Goal: Information Seeking & Learning: Learn about a topic

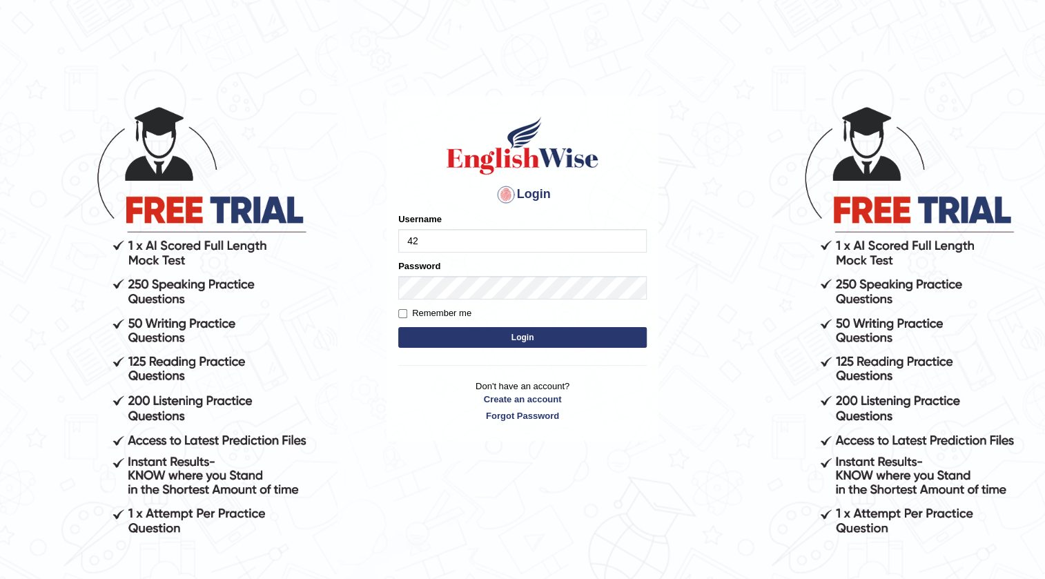
type input "4"
type input "0423869925"
click at [496, 342] on button "Login" at bounding box center [522, 337] width 249 height 21
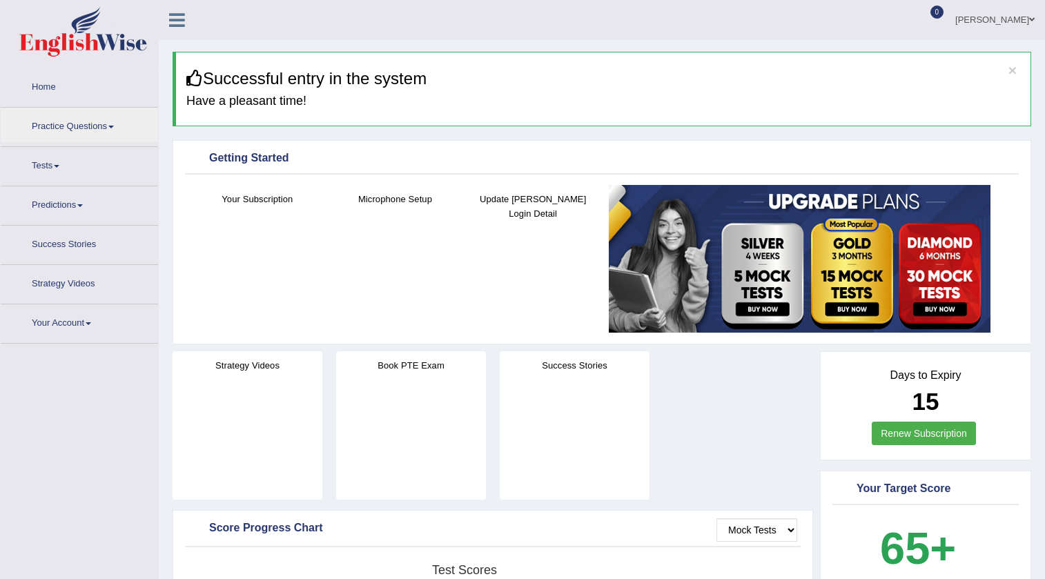
click at [93, 124] on link "Practice Questions" at bounding box center [79, 125] width 157 height 35
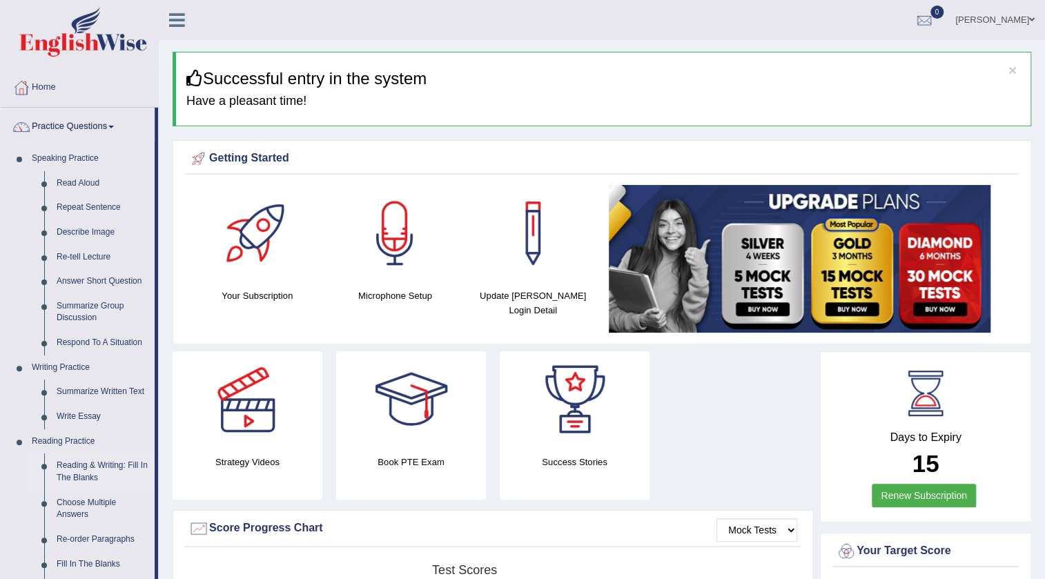
click at [104, 464] on link "Reading & Writing: Fill In The Blanks" at bounding box center [102, 472] width 104 height 37
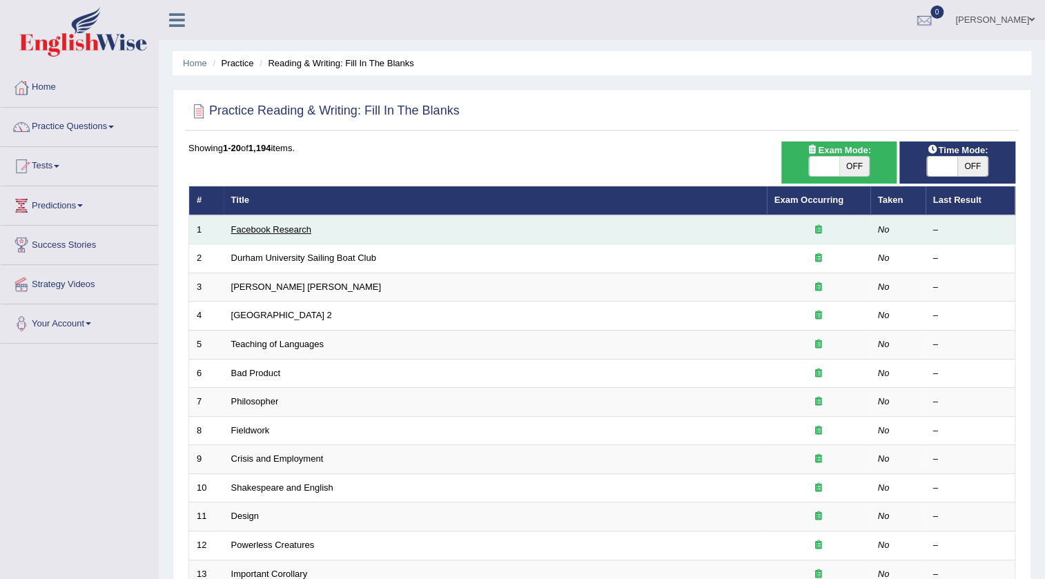
click at [290, 229] on link "Facebook Research" at bounding box center [271, 229] width 80 height 10
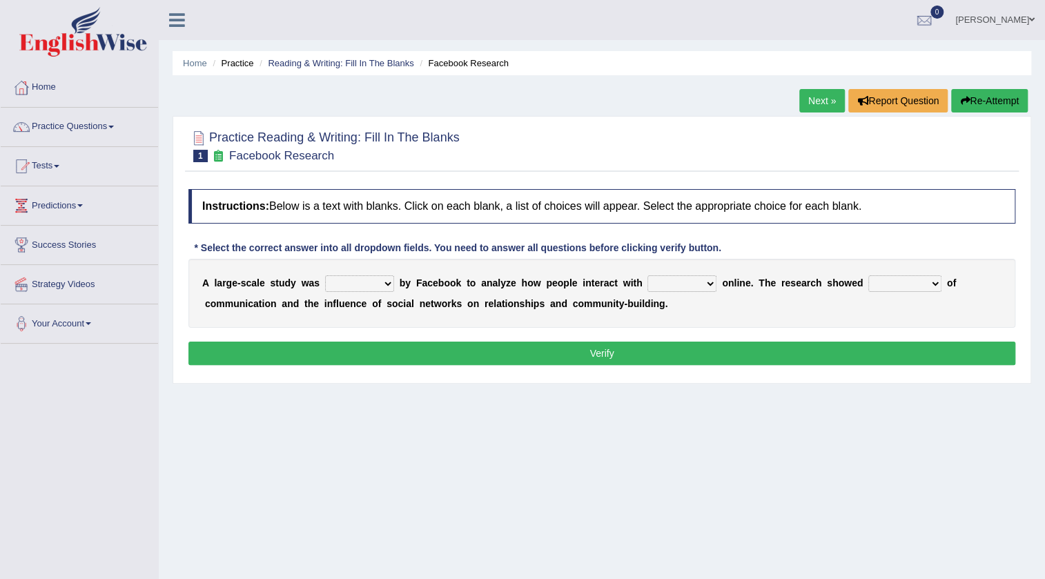
click at [819, 88] on div "Home Practice Reading & Writing: Fill In The Blanks Facebook Research Next » Re…" at bounding box center [602, 345] width 886 height 690
click at [809, 105] on link "Next »" at bounding box center [823, 100] width 46 height 23
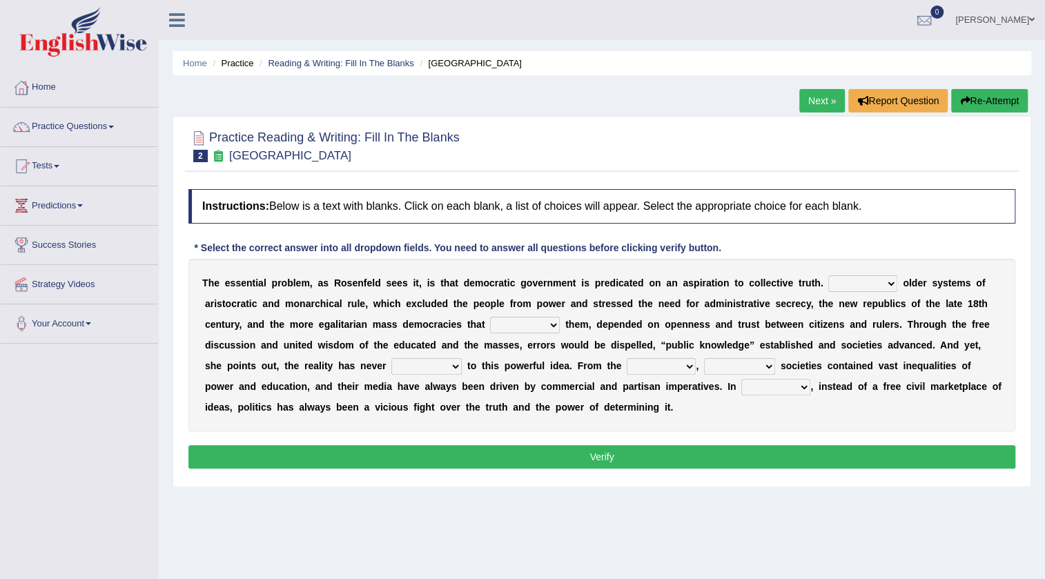
click at [875, 281] on select "Like Unlike Likely Safely" at bounding box center [863, 283] width 69 height 17
select select "Unlike"
click at [829, 275] on select "Like Unlike Likely Safely" at bounding box center [863, 283] width 69 height 17
click at [498, 326] on select "readed grated succeeded printed" at bounding box center [525, 325] width 70 height 17
select select "grated"
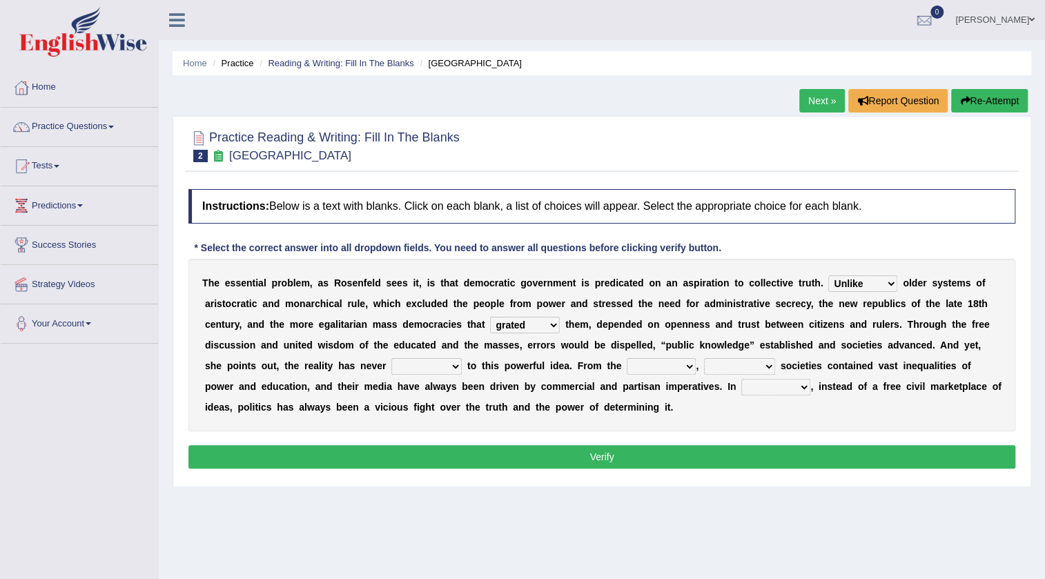
click at [490, 317] on select "readed grated succeeded printed" at bounding box center [525, 325] width 70 height 17
click at [409, 366] on select "saved up stood up brought up lived up" at bounding box center [426, 366] width 70 height 17
select select "stood up"
click at [391, 358] on select "saved up stood up brought up lived up" at bounding box center [426, 366] width 70 height 17
click at [650, 364] on select "outset ranged stood caught" at bounding box center [661, 366] width 69 height 17
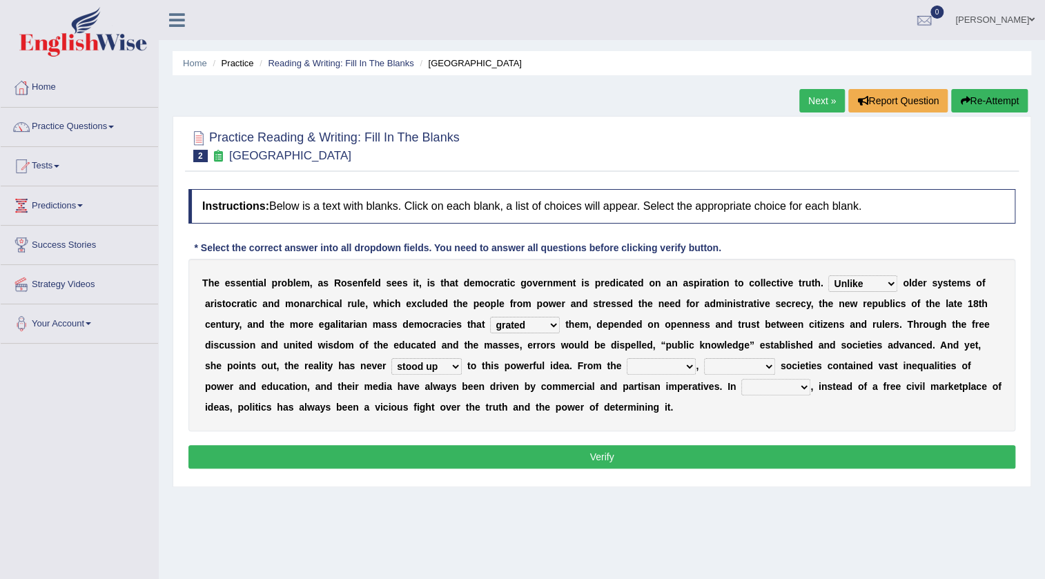
select select "outset"
click at [627, 358] on select "outset ranged stood caught" at bounding box center [661, 366] width 69 height 17
click at [746, 370] on select "freedom democratic media stilled" at bounding box center [739, 366] width 71 height 17
select select "democratic"
click at [704, 358] on select "freedom democratic media stilled" at bounding box center [739, 366] width 71 height 17
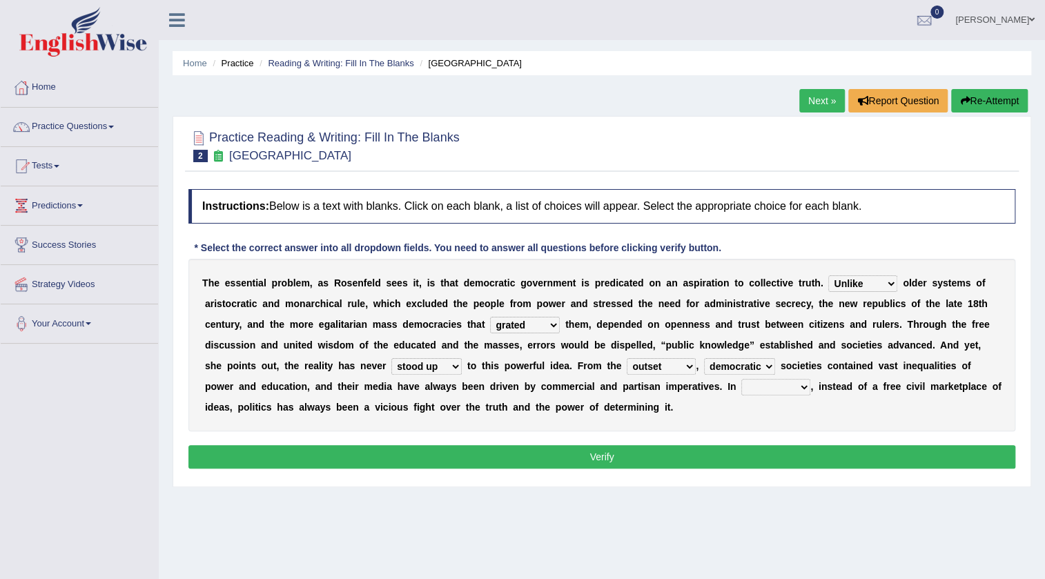
click at [758, 389] on select "power practice ideas fought" at bounding box center [776, 387] width 69 height 17
select select "power"
click at [742, 379] on select "power practice ideas fought" at bounding box center [776, 387] width 69 height 17
click at [638, 459] on button "Verify" at bounding box center [601, 456] width 827 height 23
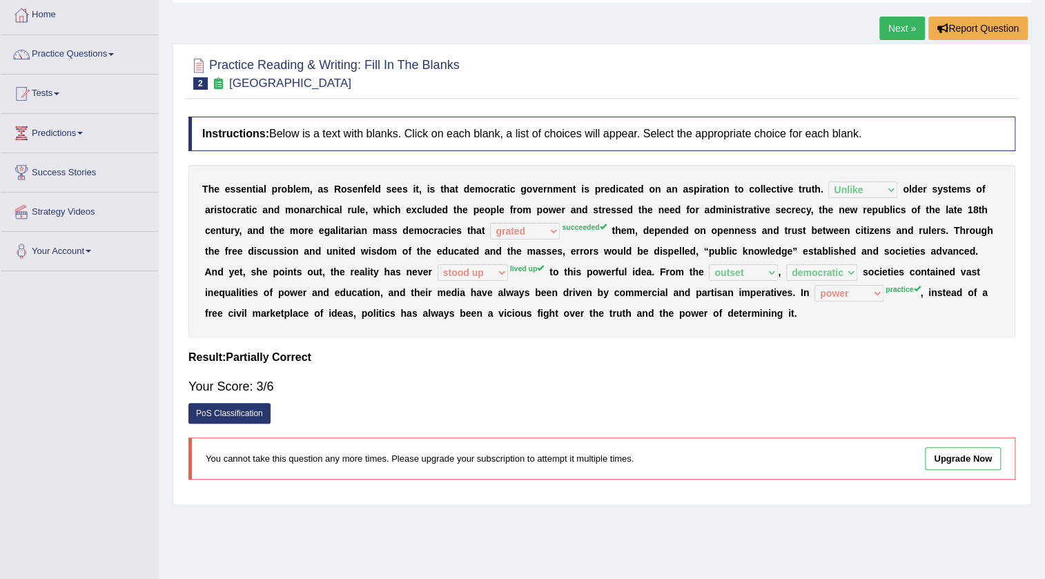
scroll to position [20, 0]
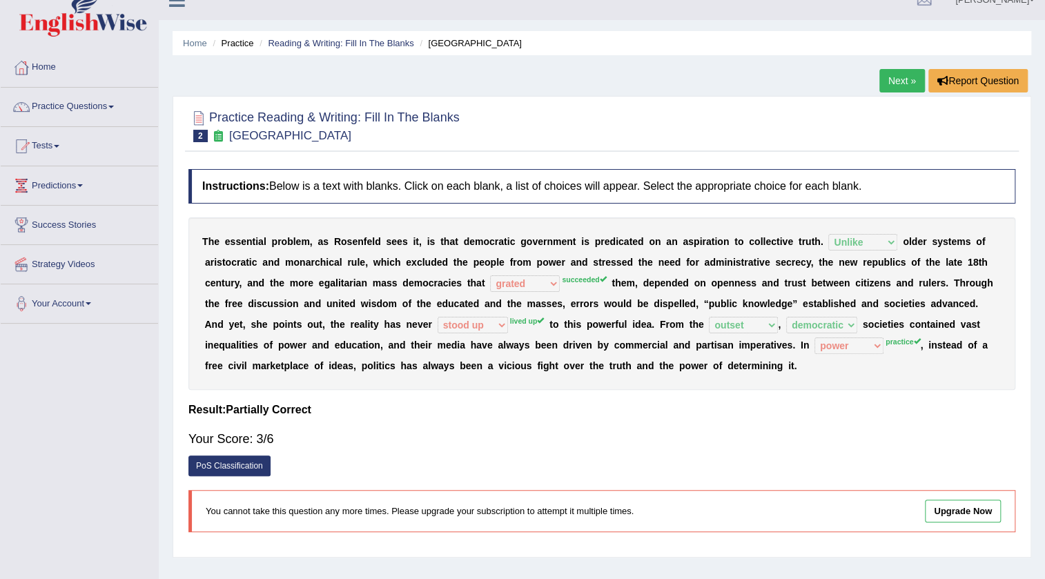
click at [901, 72] on link "Next »" at bounding box center [903, 80] width 46 height 23
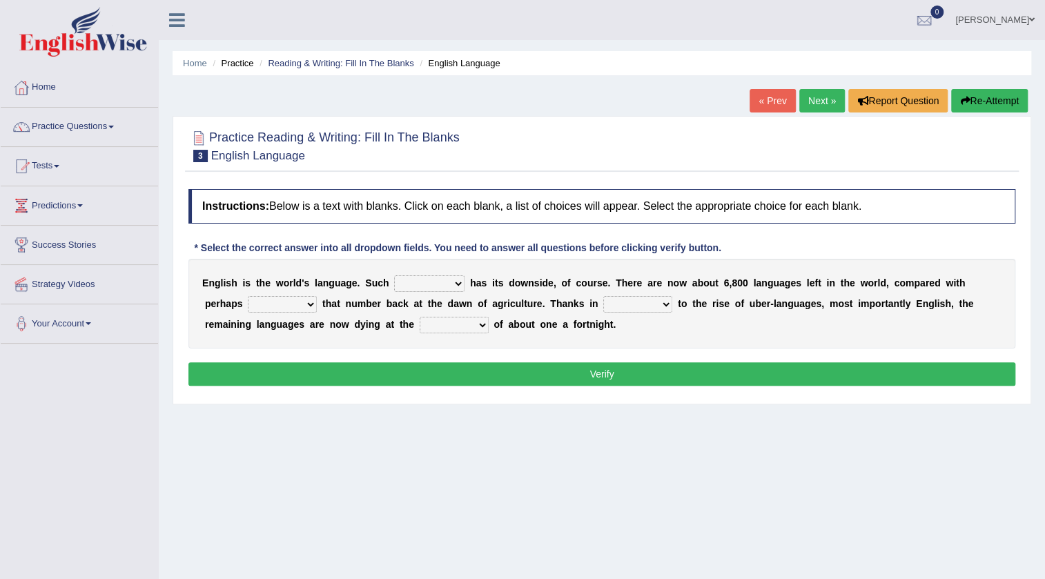
click at [421, 282] on select "power idea subject dominance" at bounding box center [429, 283] width 70 height 17
click at [476, 413] on div "Home Practice Reading & Writing: Fill In The Blanks English Language « Prev Nex…" at bounding box center [602, 345] width 886 height 690
click at [416, 281] on select "power idea subject dominance" at bounding box center [429, 283] width 70 height 17
select select "dominance"
click at [394, 275] on select "power idea subject dominance" at bounding box center [429, 283] width 70 height 17
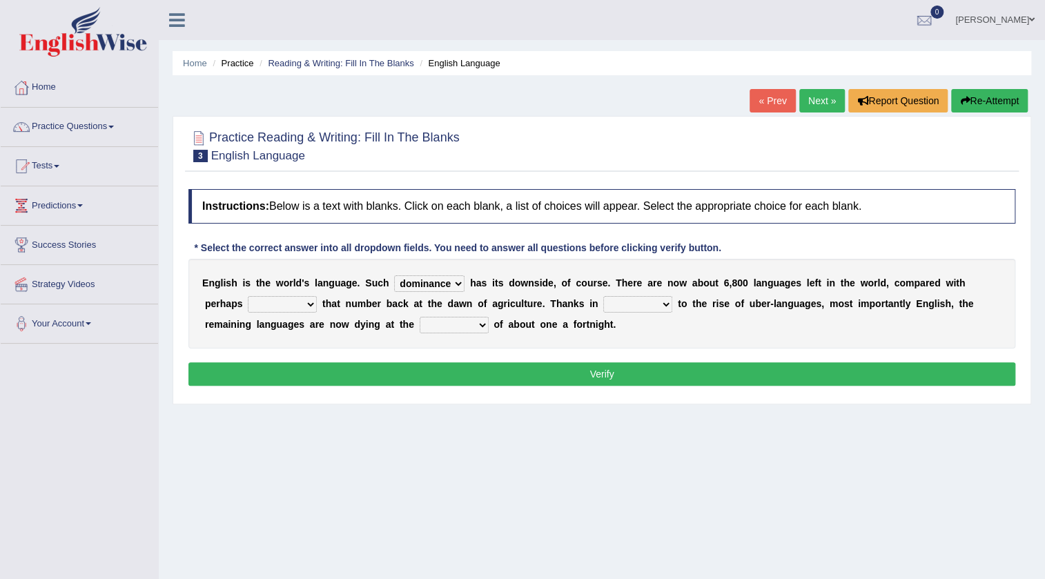
click at [445, 287] on select "power idea subject dominance" at bounding box center [429, 283] width 70 height 17
click at [273, 307] on select "rise twice firstly never" at bounding box center [282, 304] width 69 height 17
click at [535, 345] on div "E n g l i s h i s t h e w o r l d ' s l a n g u a g e . S u c h power idea subj…" at bounding box center [601, 304] width 827 height 90
click at [654, 300] on select "rare start part bother" at bounding box center [637, 304] width 69 height 17
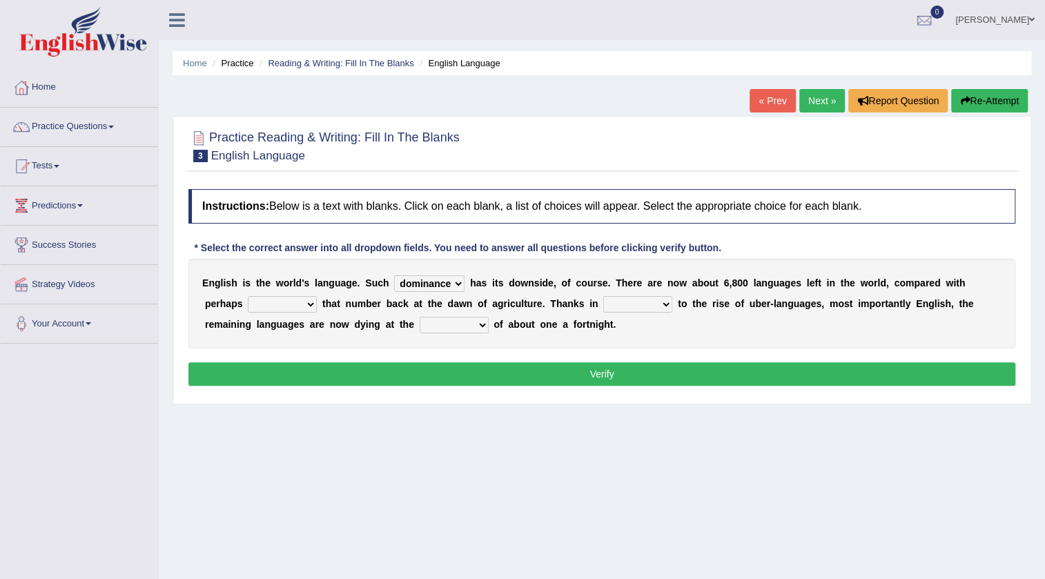
select select "start"
click at [603, 296] on select "rare start part bother" at bounding box center [637, 304] width 69 height 17
click at [472, 324] on select "state rate wait great" at bounding box center [454, 325] width 69 height 17
select select "rate"
click at [420, 317] on select "state rate wait great" at bounding box center [454, 325] width 69 height 17
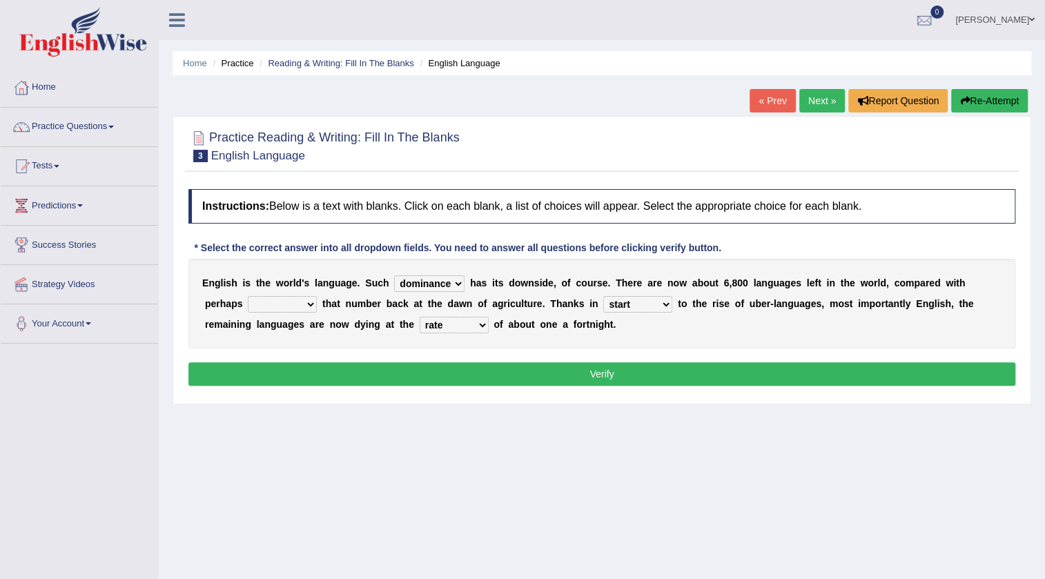
click at [280, 302] on select "rise twice firstly never" at bounding box center [282, 304] width 69 height 17
select select "twice"
click at [248, 296] on select "rise twice firstly never" at bounding box center [282, 304] width 69 height 17
click at [470, 380] on button "Verify" at bounding box center [601, 373] width 827 height 23
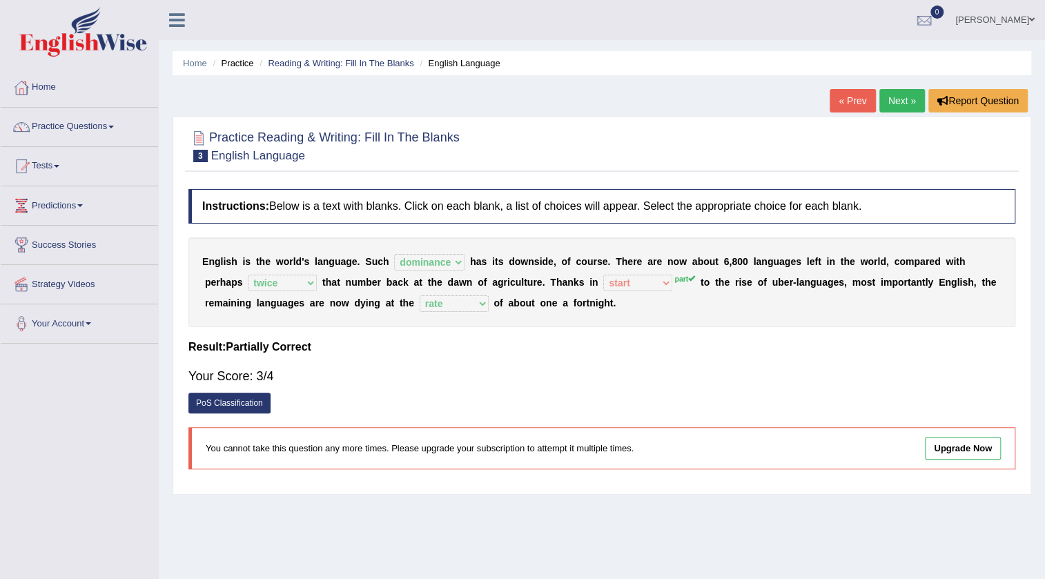
click at [899, 101] on link "Next »" at bounding box center [903, 100] width 46 height 23
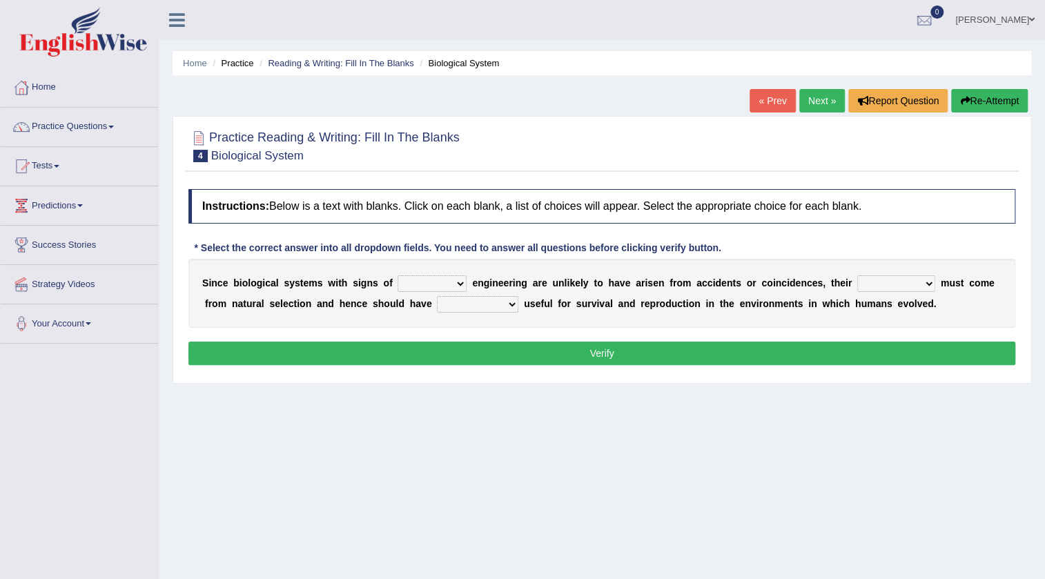
click at [432, 280] on select "system national extra complex" at bounding box center [432, 283] width 69 height 17
click at [507, 413] on div "Home Practice Reading & Writing: Fill In The Blanks Biological System « Prev Ne…" at bounding box center [602, 345] width 886 height 690
click at [424, 285] on select "system national extra complex" at bounding box center [432, 283] width 69 height 17
select select "complex"
click at [398, 275] on select "system national extra complex" at bounding box center [432, 283] width 69 height 17
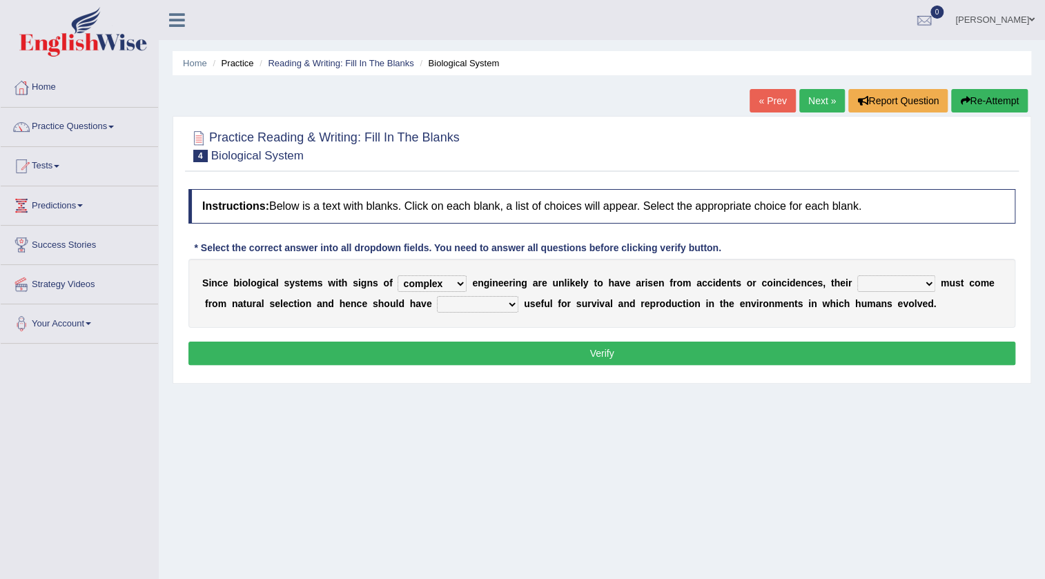
click at [915, 283] on select "presence organisation registration structures" at bounding box center [897, 283] width 78 height 17
select select "organisation"
click at [858, 275] on select "presence organisation registration structures" at bounding box center [897, 283] width 78 height 17
click at [473, 305] on select "functions cultures samples introductions" at bounding box center [477, 304] width 81 height 17
select select "samples"
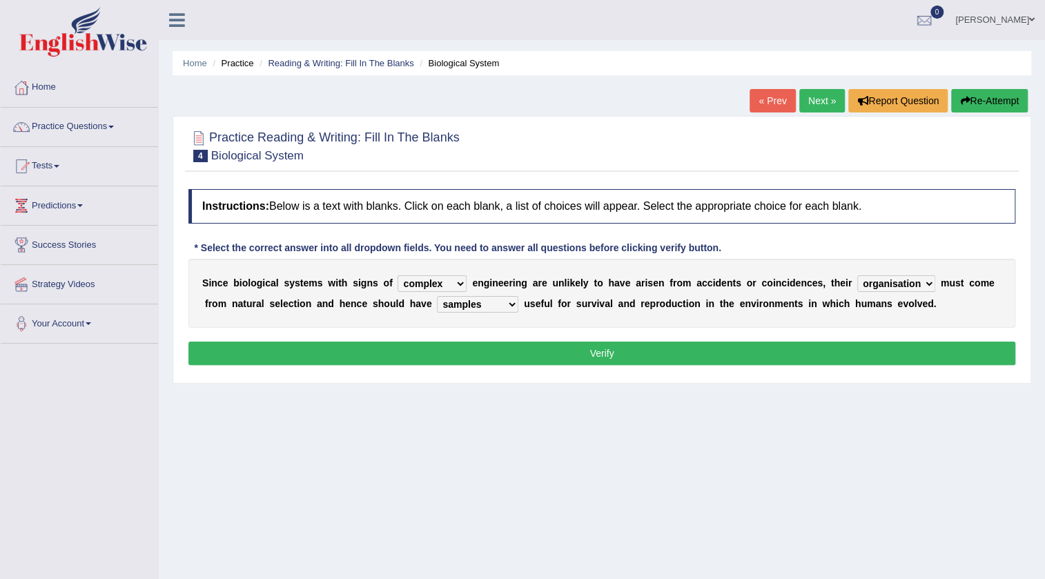
click at [437, 296] on select "functions cultures samples introductions" at bounding box center [477, 304] width 81 height 17
click at [896, 285] on select "presence organisation registration structures" at bounding box center [897, 283] width 78 height 17
select select "presence"
click at [858, 275] on select "presence organisation registration structures" at bounding box center [897, 283] width 78 height 17
click at [637, 349] on button "Verify" at bounding box center [601, 353] width 827 height 23
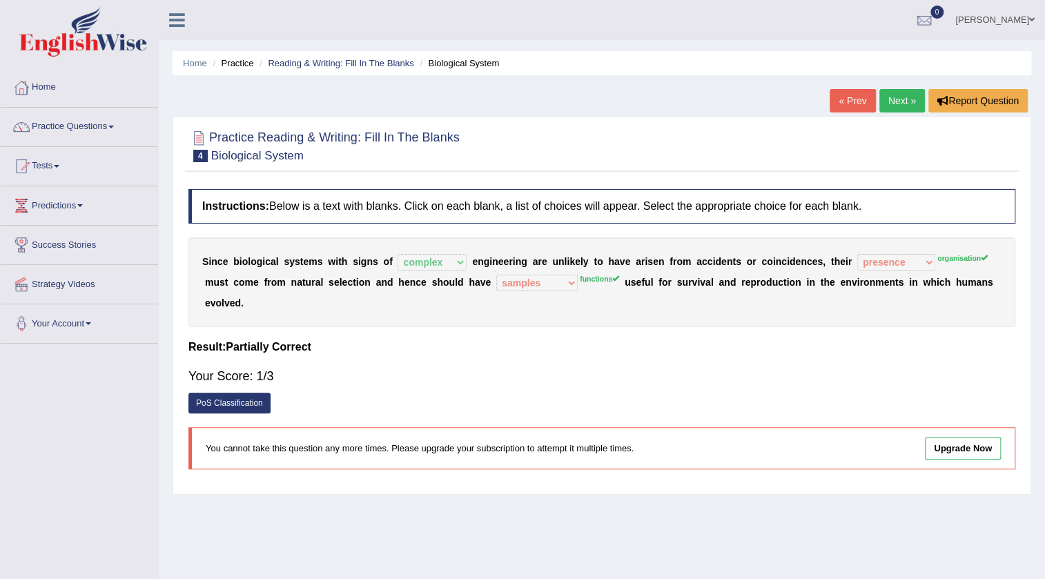
click at [905, 93] on link "Next »" at bounding box center [903, 100] width 46 height 23
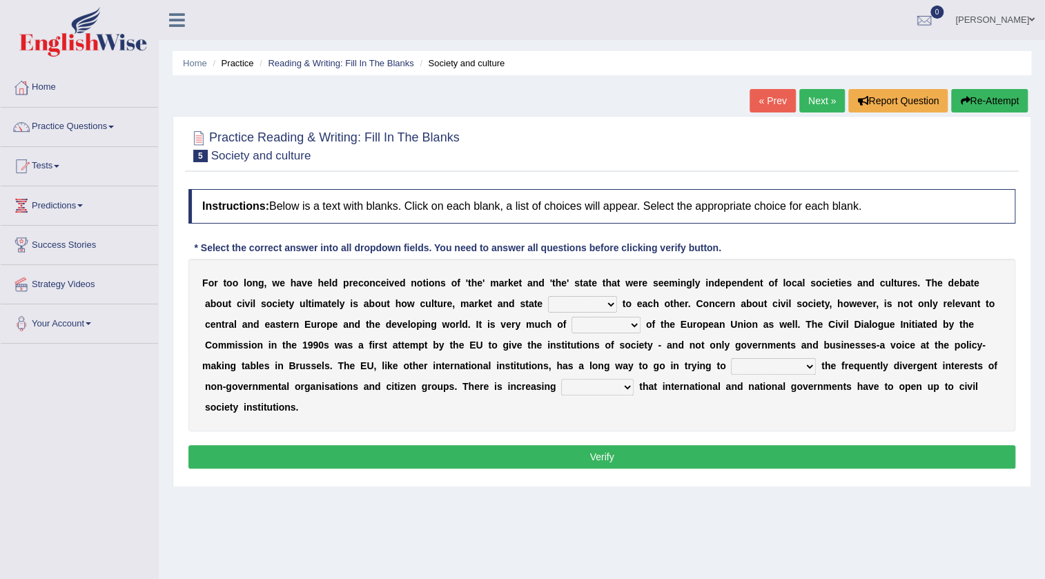
click at [576, 309] on select "stay relate bring telling" at bounding box center [582, 304] width 69 height 17
select select "relate"
click at [548, 296] on select "stay relate bring telling" at bounding box center [582, 304] width 69 height 17
click at [626, 320] on select "interest brought shown suspect" at bounding box center [606, 325] width 69 height 17
select select "suspect"
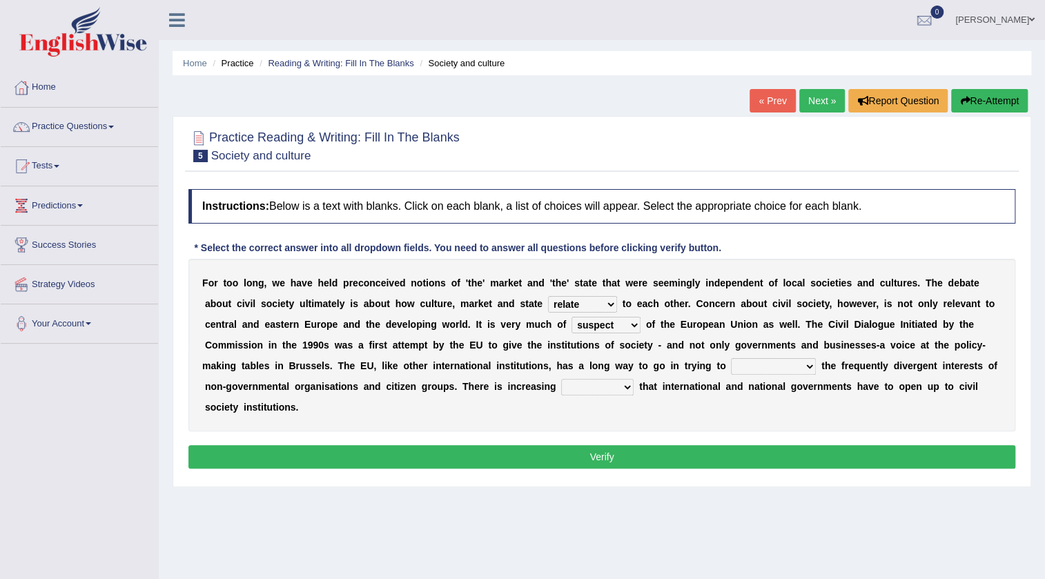
click at [572, 317] on select "interest brought shown suspect" at bounding box center [606, 325] width 69 height 17
click at [773, 366] on select "indulge express supreme accommodate" at bounding box center [773, 366] width 85 height 17
select select "indulge"
click at [731, 358] on select "indulge express supreme accommodate" at bounding box center [773, 366] width 85 height 17
click at [615, 388] on select "tolerance expression recognition sample" at bounding box center [597, 387] width 72 height 17
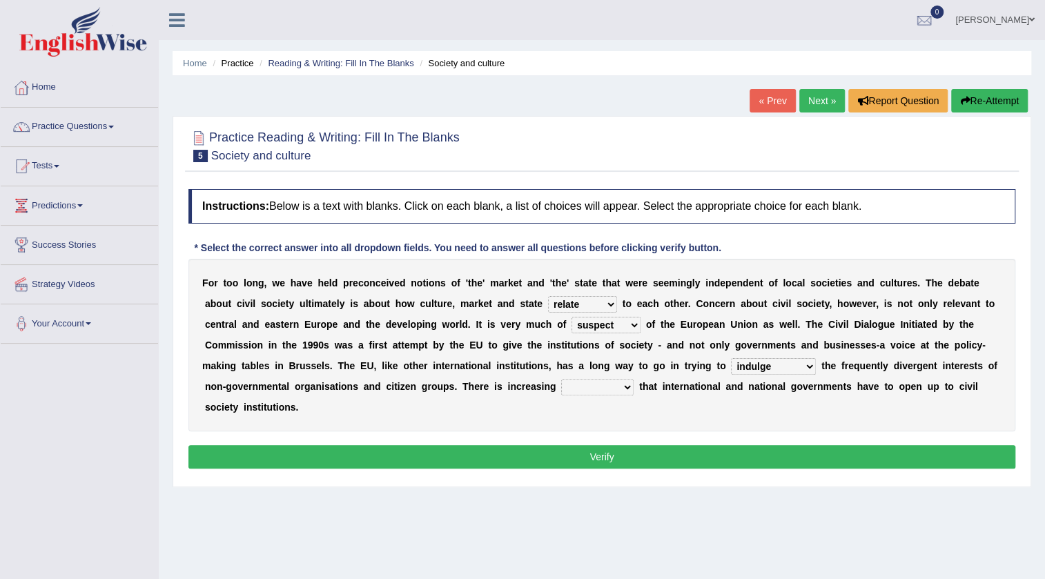
select select "recognition"
click at [561, 379] on select "tolerance expression recognition sample" at bounding box center [597, 387] width 72 height 17
click at [600, 448] on button "Verify" at bounding box center [601, 456] width 827 height 23
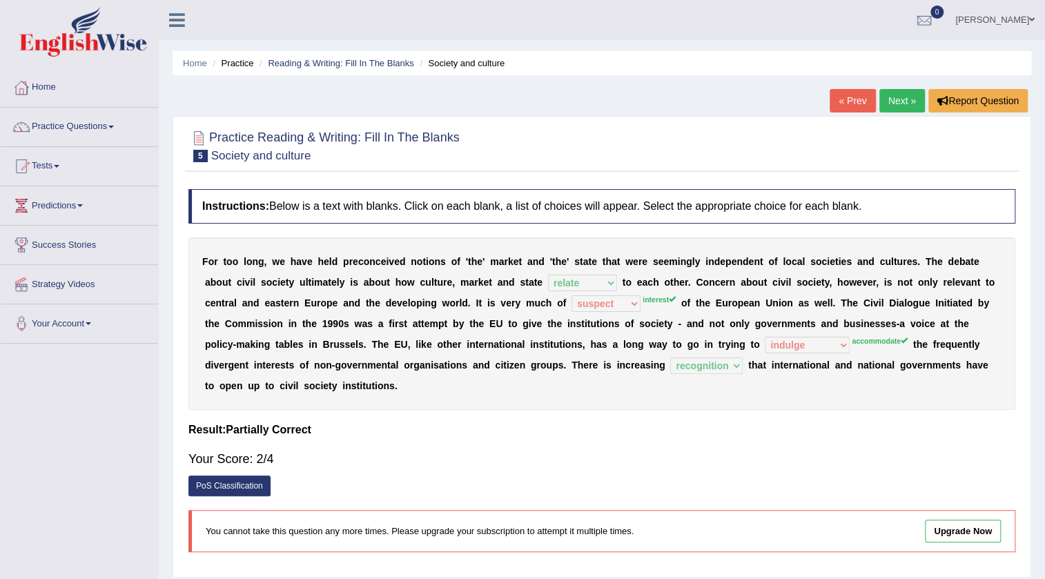
click at [912, 106] on link "Next »" at bounding box center [903, 100] width 46 height 23
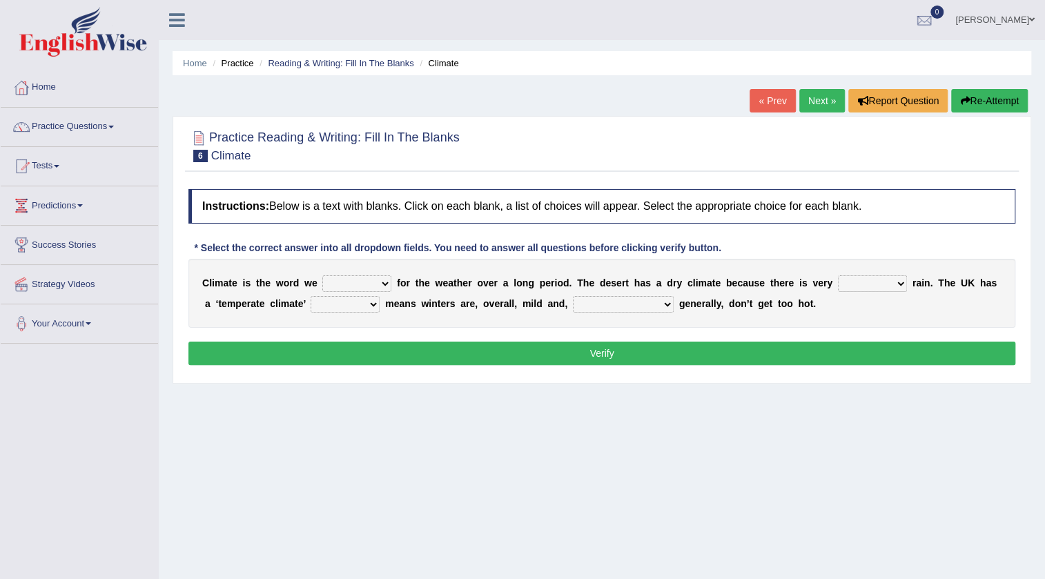
click at [368, 283] on select "give take use throw" at bounding box center [356, 283] width 69 height 17
click at [499, 453] on div "Home Practice Reading & Writing: Fill In The Blanks Climate « Prev Next » Repor…" at bounding box center [602, 345] width 886 height 690
click at [346, 283] on select "give take use throw" at bounding box center [356, 283] width 69 height 17
click at [322, 275] on select "give take use throw" at bounding box center [356, 283] width 69 height 17
click at [357, 282] on select "give take use throw" at bounding box center [356, 283] width 69 height 17
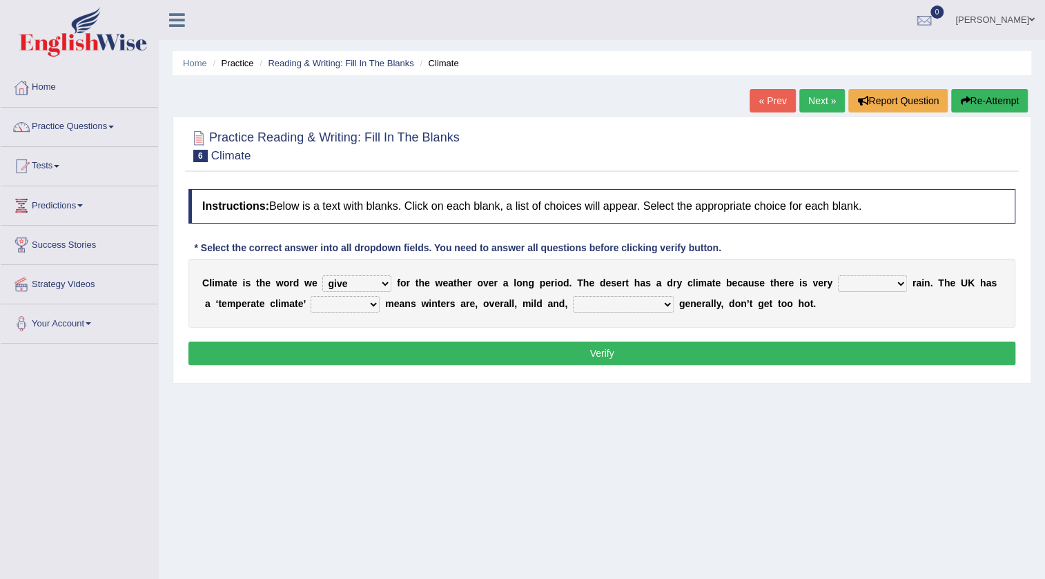
select select "use"
click at [322, 275] on select "give take use throw" at bounding box center [356, 283] width 69 height 17
click at [877, 283] on select "much little least less" at bounding box center [872, 283] width 69 height 17
select select "little"
click at [838, 275] on select "much little least less" at bounding box center [872, 283] width 69 height 17
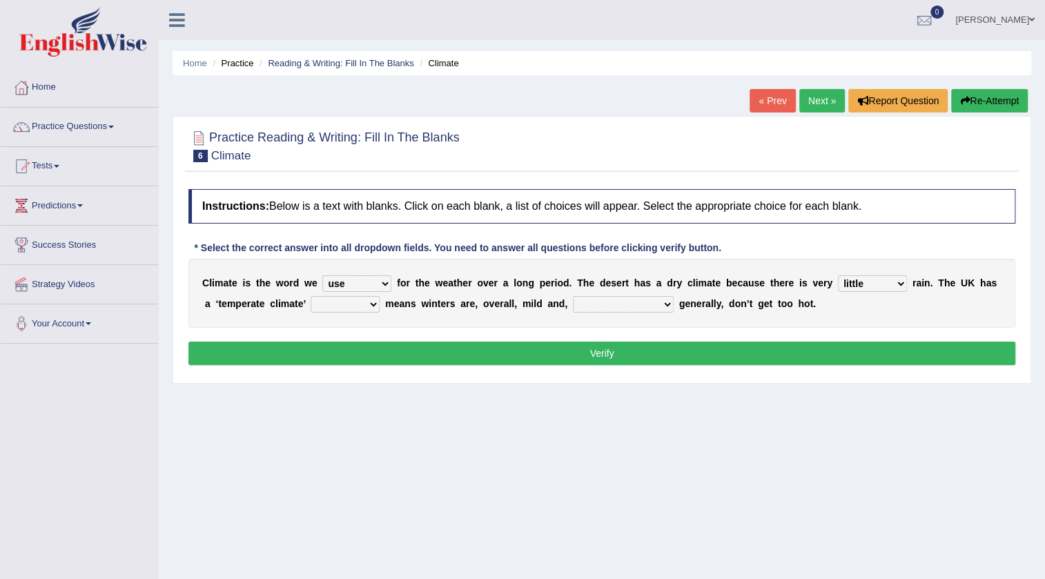
click at [333, 309] on select "when where which where" at bounding box center [345, 304] width 69 height 17
select select "which"
click at [311, 296] on select "when where which where" at bounding box center [345, 304] width 69 height 17
click at [591, 307] on select "weather winters summers warmer" at bounding box center [623, 304] width 101 height 17
select select "warmer"
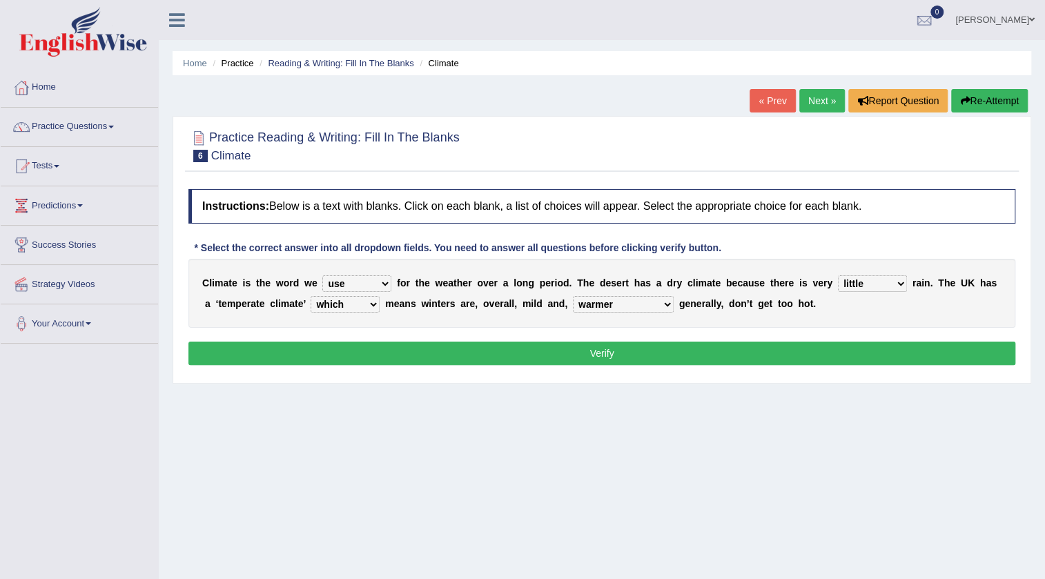
click at [573, 296] on select "weather winters summers warmer" at bounding box center [623, 304] width 101 height 17
click at [601, 351] on button "Verify" at bounding box center [601, 353] width 827 height 23
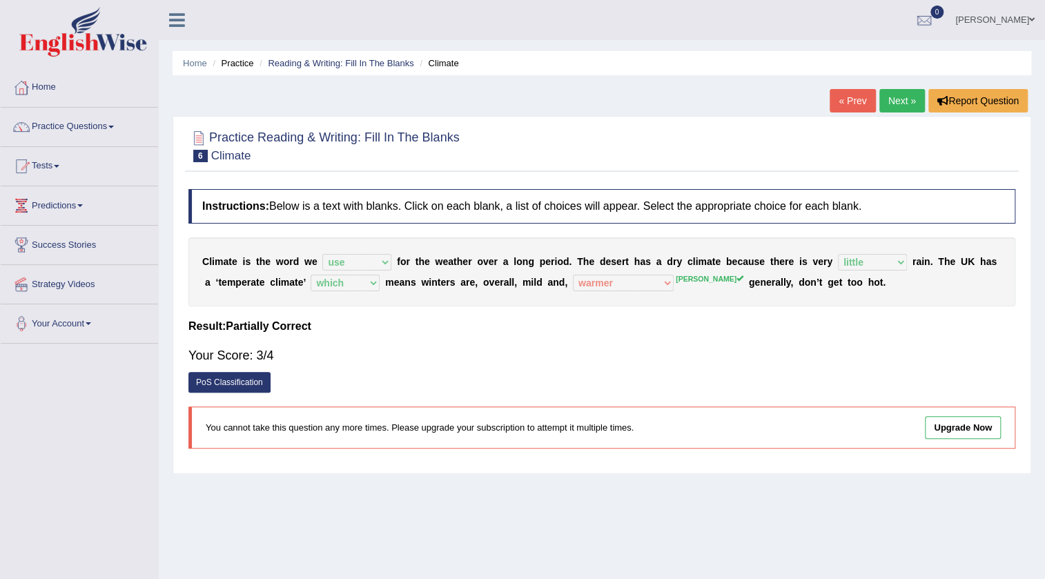
click at [893, 97] on link "Next »" at bounding box center [903, 100] width 46 height 23
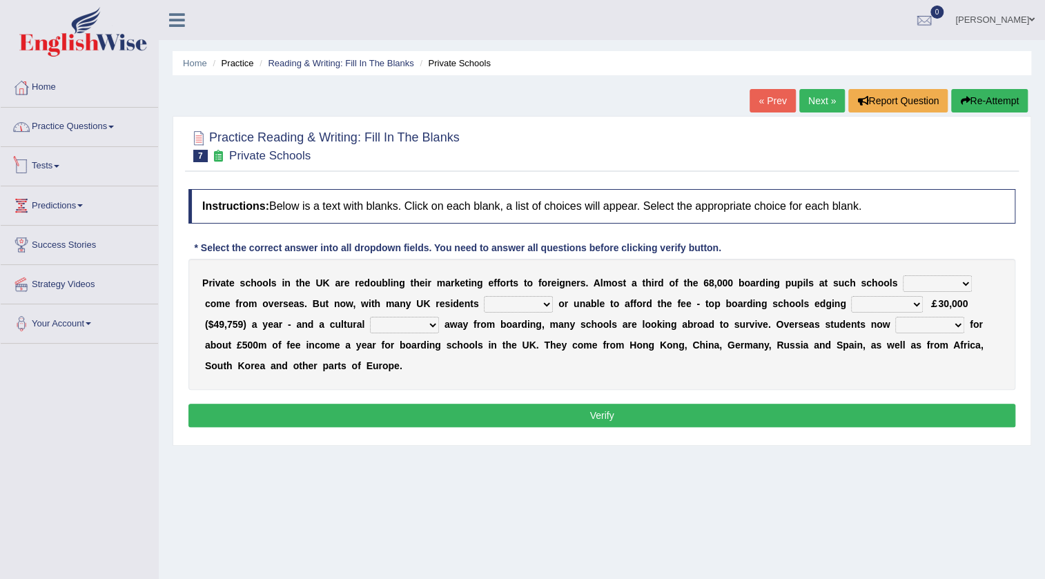
click at [84, 133] on link "Practice Questions" at bounding box center [79, 125] width 157 height 35
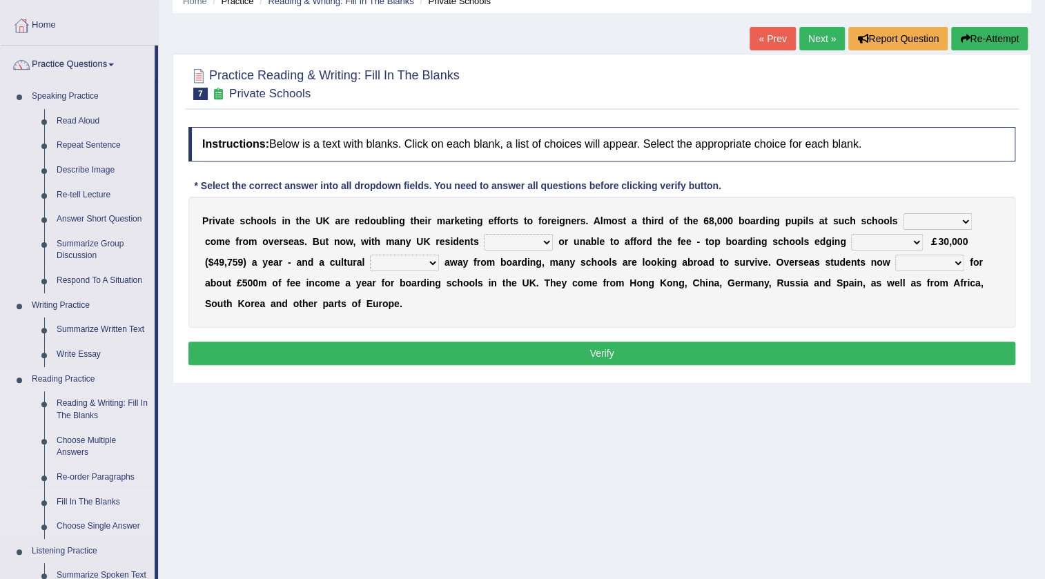
scroll to position [62, 0]
click at [43, 507] on li "Fill In The Blanks" at bounding box center [90, 502] width 129 height 25
click at [78, 501] on link "Fill In The Blanks" at bounding box center [102, 502] width 104 height 25
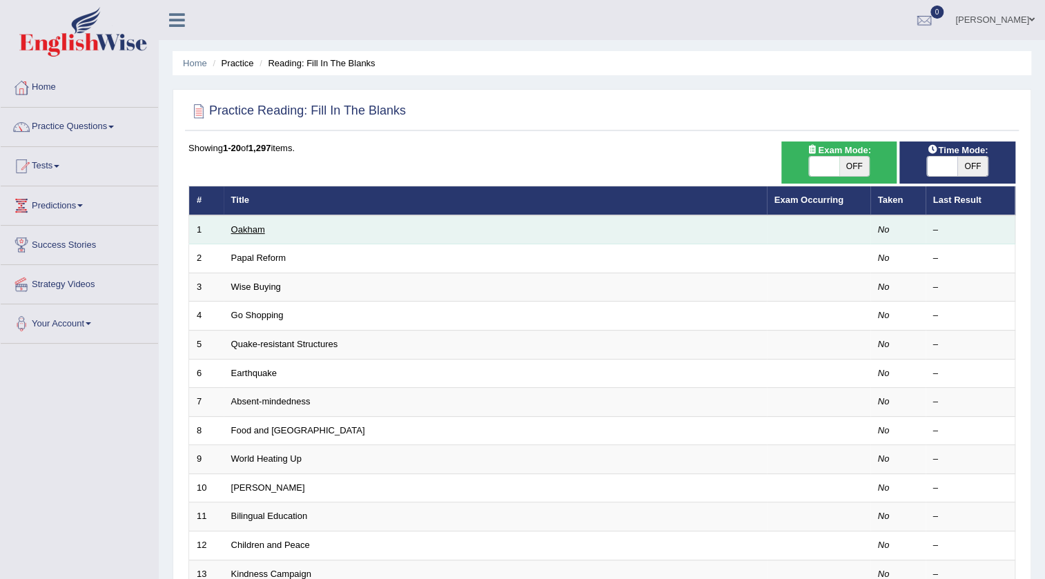
click at [255, 228] on link "Oakham" at bounding box center [248, 229] width 34 height 10
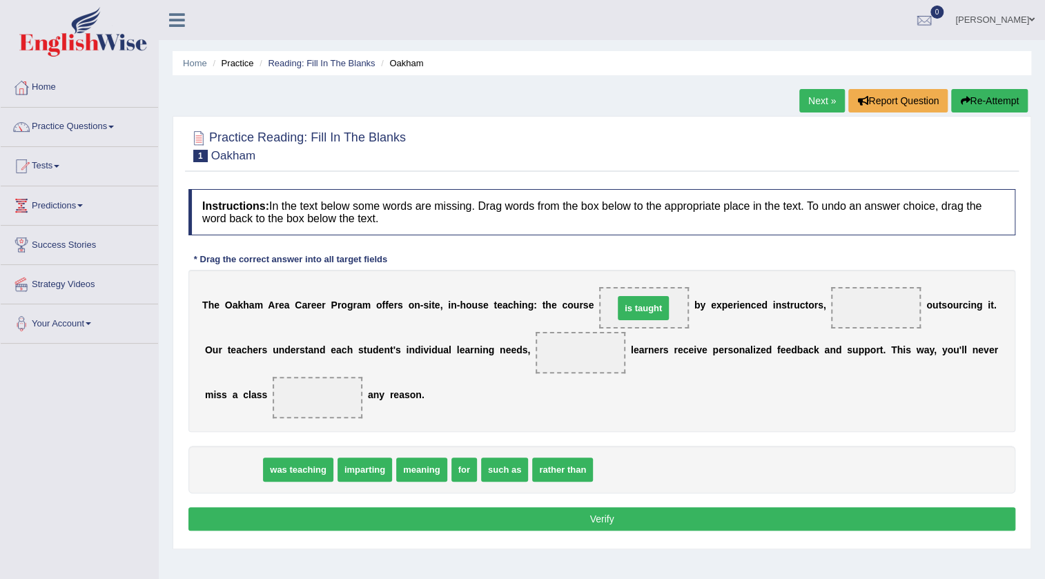
drag, startPoint x: 234, startPoint y: 473, endPoint x: 644, endPoint y: 311, distance: 440.8
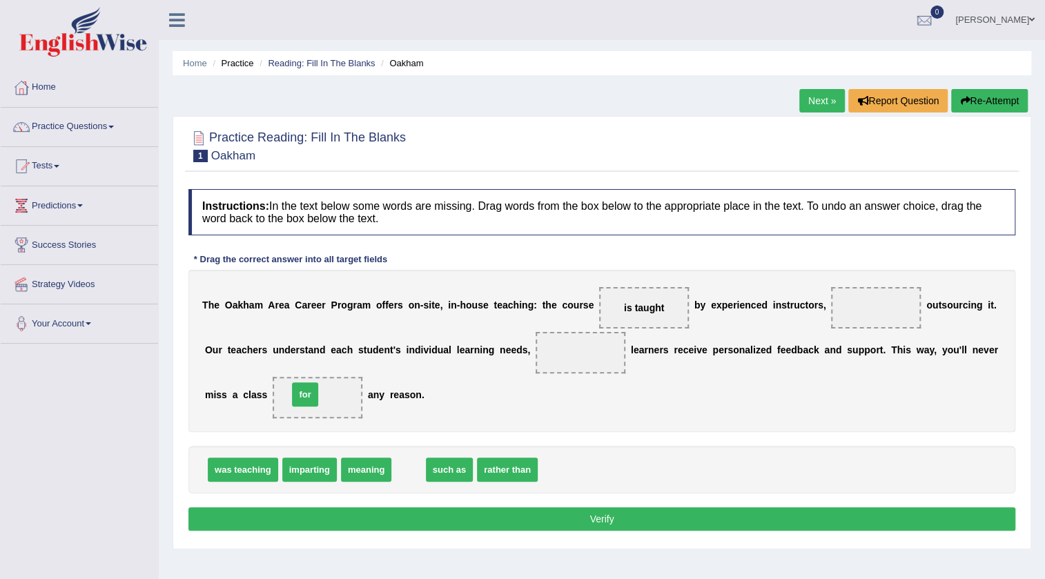
drag, startPoint x: 403, startPoint y: 467, endPoint x: 300, endPoint y: 392, distance: 127.5
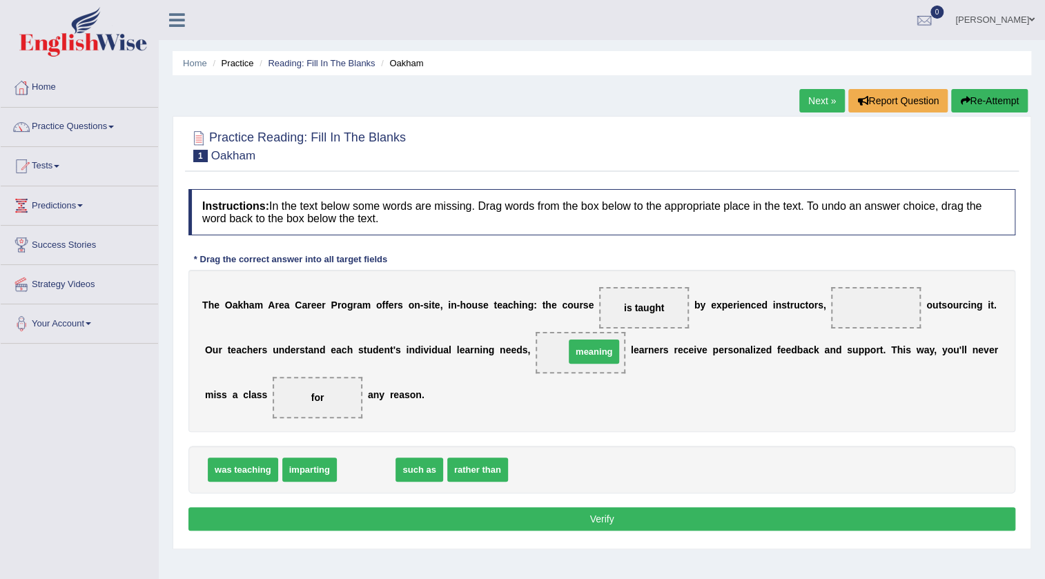
drag, startPoint x: 366, startPoint y: 469, endPoint x: 594, endPoint y: 351, distance: 256.6
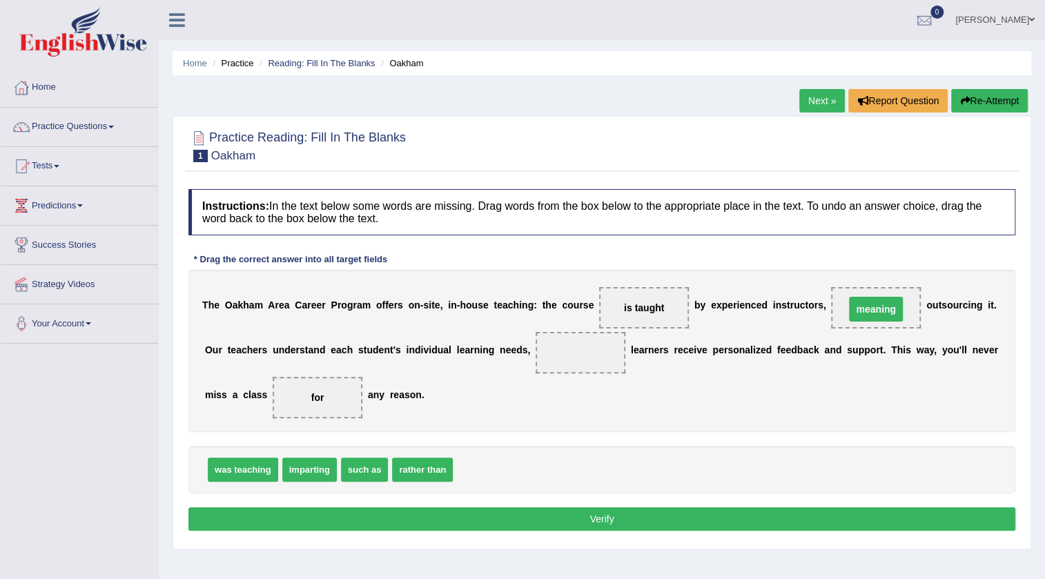
drag, startPoint x: 597, startPoint y: 353, endPoint x: 892, endPoint y: 310, distance: 298.7
drag, startPoint x: 311, startPoint y: 469, endPoint x: 610, endPoint y: 353, distance: 320.0
click at [588, 514] on button "Verify" at bounding box center [601, 518] width 827 height 23
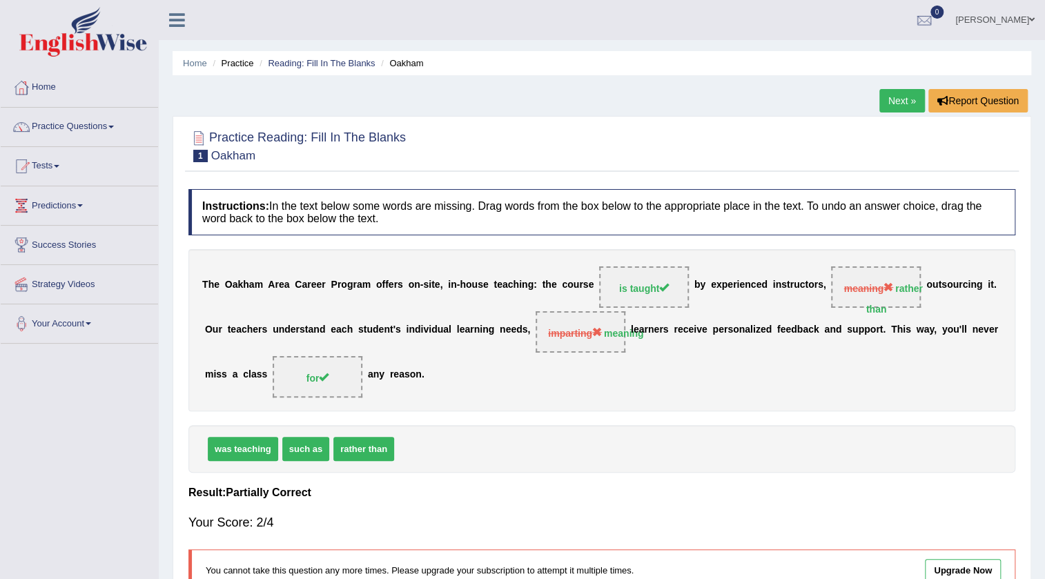
click at [885, 99] on link "Next »" at bounding box center [903, 100] width 46 height 23
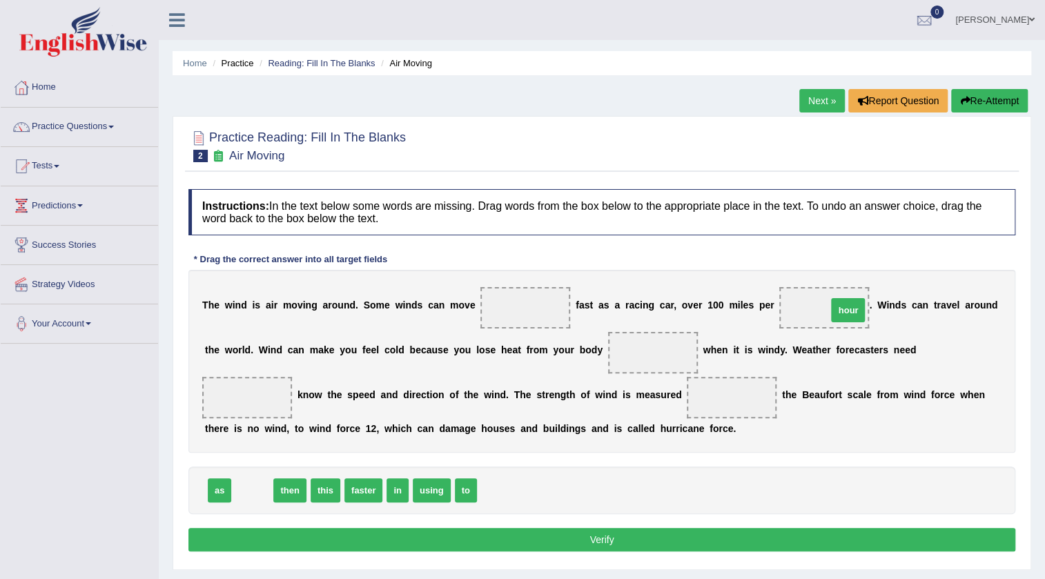
drag, startPoint x: 251, startPoint y: 490, endPoint x: 846, endPoint y: 310, distance: 622.5
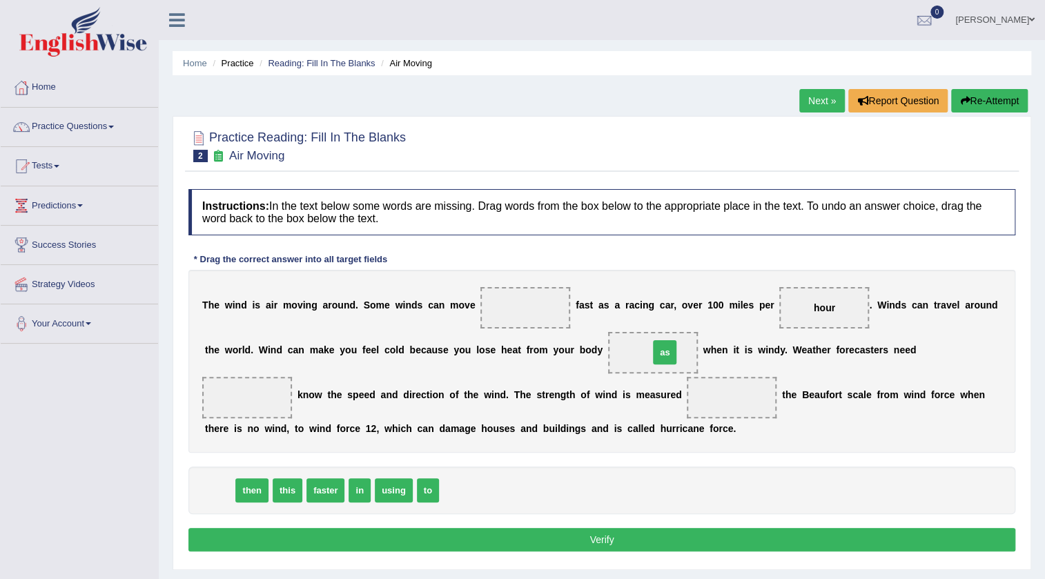
drag, startPoint x: 218, startPoint y: 494, endPoint x: 661, endPoint y: 358, distance: 463.6
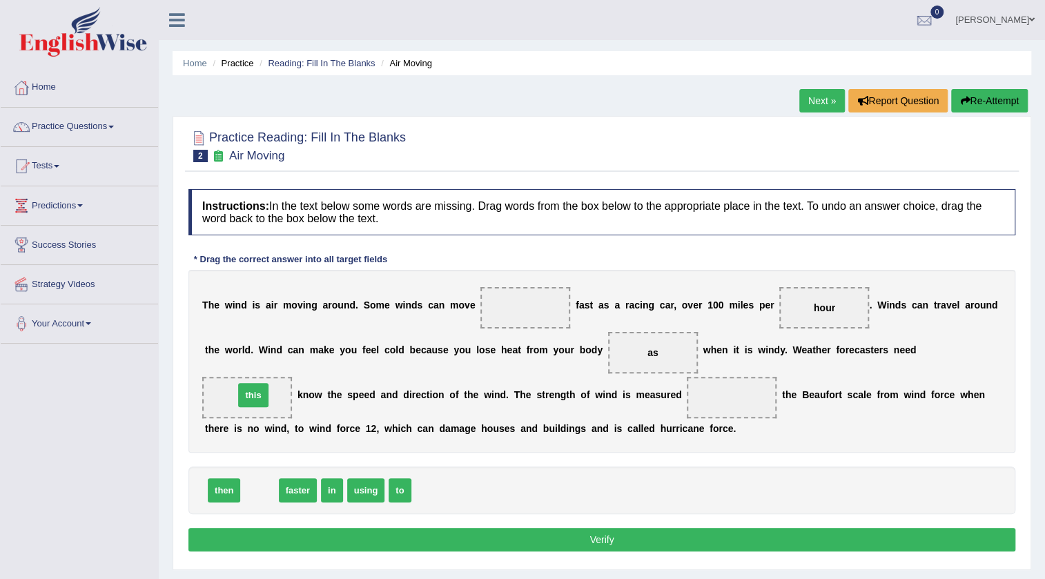
drag, startPoint x: 255, startPoint y: 492, endPoint x: 249, endPoint y: 397, distance: 95.5
drag, startPoint x: 249, startPoint y: 398, endPoint x: 251, endPoint y: 409, distance: 11.2
drag, startPoint x: 369, startPoint y: 490, endPoint x: 256, endPoint y: 396, distance: 146.6
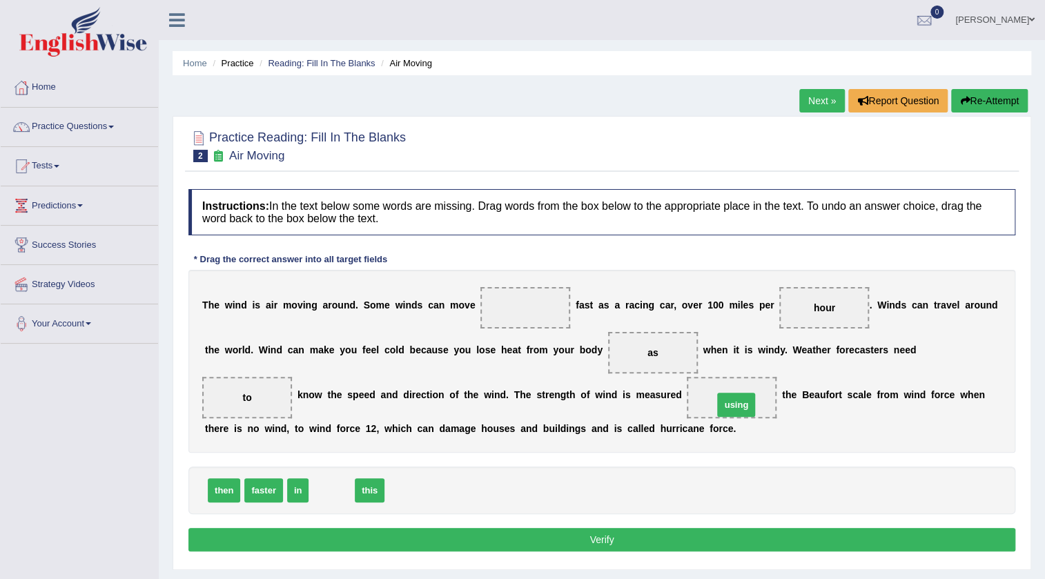
drag, startPoint x: 324, startPoint y: 494, endPoint x: 729, endPoint y: 409, distance: 413.5
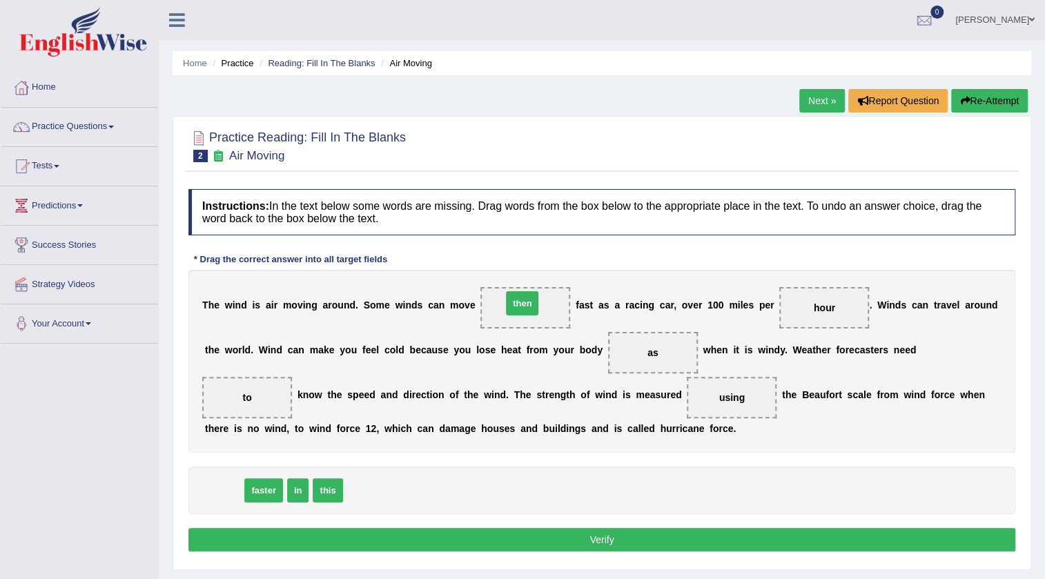
drag, startPoint x: 224, startPoint y: 490, endPoint x: 523, endPoint y: 303, distance: 352.1
click at [626, 536] on button "Verify" at bounding box center [601, 539] width 827 height 23
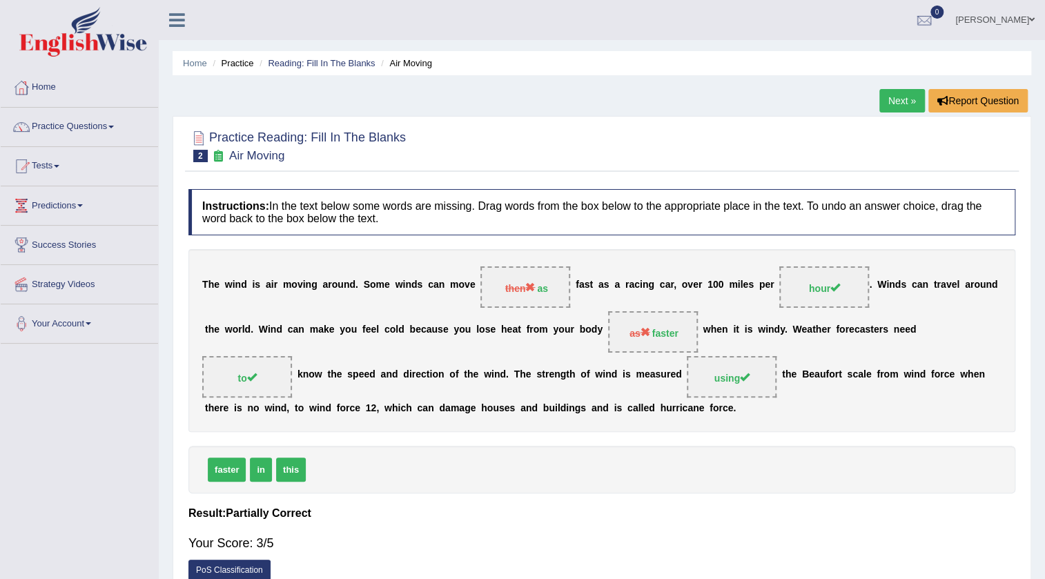
click at [901, 99] on link "Next »" at bounding box center [903, 100] width 46 height 23
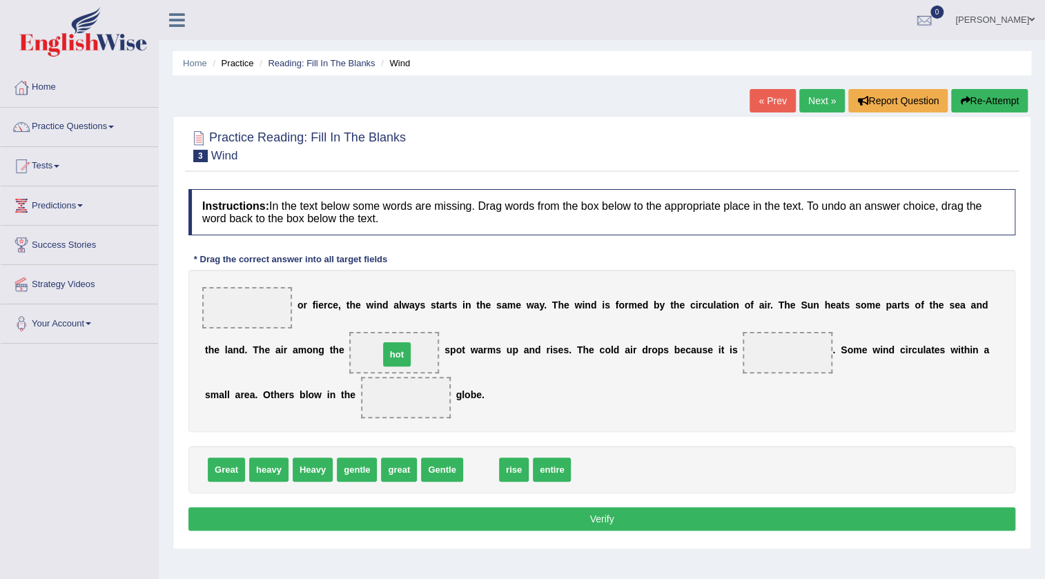
drag, startPoint x: 481, startPoint y: 472, endPoint x: 396, endPoint y: 357, distance: 142.8
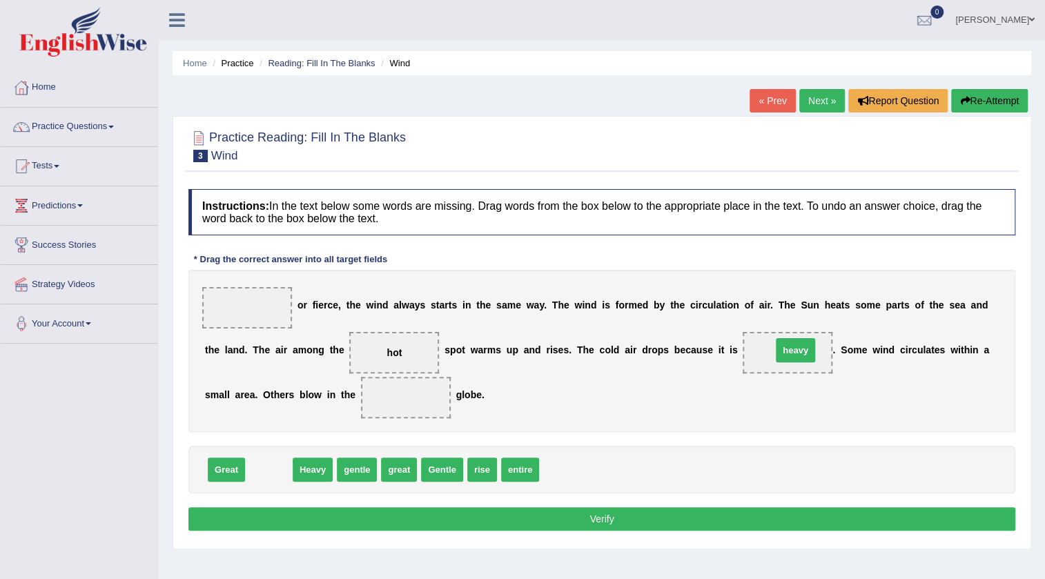
drag, startPoint x: 269, startPoint y: 471, endPoint x: 796, endPoint y: 352, distance: 540.0
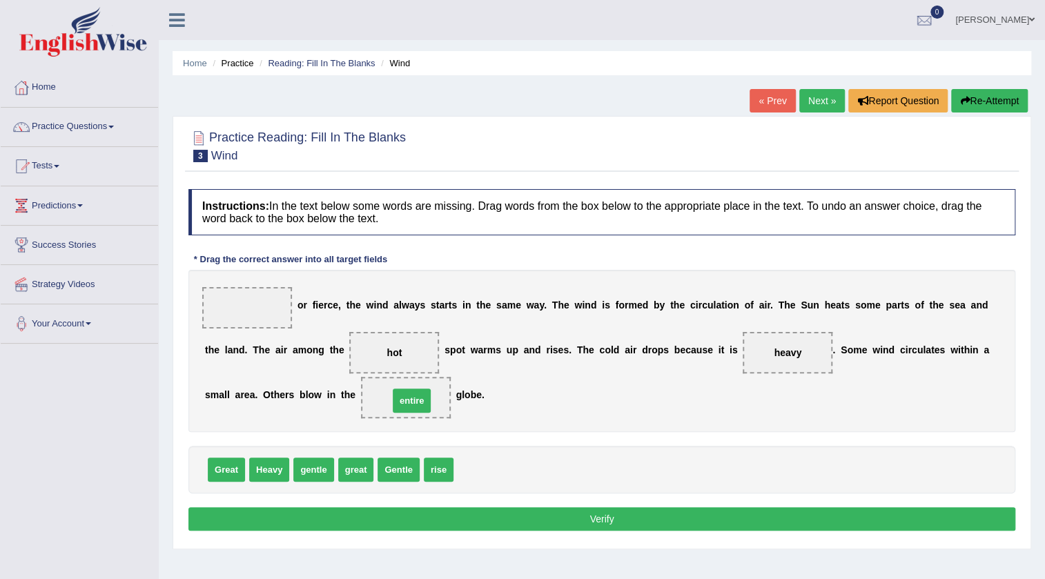
drag, startPoint x: 479, startPoint y: 474, endPoint x: 414, endPoint y: 405, distance: 94.8
drag, startPoint x: 267, startPoint y: 467, endPoint x: 245, endPoint y: 303, distance: 165.1
click at [431, 514] on button "Verify" at bounding box center [601, 518] width 827 height 23
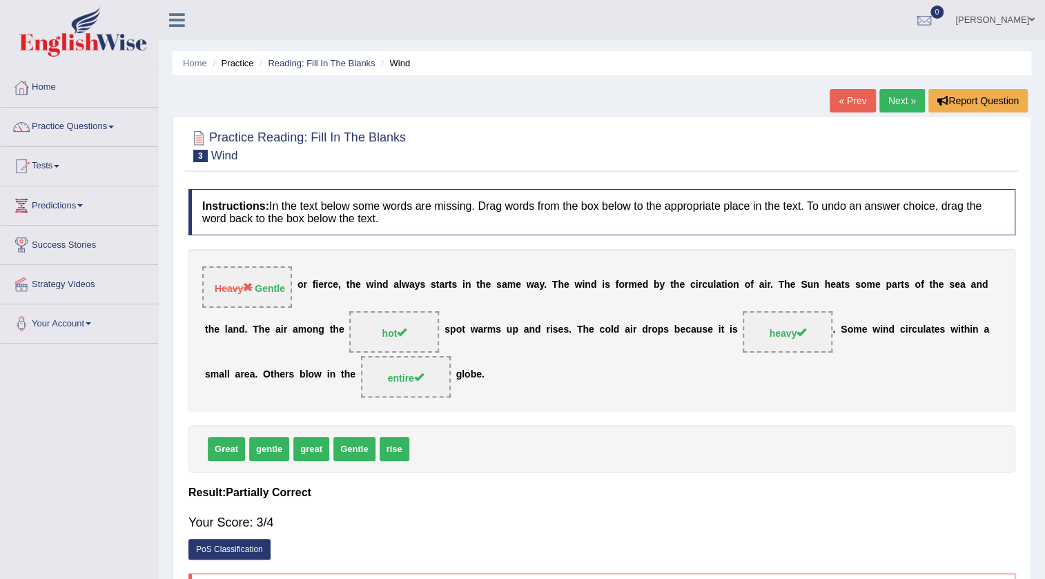
click at [911, 102] on link "Next »" at bounding box center [903, 100] width 46 height 23
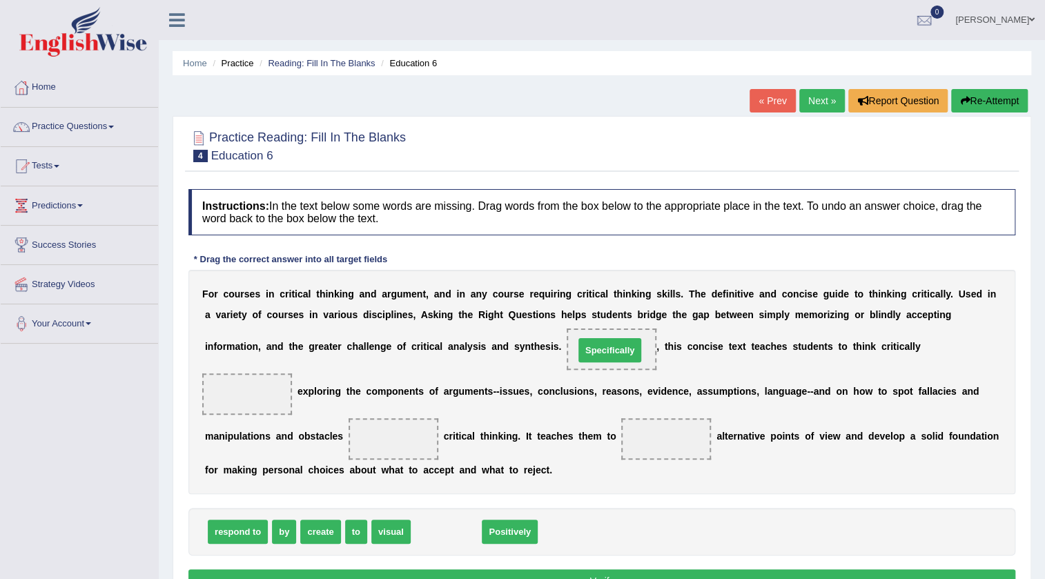
drag, startPoint x: 454, startPoint y: 527, endPoint x: 619, endPoint y: 346, distance: 244.9
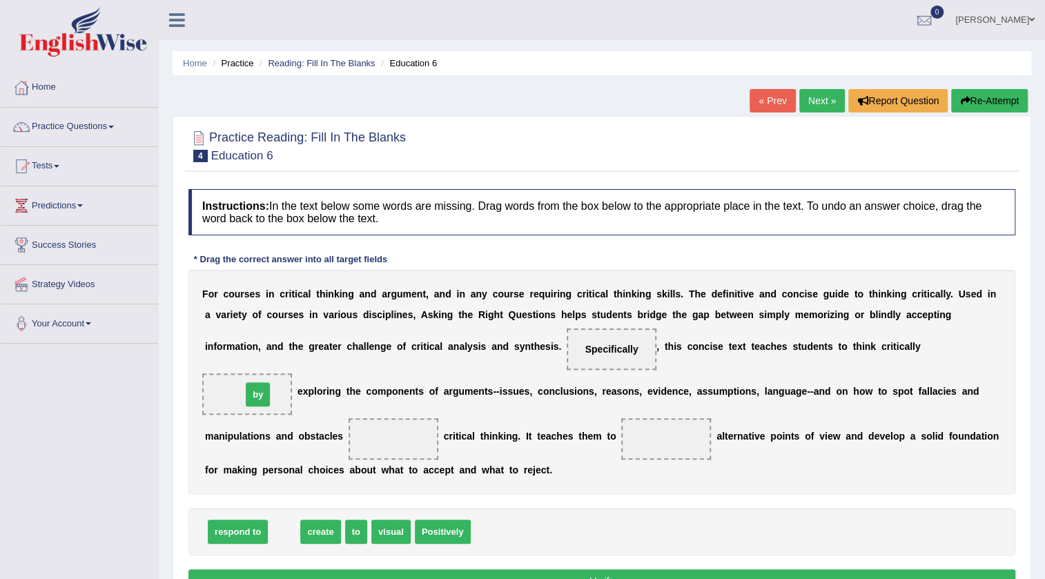
drag, startPoint x: 289, startPoint y: 535, endPoint x: 262, endPoint y: 398, distance: 139.9
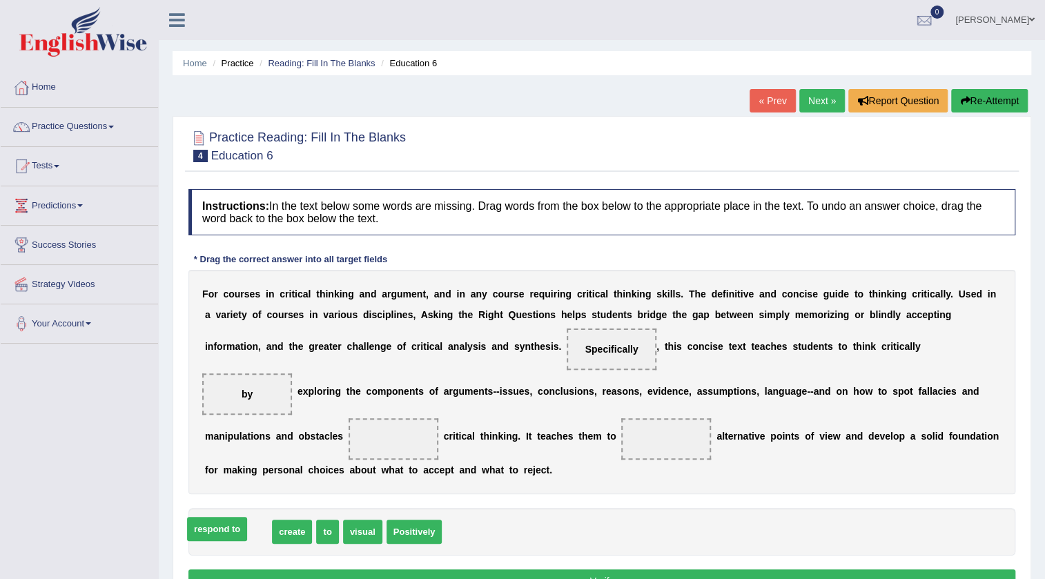
drag, startPoint x: 242, startPoint y: 530, endPoint x: 221, endPoint y: 527, distance: 20.9
drag, startPoint x: 229, startPoint y: 530, endPoint x: 398, endPoint y: 436, distance: 192.9
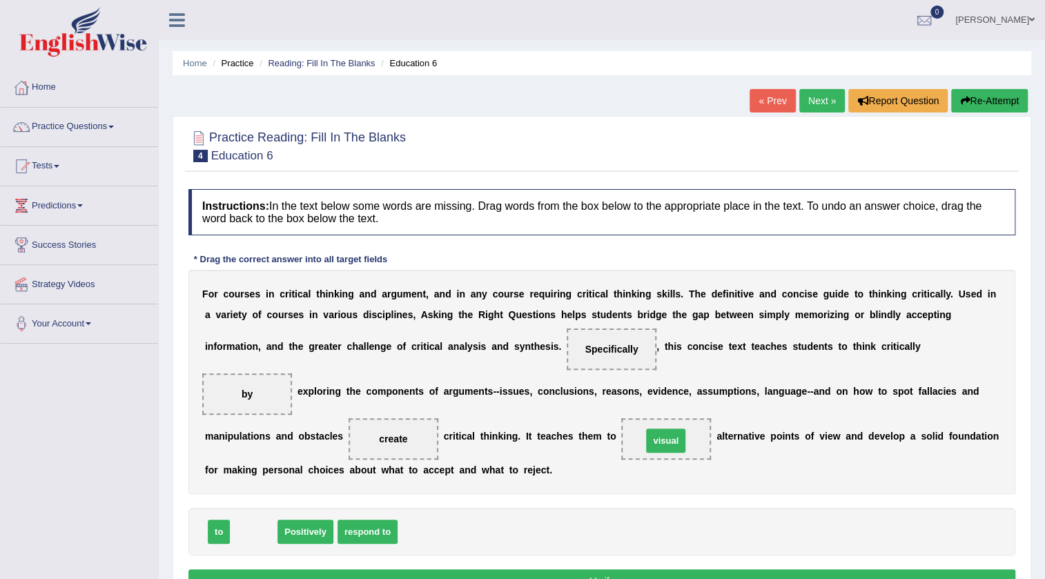
drag, startPoint x: 262, startPoint y: 533, endPoint x: 674, endPoint y: 442, distance: 422.1
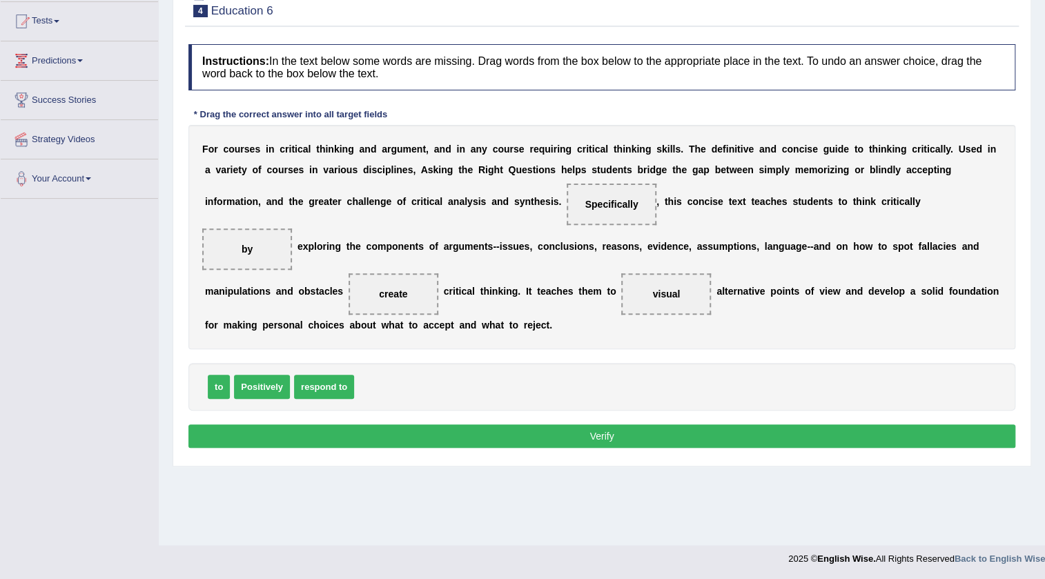
scroll to position [145, 0]
click at [597, 436] on button "Verify" at bounding box center [601, 436] width 827 height 23
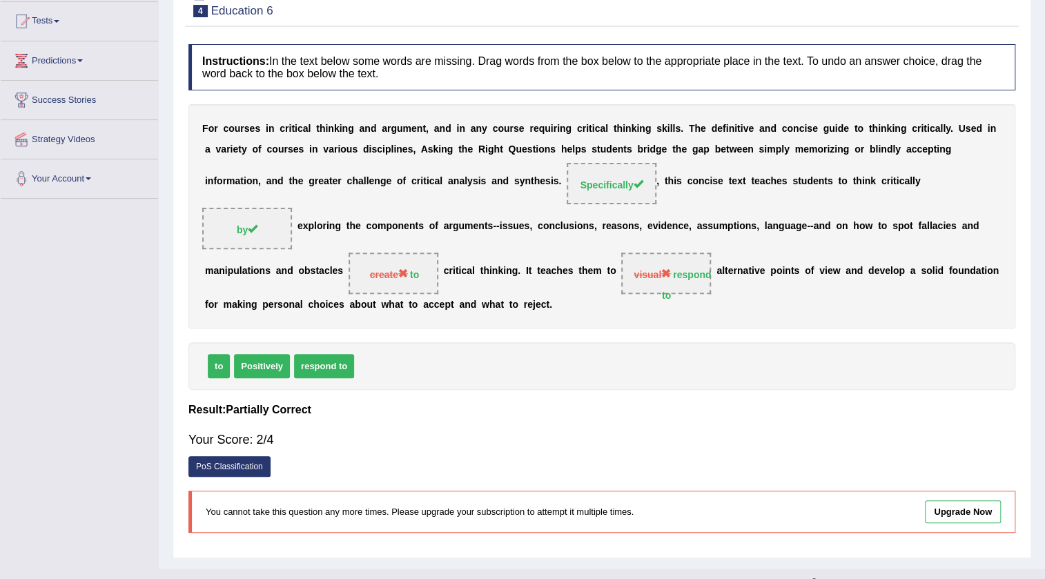
scroll to position [83, 0]
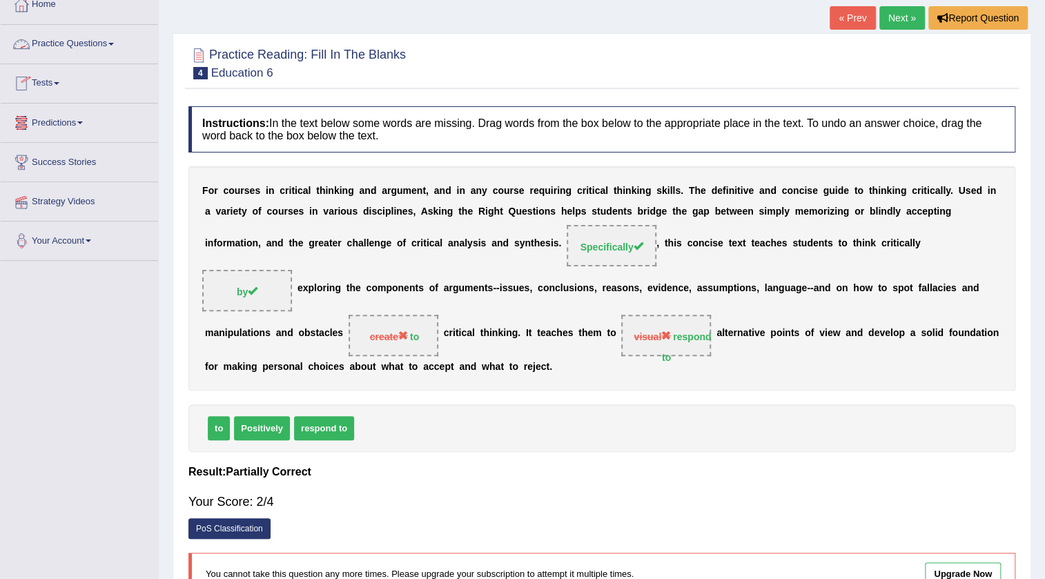
click at [75, 44] on link "Practice Questions" at bounding box center [79, 42] width 157 height 35
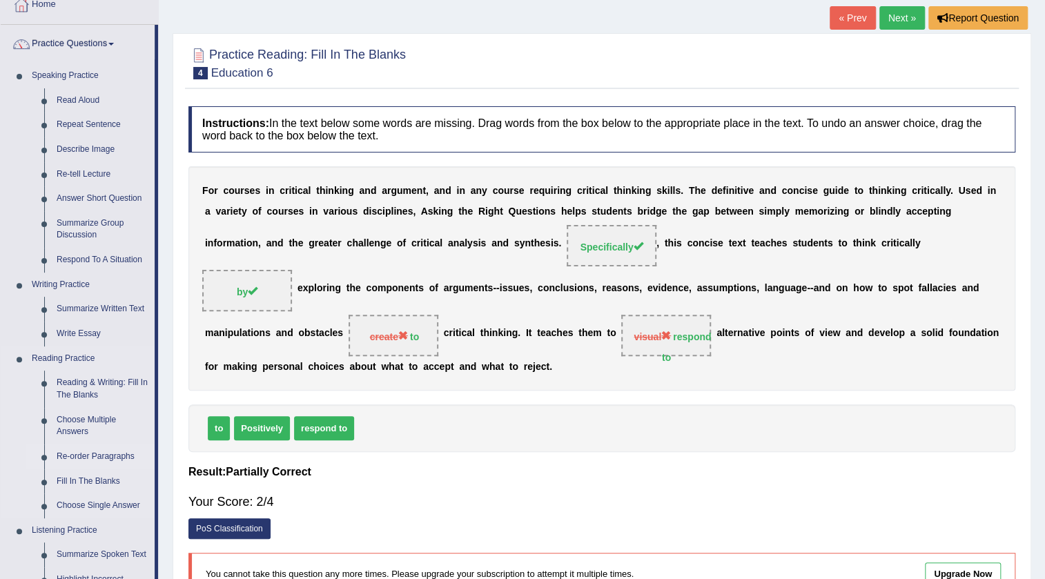
click at [63, 453] on link "Re-order Paragraphs" at bounding box center [102, 457] width 104 height 25
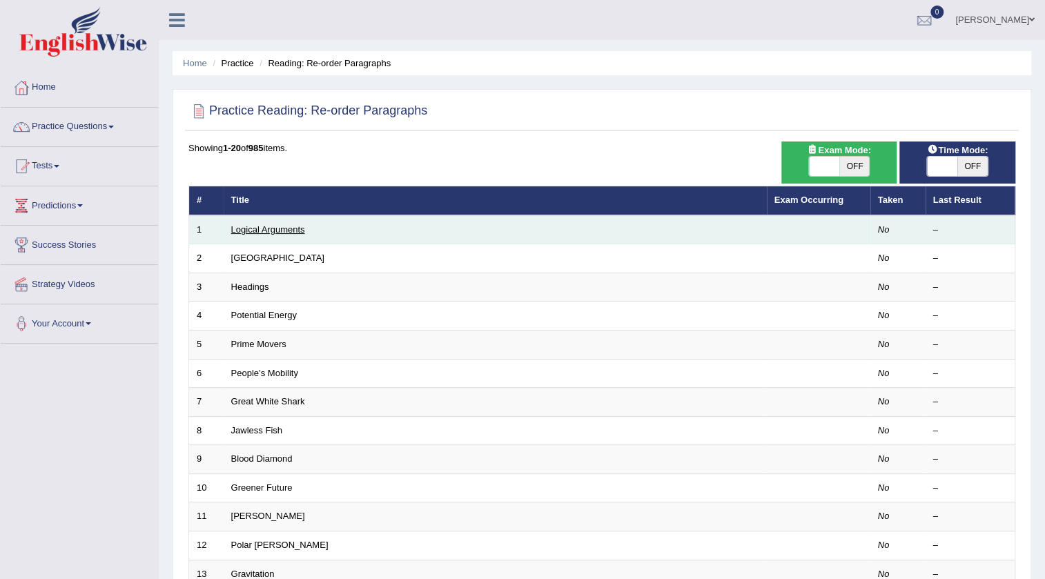
click at [267, 228] on link "Logical Arguments" at bounding box center [268, 229] width 74 height 10
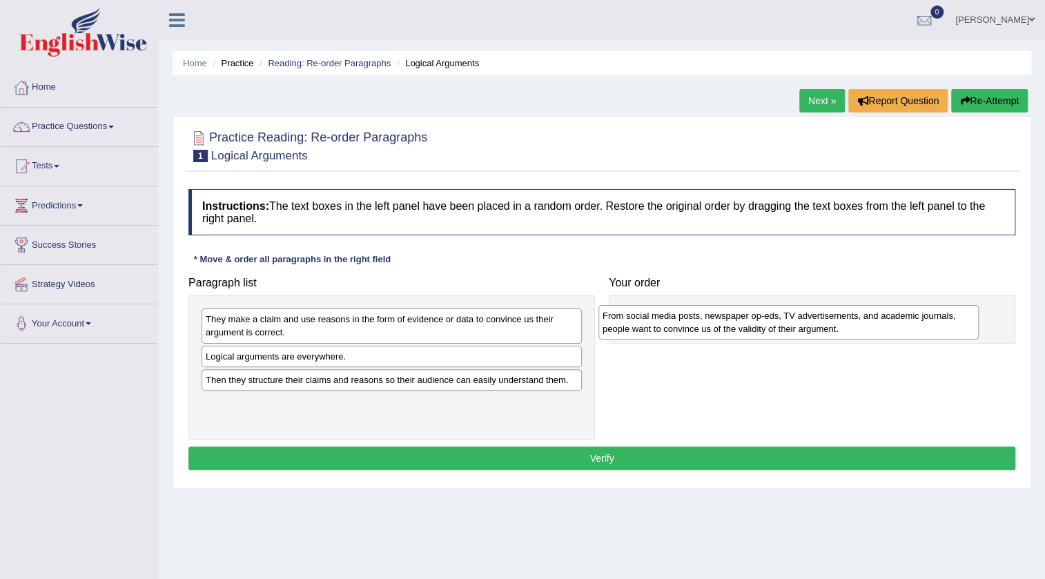
drag, startPoint x: 336, startPoint y: 331, endPoint x: 733, endPoint y: 327, distance: 397.0
click at [733, 327] on div "From social media posts, newspaper op-eds, TV advertisements, and academic jour…" at bounding box center [789, 322] width 380 height 35
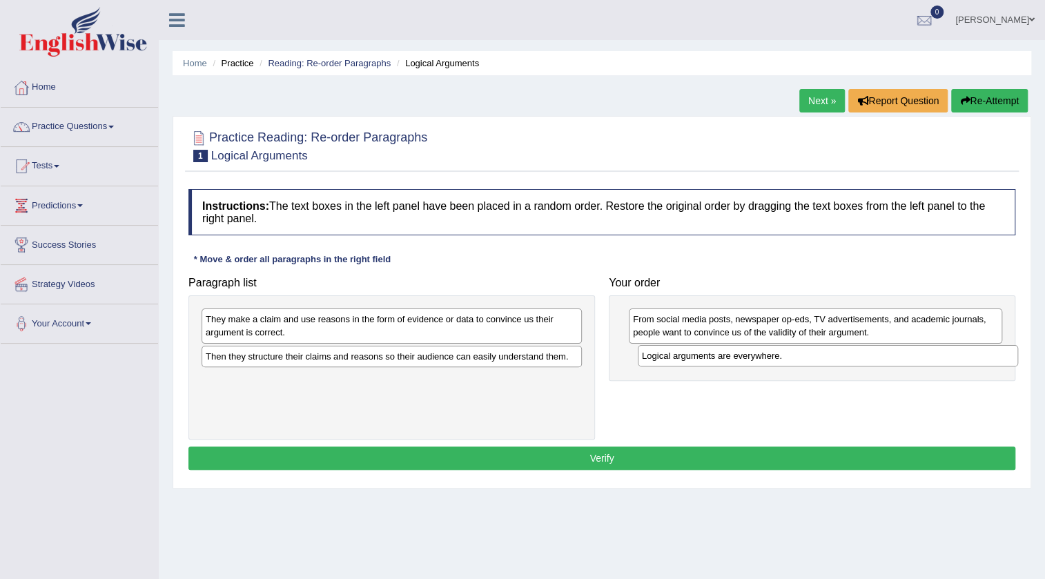
drag, startPoint x: 352, startPoint y: 358, endPoint x: 788, endPoint y: 358, distance: 436.3
click at [788, 358] on div "Logical arguments are everywhere." at bounding box center [828, 355] width 380 height 21
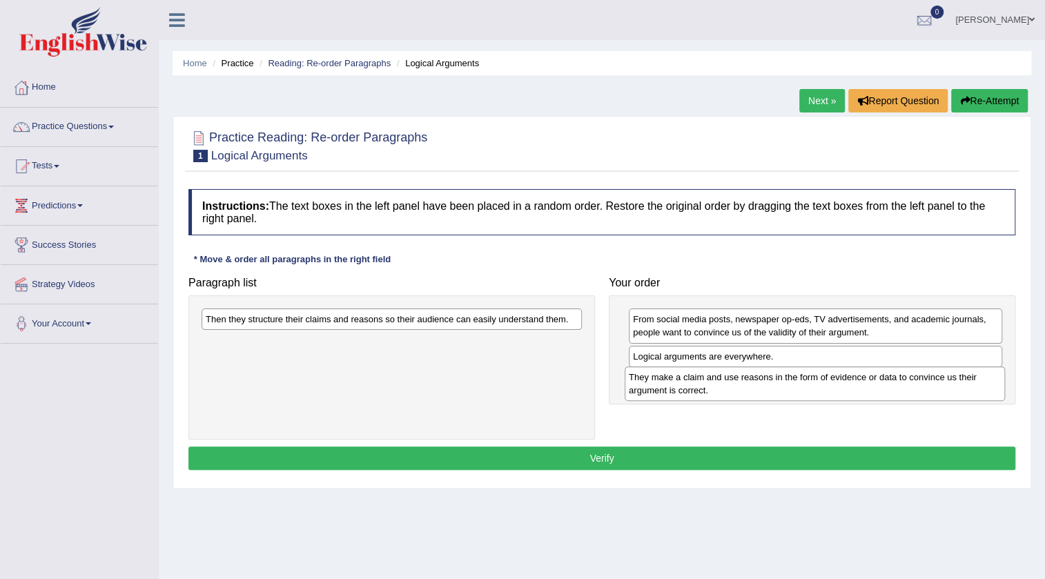
drag, startPoint x: 423, startPoint y: 331, endPoint x: 846, endPoint y: 389, distance: 427.2
click at [846, 389] on div "They make a claim and use reasons in the form of evidence or data to convince u…" at bounding box center [815, 384] width 380 height 35
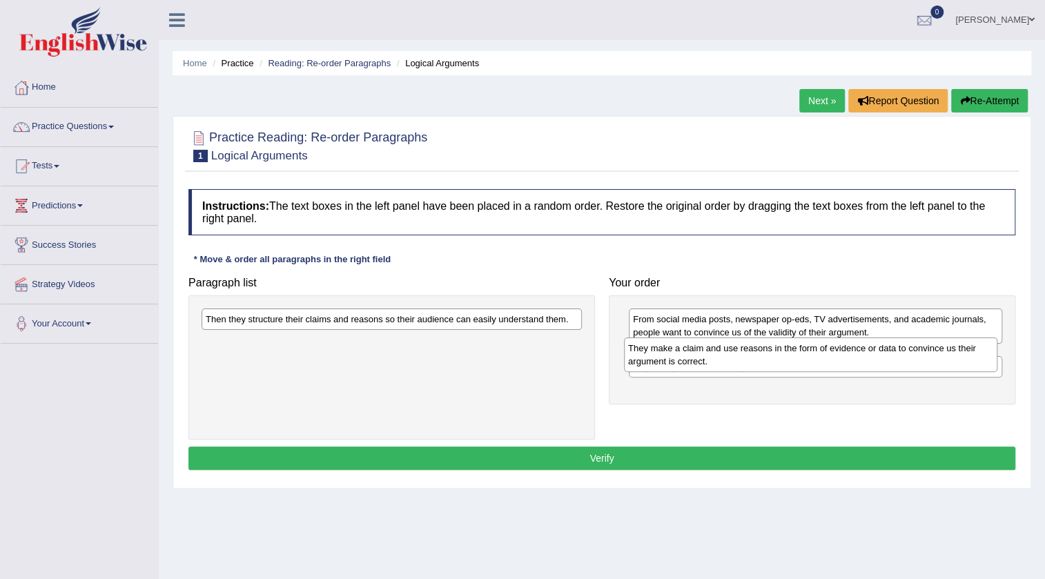
drag, startPoint x: 692, startPoint y: 390, endPoint x: 687, endPoint y: 359, distance: 31.4
click at [687, 359] on div "They make a claim and use reasons in the form of evidence or data to convince u…" at bounding box center [811, 355] width 374 height 35
drag, startPoint x: 683, startPoint y: 396, endPoint x: 270, endPoint y: 351, distance: 415.3
click at [287, 357] on div "Logical arguments are everywhere." at bounding box center [464, 355] width 374 height 21
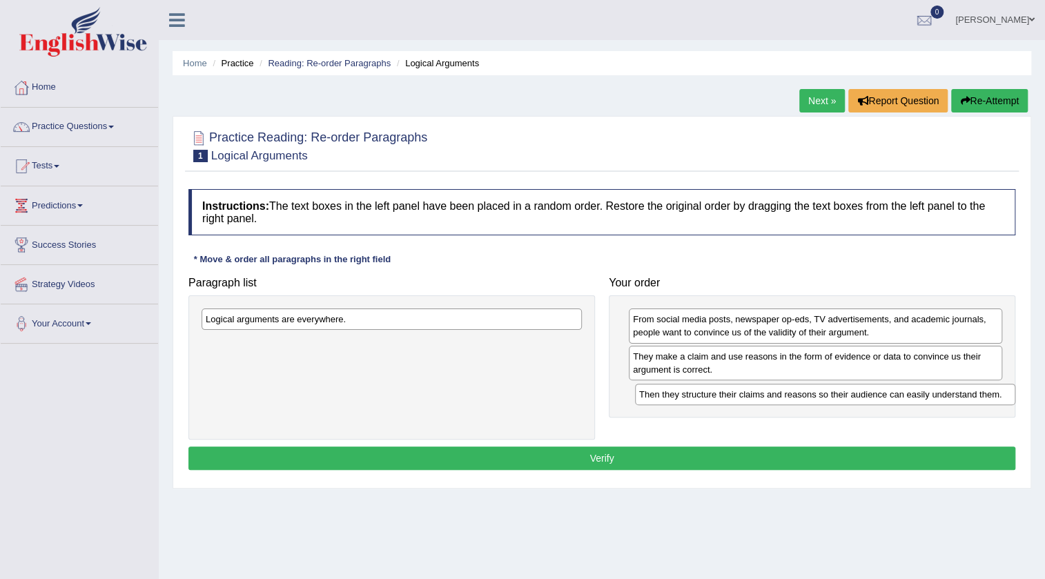
drag, startPoint x: 289, startPoint y: 321, endPoint x: 722, endPoint y: 396, distance: 440.1
click at [722, 396] on div "Then they structure their claims and reasons so their audience can easily under…" at bounding box center [825, 394] width 380 height 21
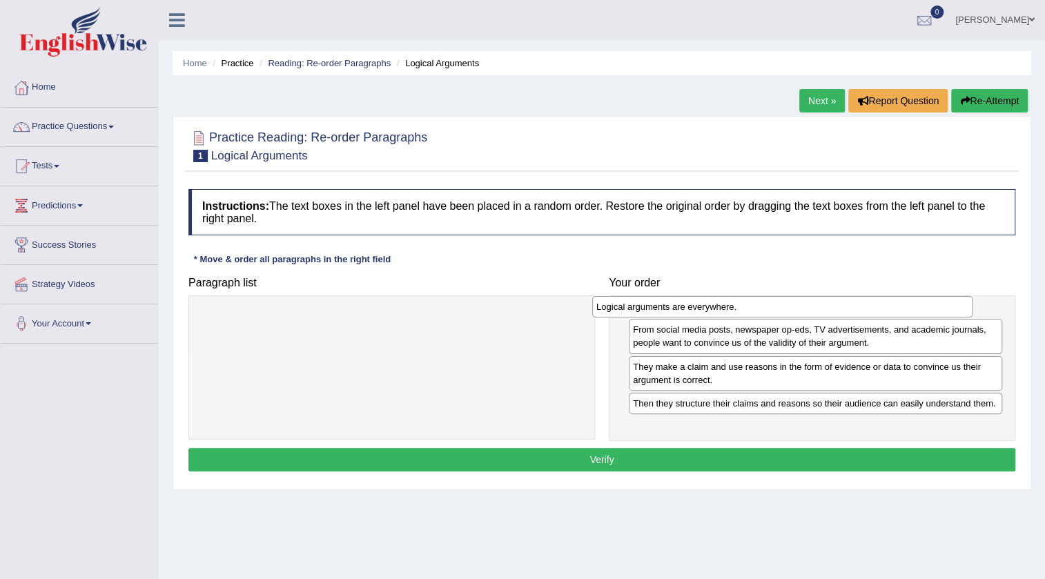
drag, startPoint x: 386, startPoint y: 326, endPoint x: 780, endPoint y: 313, distance: 394.4
click at [780, 313] on div "Logical arguments are everywhere." at bounding box center [782, 306] width 380 height 21
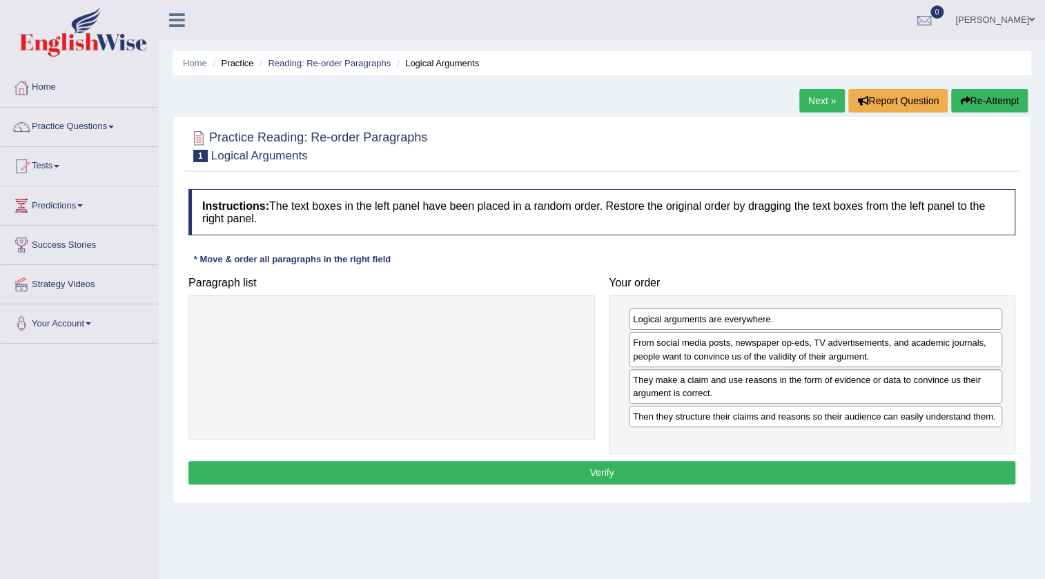
click at [651, 477] on button "Verify" at bounding box center [601, 472] width 827 height 23
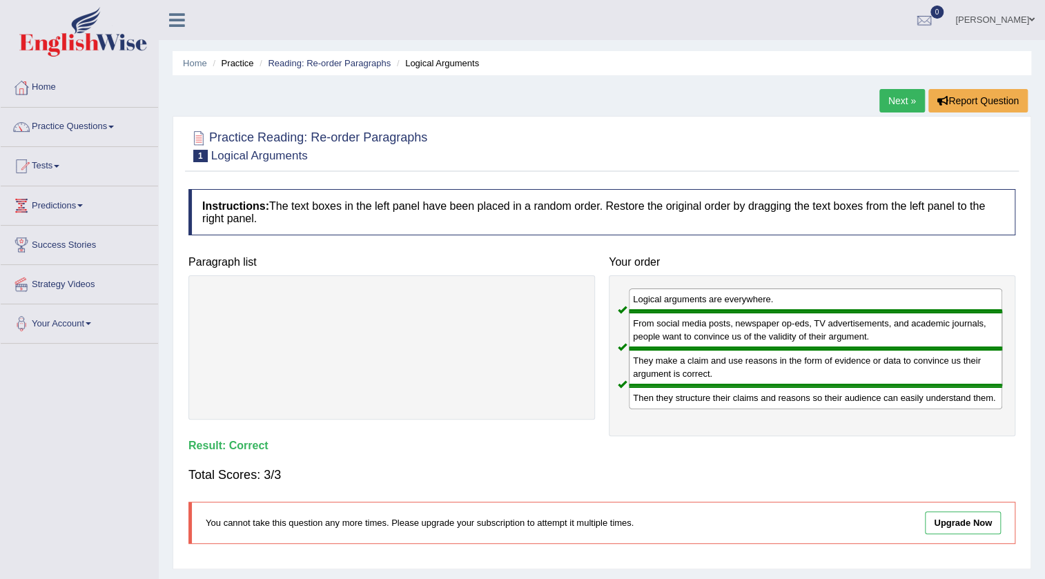
click at [885, 93] on link "Next »" at bounding box center [903, 100] width 46 height 23
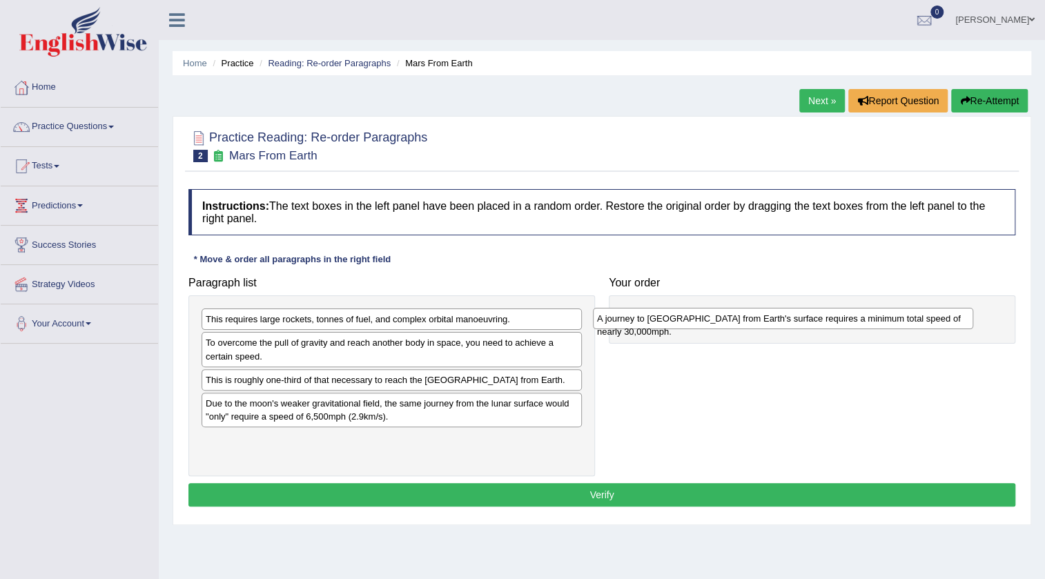
drag, startPoint x: 286, startPoint y: 421, endPoint x: 677, endPoint y: 324, distance: 403.4
click at [677, 324] on div "A journey to Mars from Earth's surface requires a minimum total speed of nearly…" at bounding box center [783, 318] width 380 height 21
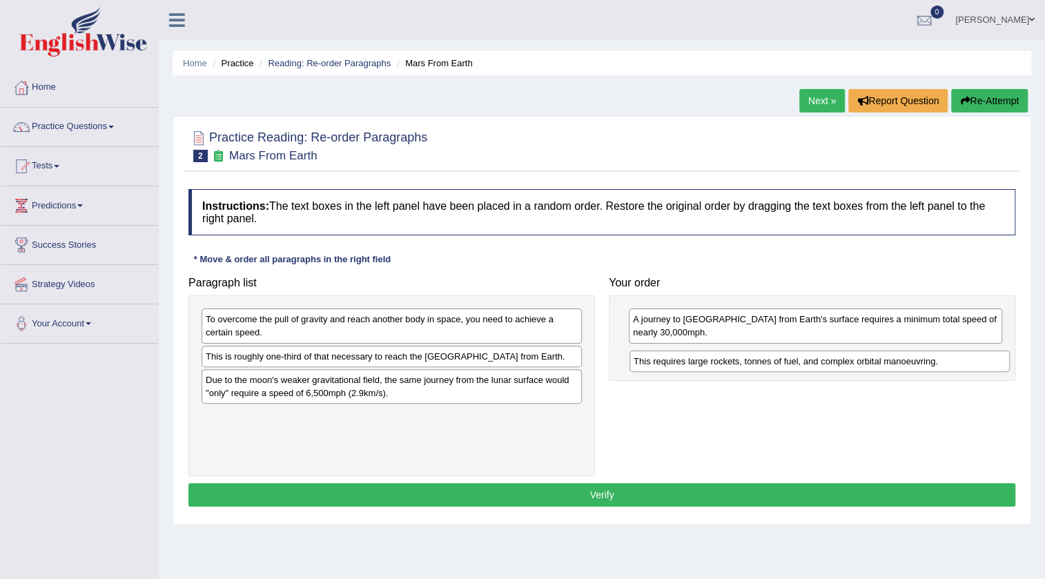
drag, startPoint x: 351, startPoint y: 322, endPoint x: 779, endPoint y: 364, distance: 430.1
click at [779, 364] on div "This requires large rockets, tonnes of fuel, and complex orbital manoeuvring." at bounding box center [820, 361] width 380 height 21
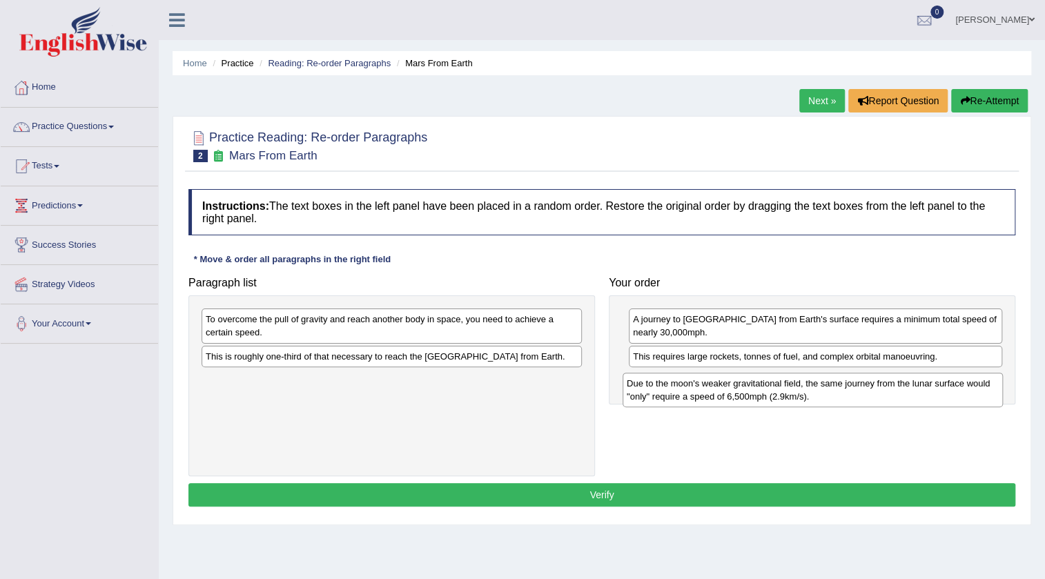
drag, startPoint x: 524, startPoint y: 402, endPoint x: 945, endPoint y: 393, distance: 421.3
click at [945, 393] on div "Due to the moon's weaker gravitational field, the same journey from the lunar s…" at bounding box center [813, 390] width 380 height 35
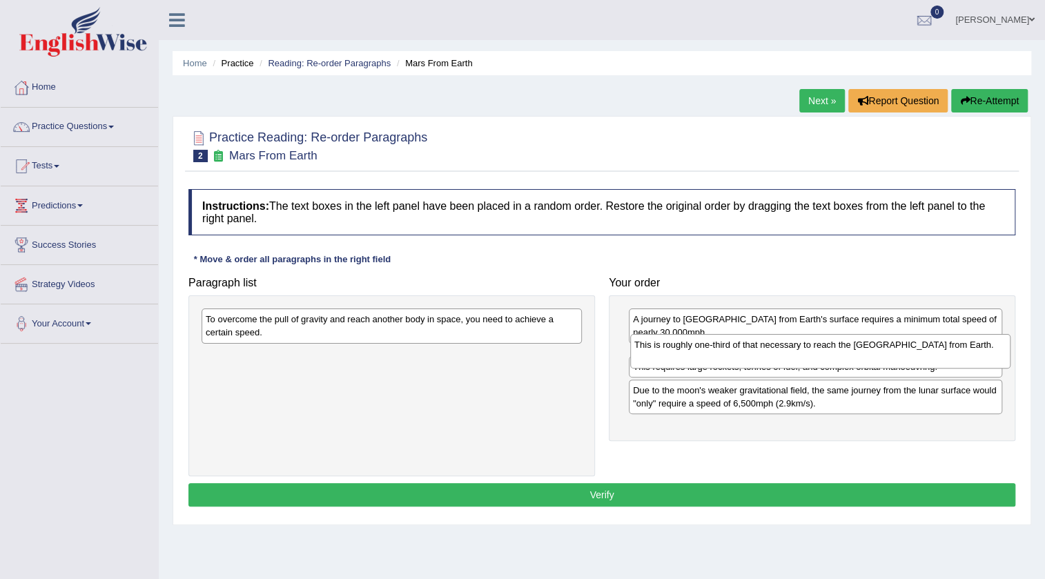
drag, startPoint x: 554, startPoint y: 362, endPoint x: 982, endPoint y: 351, distance: 428.9
click at [982, 351] on div "This is roughly one-third of that necessary to reach the International Space St…" at bounding box center [820, 351] width 380 height 35
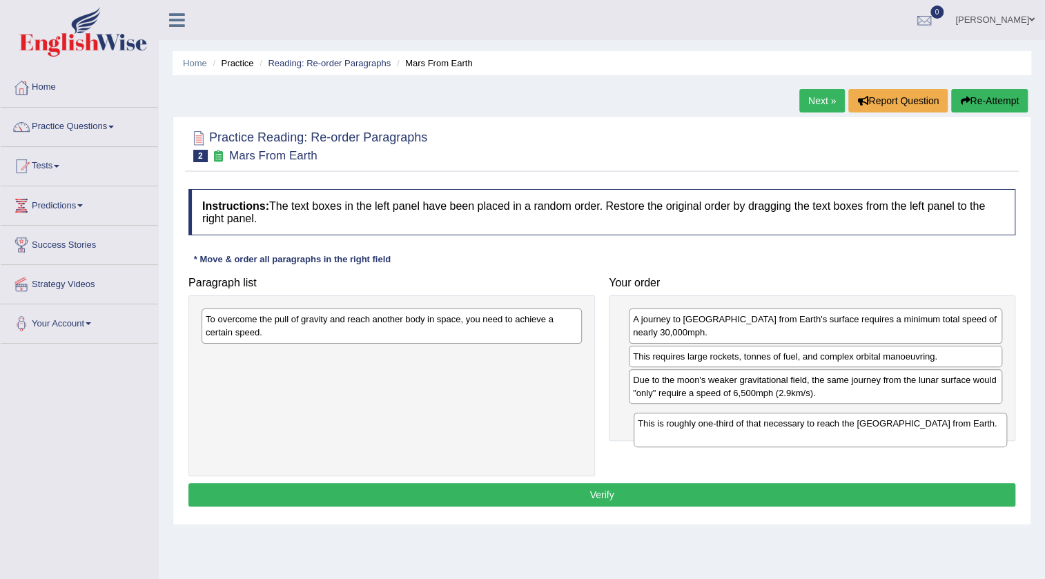
drag, startPoint x: 661, startPoint y: 357, endPoint x: 666, endPoint y: 422, distance: 65.1
click at [665, 423] on div "This is roughly one-third of that necessary to reach the International Space St…" at bounding box center [821, 430] width 374 height 35
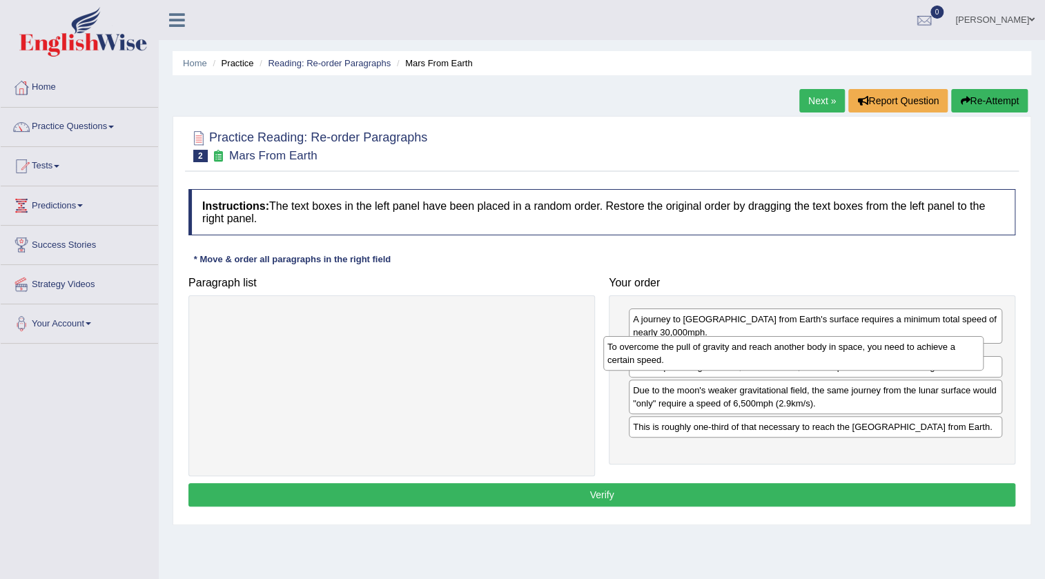
drag, startPoint x: 483, startPoint y: 330, endPoint x: 889, endPoint y: 358, distance: 406.2
click at [889, 358] on div "To overcome the pull of gravity and reach another body in space, you need to ac…" at bounding box center [793, 353] width 380 height 35
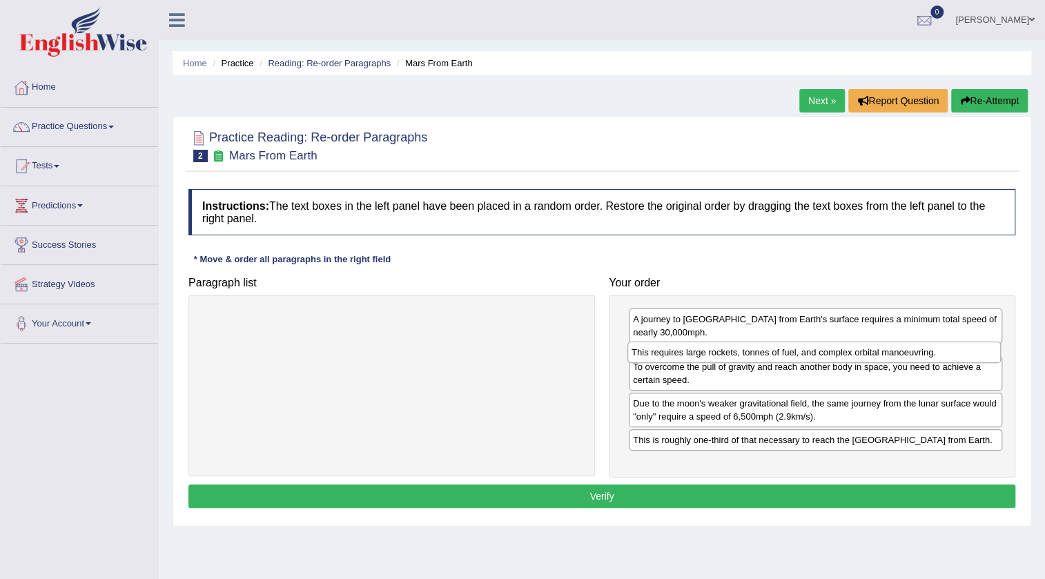
drag, startPoint x: 680, startPoint y: 391, endPoint x: 679, endPoint y: 353, distance: 37.3
click at [679, 353] on div "This requires large rockets, tonnes of fuel, and complex orbital manoeuvring." at bounding box center [815, 352] width 374 height 21
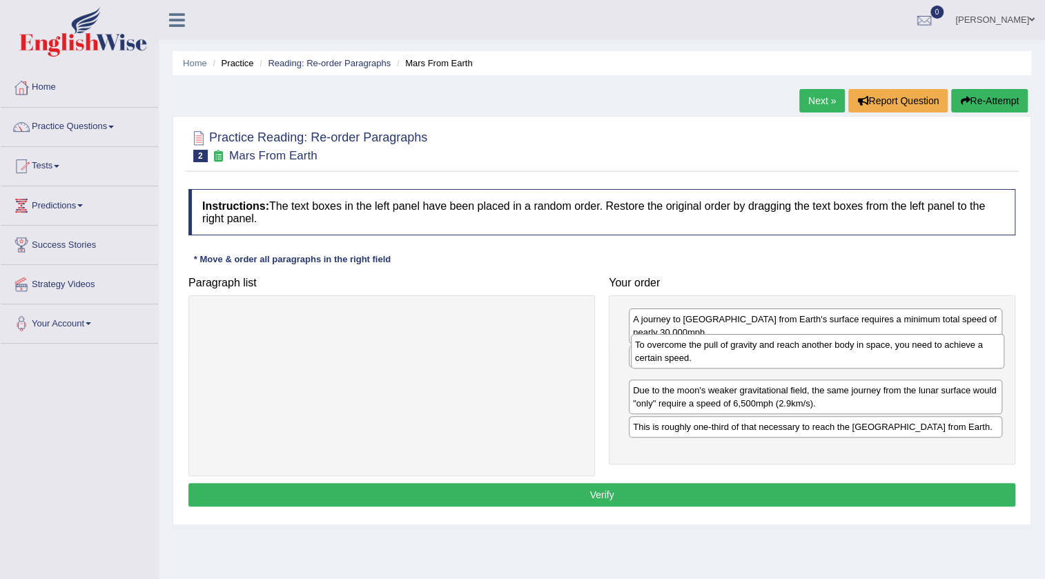
drag, startPoint x: 716, startPoint y: 378, endPoint x: 718, endPoint y: 356, distance: 21.5
click at [718, 356] on div "To overcome the pull of gravity and reach another body in space, you need to ac…" at bounding box center [818, 351] width 374 height 35
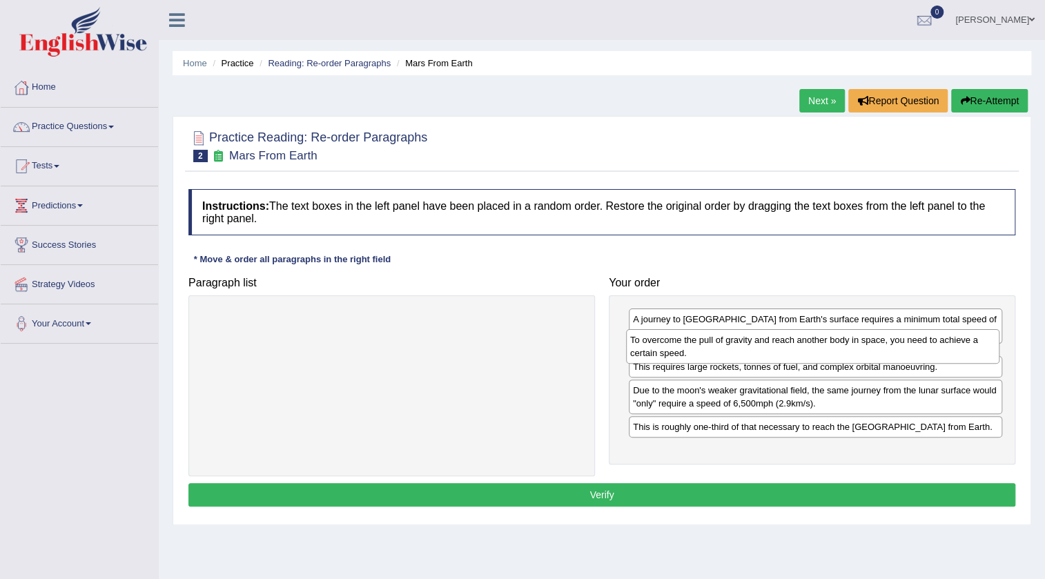
drag, startPoint x: 699, startPoint y: 384, endPoint x: 696, endPoint y: 345, distance: 39.5
click at [696, 345] on div "To overcome the pull of gravity and reach another body in space, you need to ac…" at bounding box center [813, 346] width 374 height 35
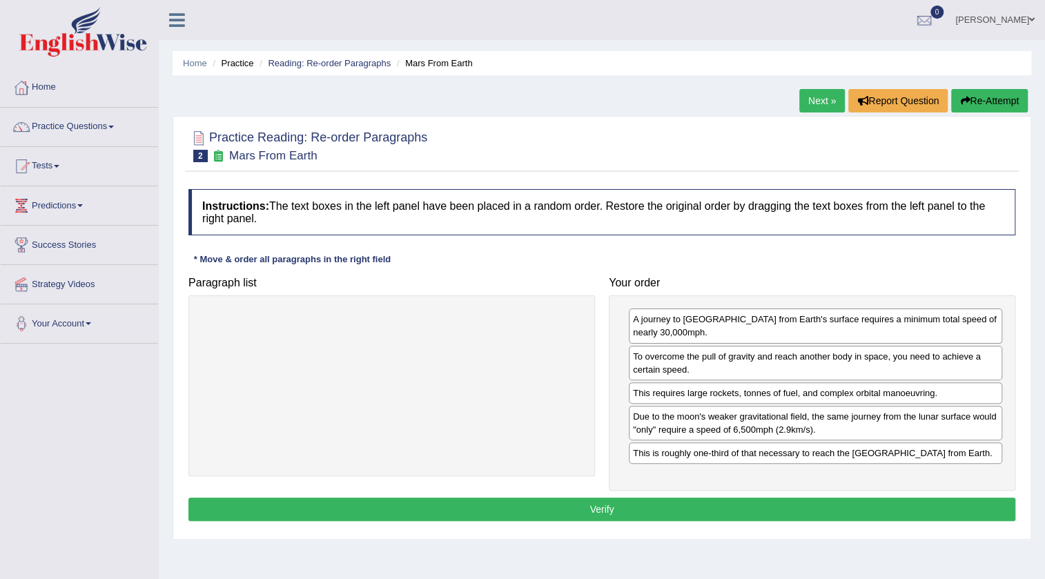
click at [629, 516] on button "Verify" at bounding box center [601, 509] width 827 height 23
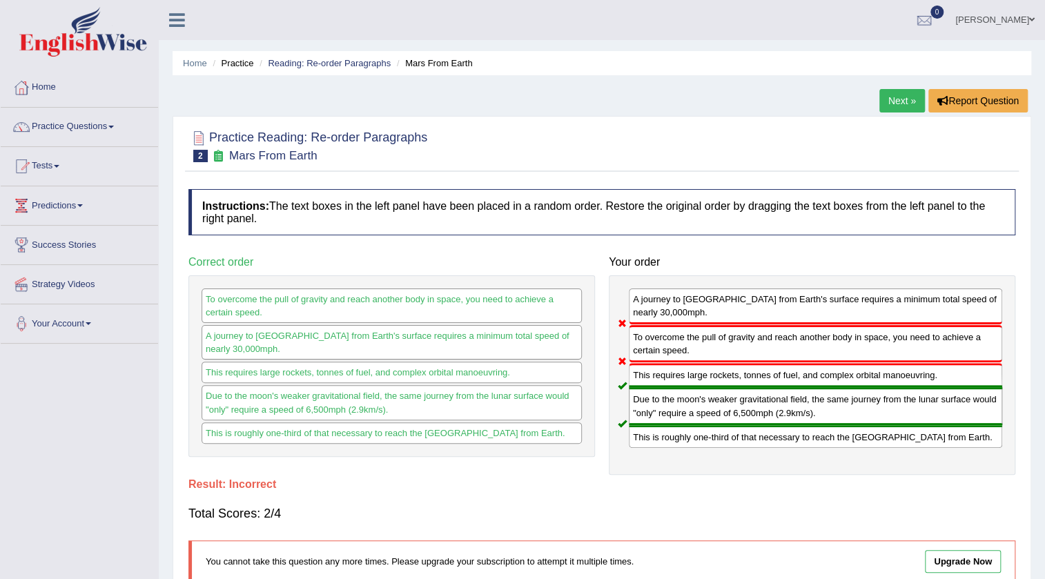
click at [898, 106] on link "Next »" at bounding box center [903, 100] width 46 height 23
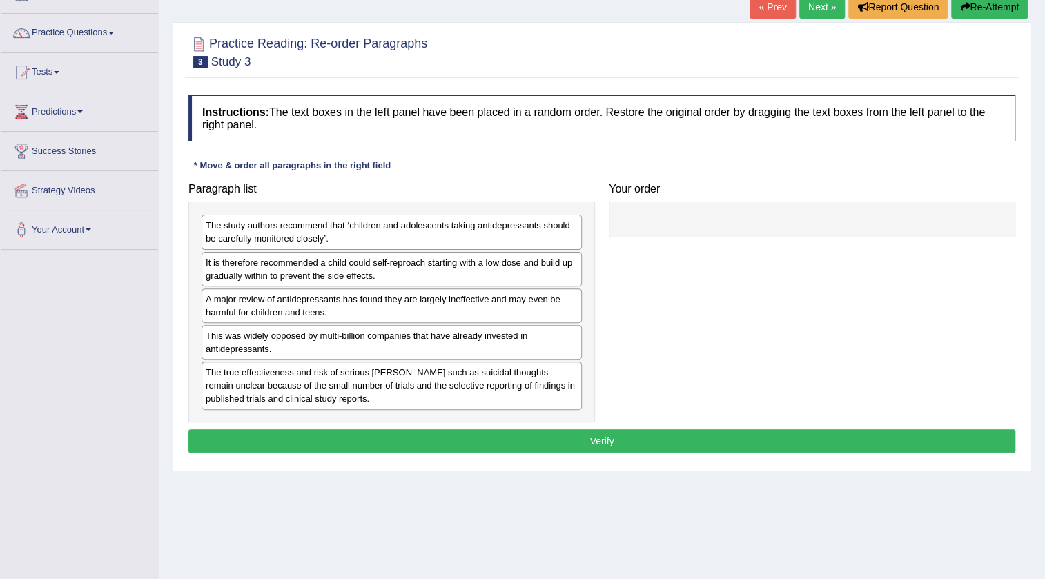
scroll to position [125, 0]
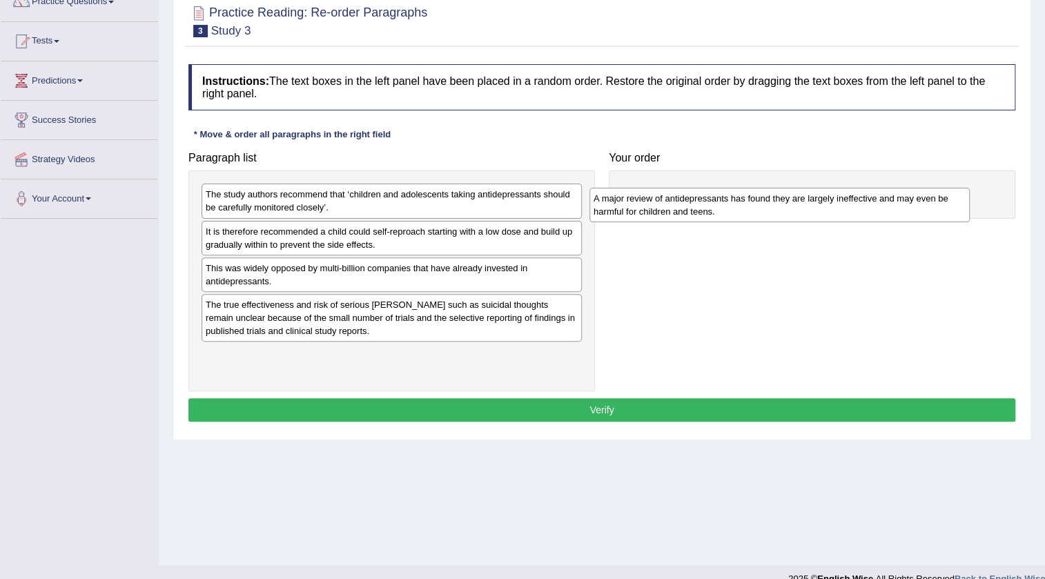
drag, startPoint x: 332, startPoint y: 275, endPoint x: 724, endPoint y: 204, distance: 397.9
click at [724, 204] on div "A major review of antidepressants has found they are largely ineffective and ma…" at bounding box center [780, 205] width 380 height 35
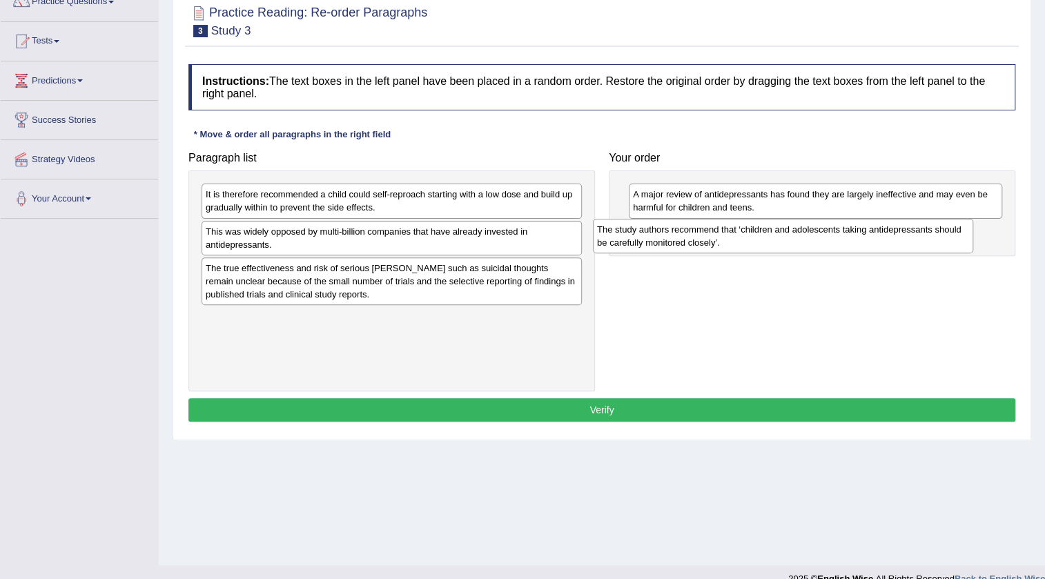
drag, startPoint x: 552, startPoint y: 203, endPoint x: 944, endPoint y: 238, distance: 393.0
click at [944, 238] on div "The study authors recommend that ‘children and adolescents taking antidepressan…" at bounding box center [783, 236] width 380 height 35
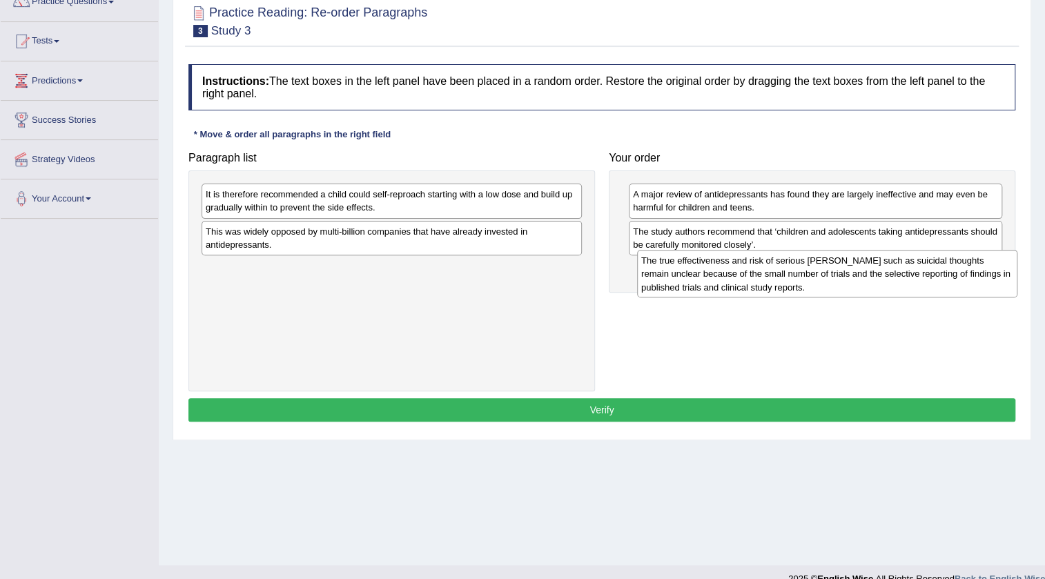
drag, startPoint x: 349, startPoint y: 282, endPoint x: 785, endPoint y: 275, distance: 435.7
click at [785, 275] on div "The true effectiveness and risk of serious harms such as suicidal thoughts rema…" at bounding box center [827, 274] width 380 height 48
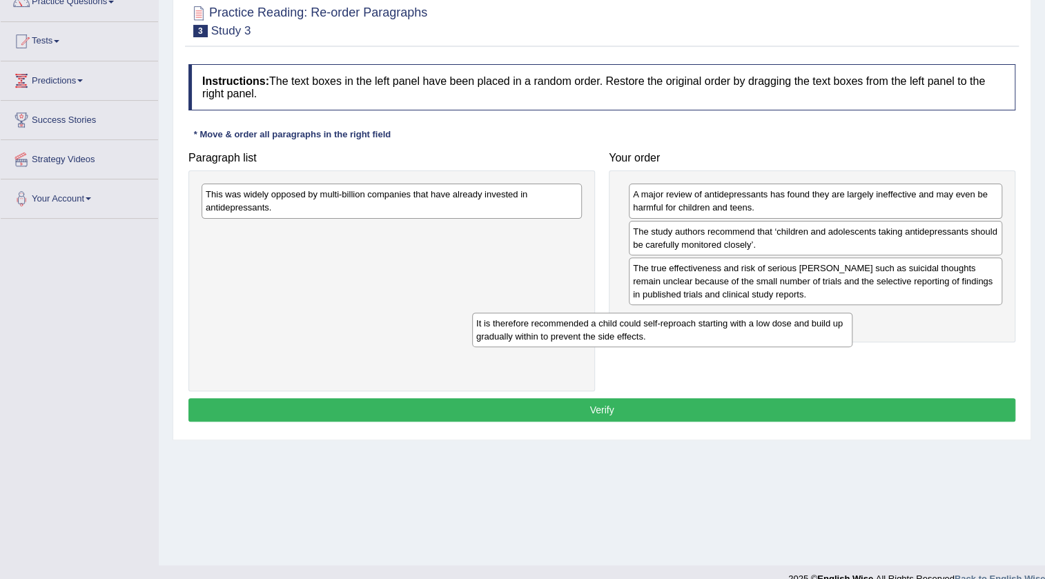
drag, startPoint x: 435, startPoint y: 207, endPoint x: 780, endPoint y: 324, distance: 364.6
click at [788, 329] on div "It is therefore recommended a child could self-reproach starting with a low dos…" at bounding box center [662, 330] width 380 height 35
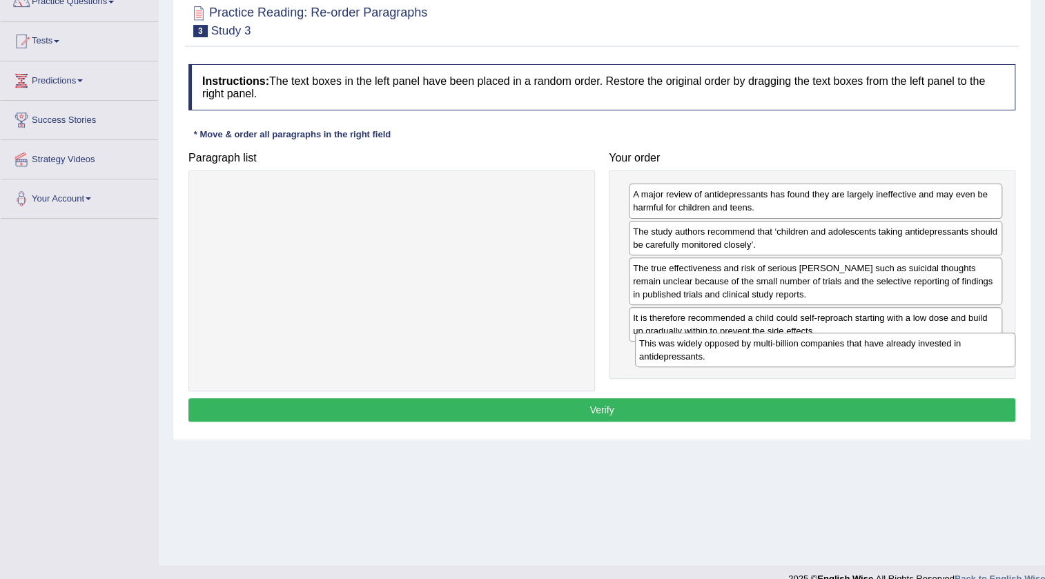
drag, startPoint x: 493, startPoint y: 196, endPoint x: 925, endPoint y: 336, distance: 454.4
click at [925, 336] on div "This was widely opposed by multi-billion companies that have already invested i…" at bounding box center [825, 350] width 380 height 35
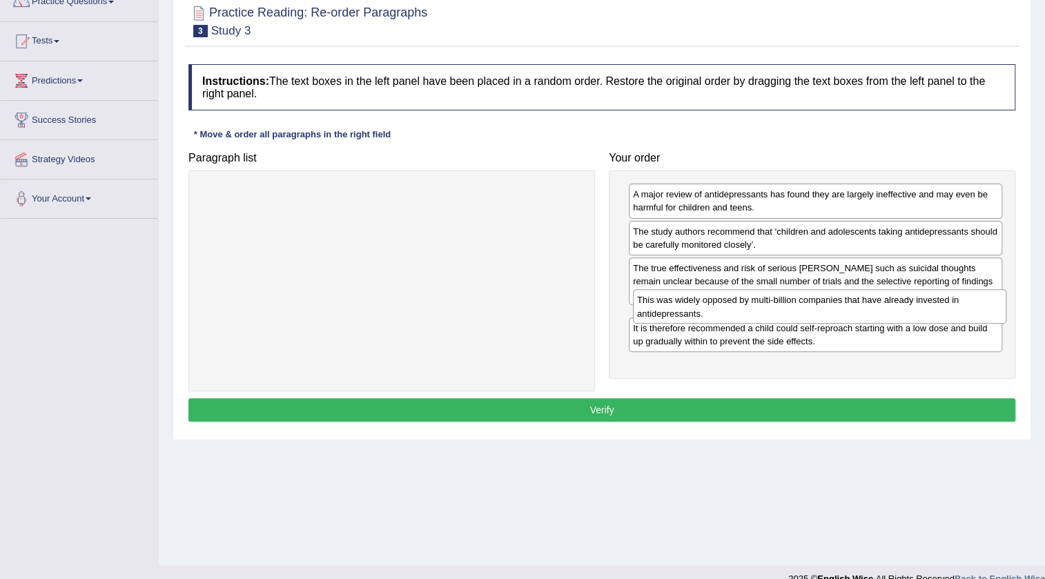
drag, startPoint x: 886, startPoint y: 362, endPoint x: 891, endPoint y: 309, distance: 52.6
click at [891, 309] on div "This was widely opposed by multi-billion companies that have already invested i…" at bounding box center [820, 306] width 374 height 35
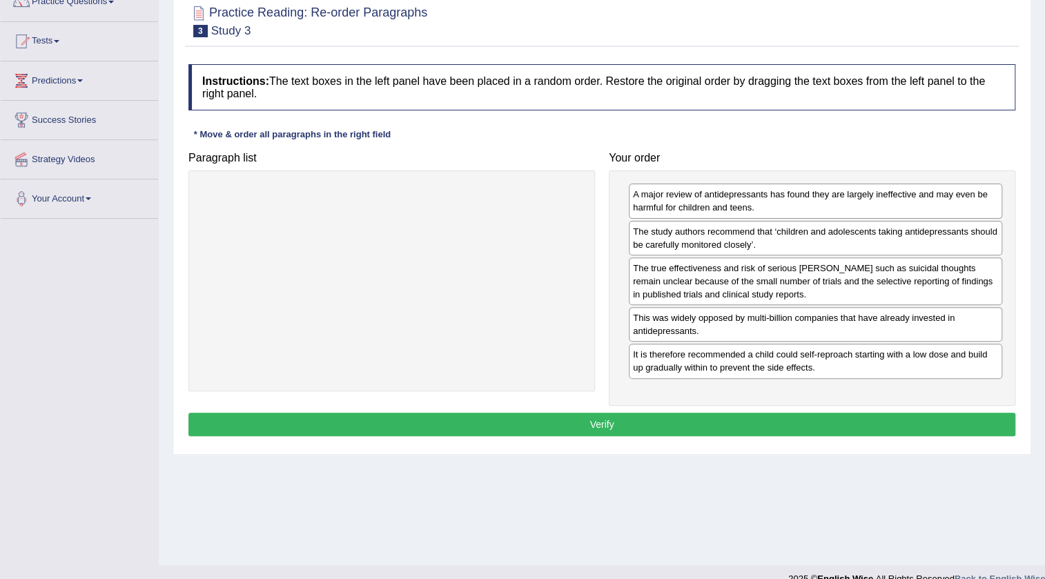
click at [576, 419] on button "Verify" at bounding box center [601, 424] width 827 height 23
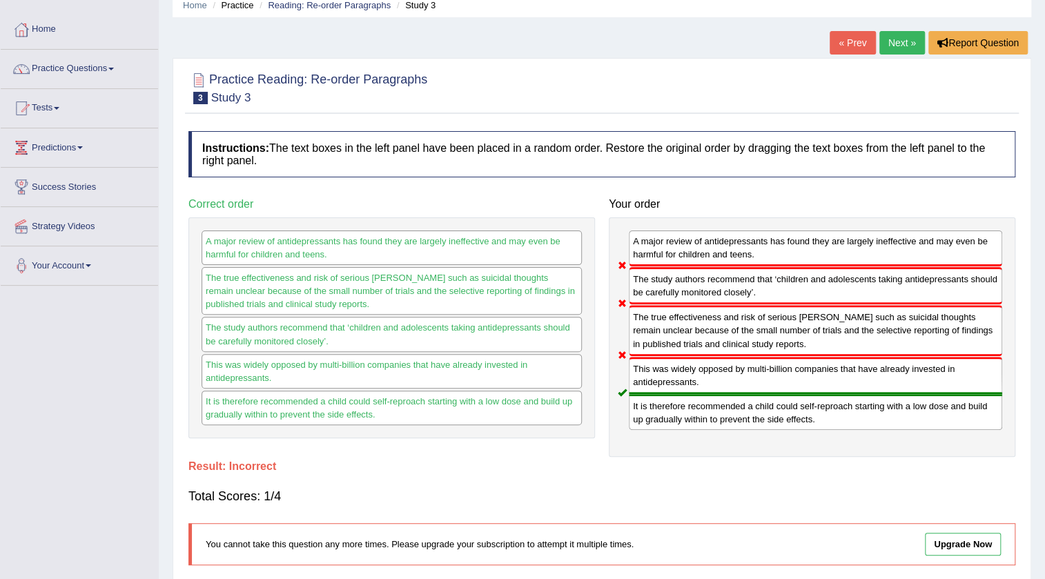
scroll to position [20, 0]
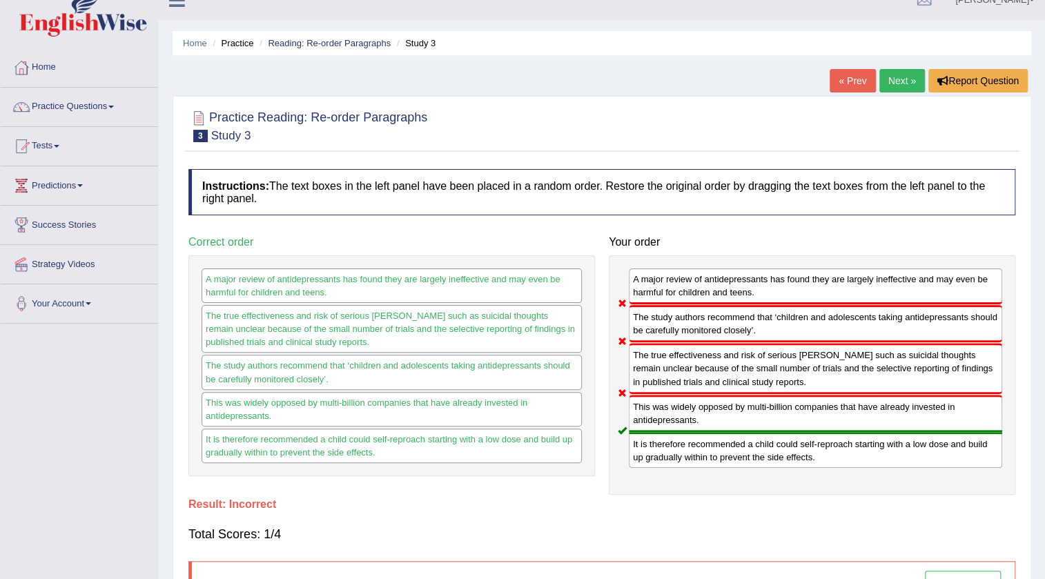
click at [911, 90] on link "Next »" at bounding box center [903, 80] width 46 height 23
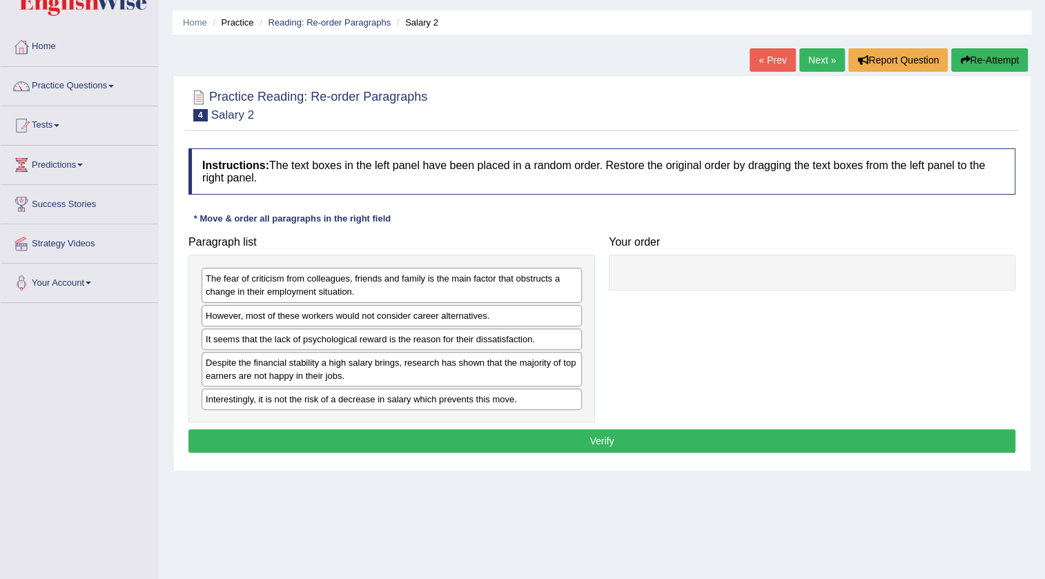
scroll to position [62, 0]
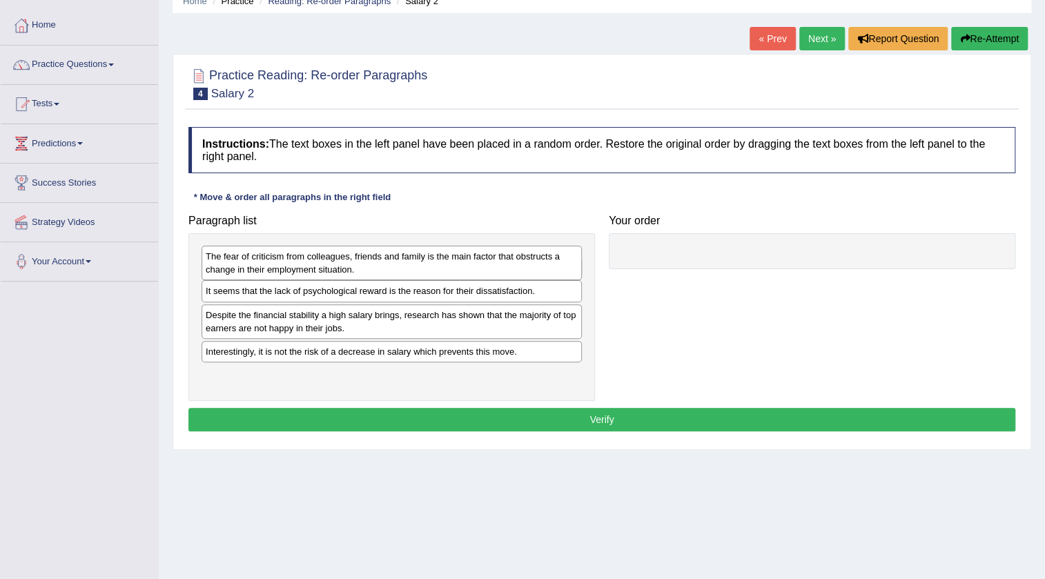
click at [276, 263] on div "The fear of criticism from colleagues, friends and family is the main factor th…" at bounding box center [392, 263] width 380 height 35
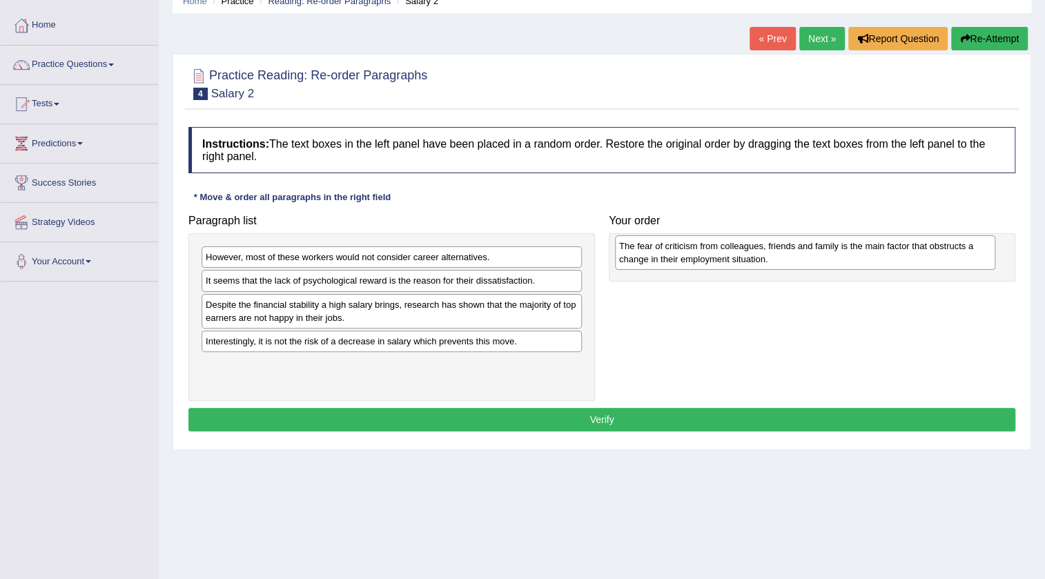
drag, startPoint x: 241, startPoint y: 250, endPoint x: 655, endPoint y: 239, distance: 413.7
click at [655, 239] on div "The fear of criticism from colleagues, friends and family is the main factor th…" at bounding box center [805, 252] width 380 height 35
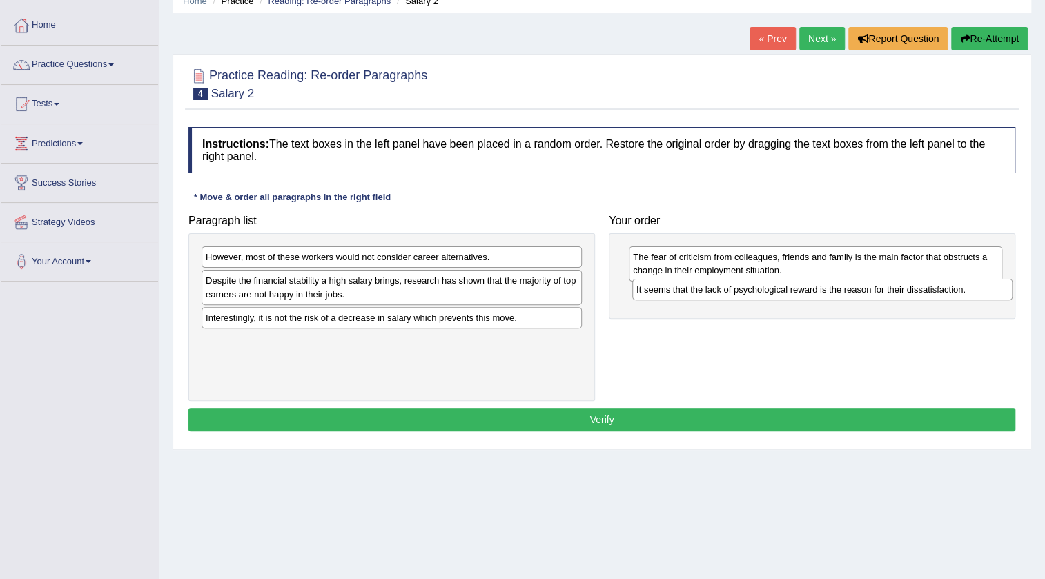
drag, startPoint x: 480, startPoint y: 280, endPoint x: 911, endPoint y: 290, distance: 430.9
click at [911, 290] on div "It seems that the lack of psychological reward is the reason for their dissatis…" at bounding box center [822, 289] width 380 height 21
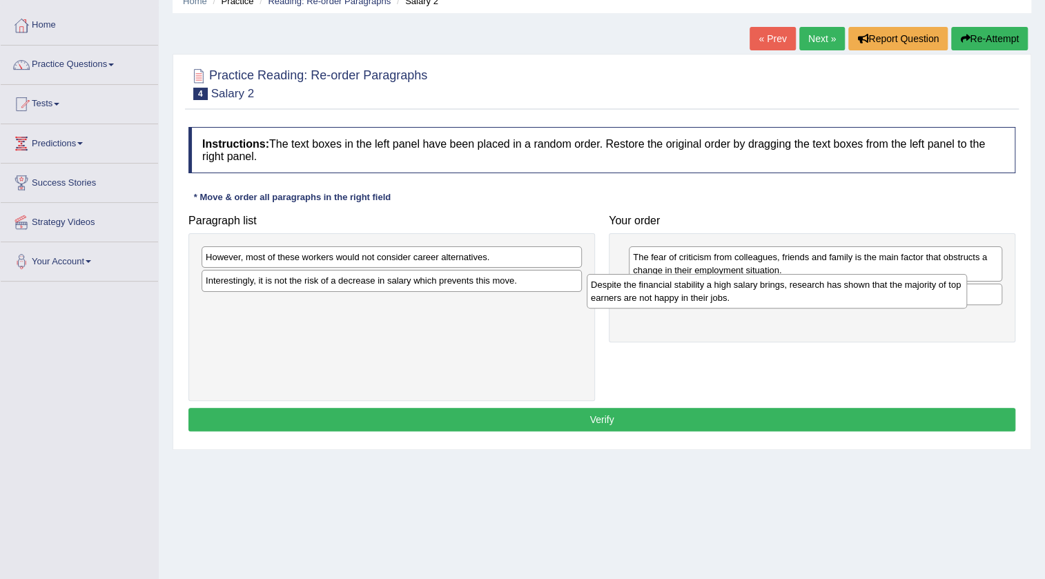
drag, startPoint x: 520, startPoint y: 290, endPoint x: 908, endPoint y: 293, distance: 388.0
click at [908, 293] on div "Despite the financial stability a high salary brings, research has shown that t…" at bounding box center [777, 291] width 380 height 35
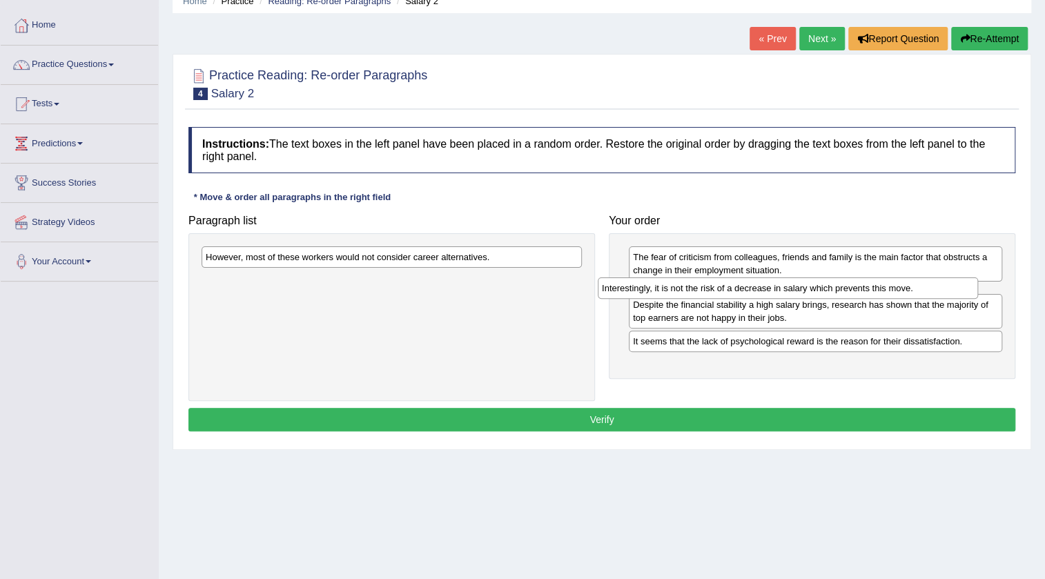
drag, startPoint x: 536, startPoint y: 282, endPoint x: 932, endPoint y: 290, distance: 396.4
click at [932, 290] on div "Interestingly, it is not the risk of a decrease in salary which prevents this m…" at bounding box center [788, 288] width 380 height 21
drag, startPoint x: 861, startPoint y: 296, endPoint x: 866, endPoint y: 324, distance: 28.0
click at [866, 324] on div "Interestingly, it is not the risk of a decrease in salary which prevents this m…" at bounding box center [820, 321] width 374 height 21
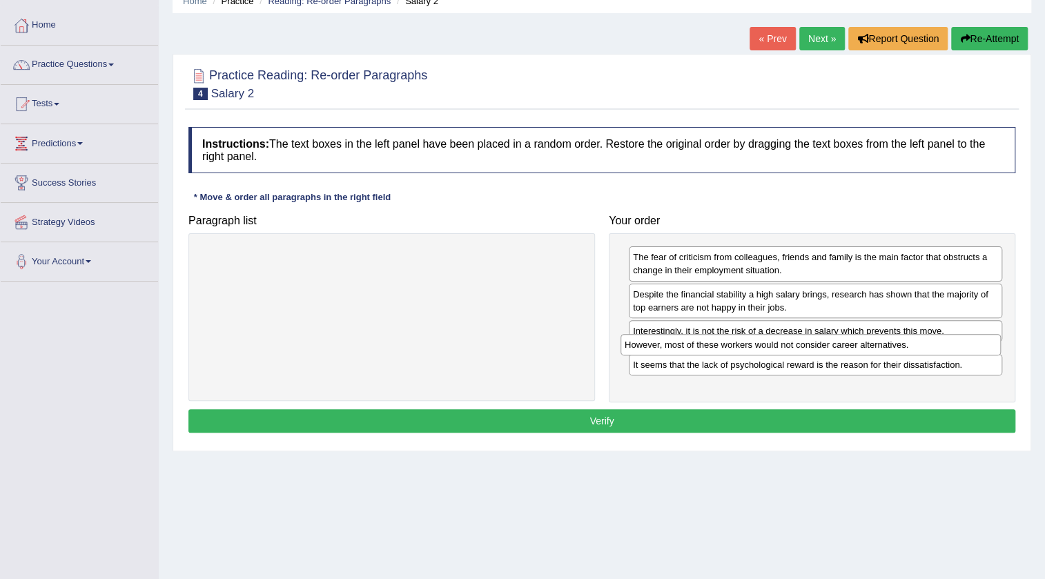
drag, startPoint x: 495, startPoint y: 257, endPoint x: 919, endPoint y: 345, distance: 433.0
click at [919, 345] on div "However, most of these workers would not consider career alternatives." at bounding box center [811, 344] width 380 height 21
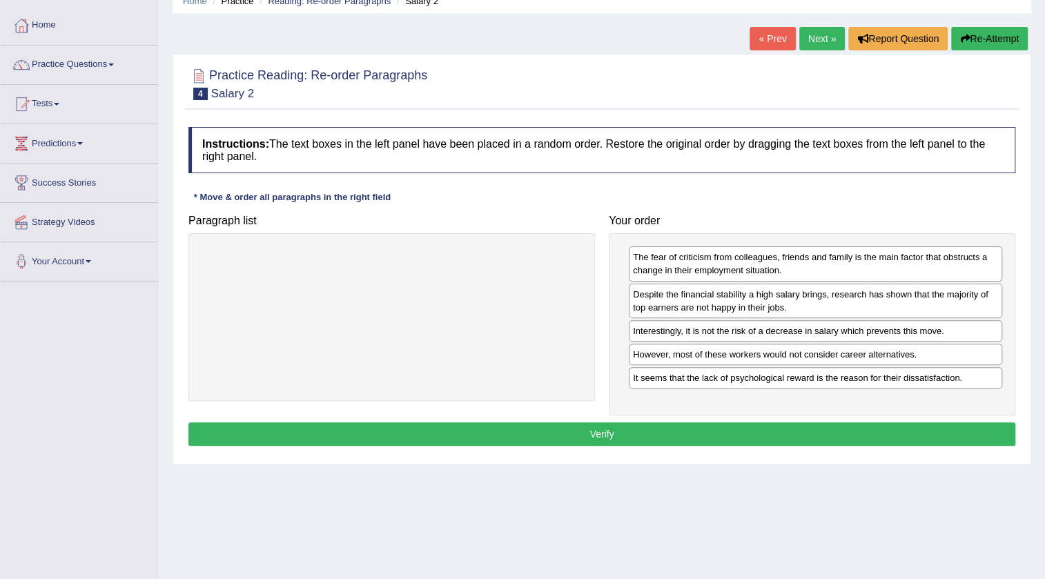
click at [856, 432] on button "Verify" at bounding box center [601, 434] width 827 height 23
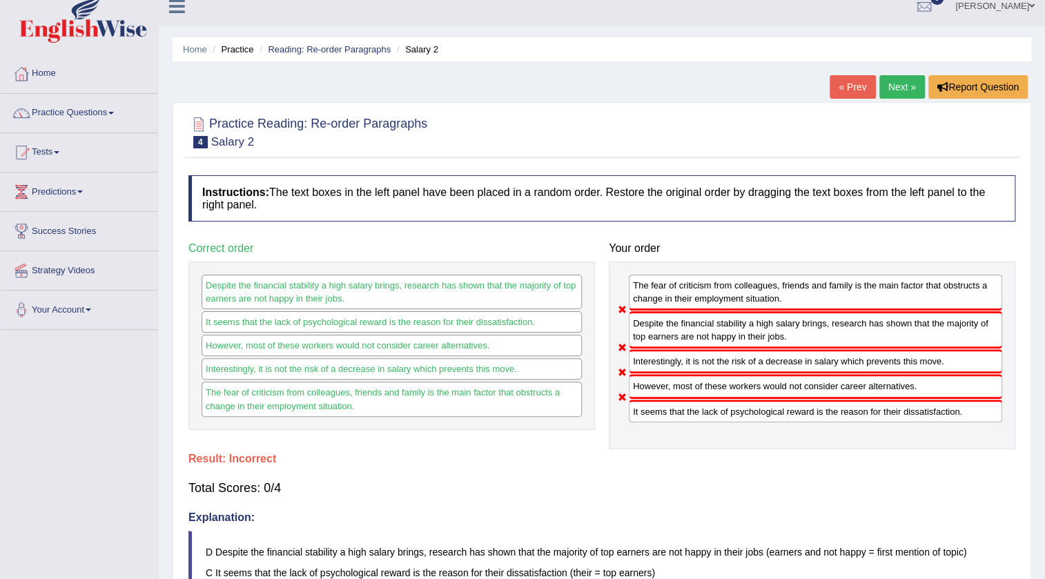
scroll to position [0, 0]
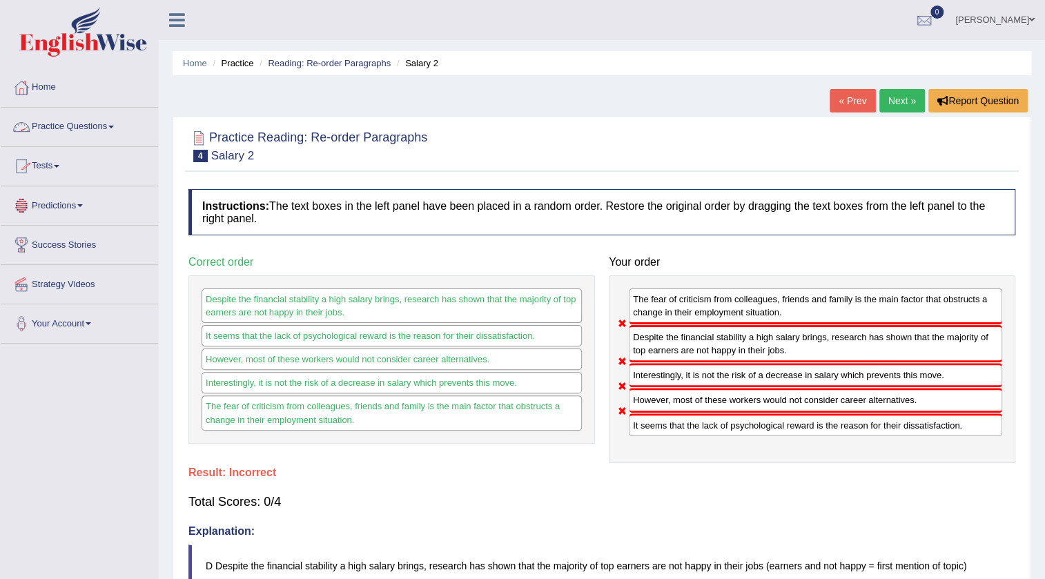
click at [59, 130] on link "Practice Questions" at bounding box center [79, 125] width 157 height 35
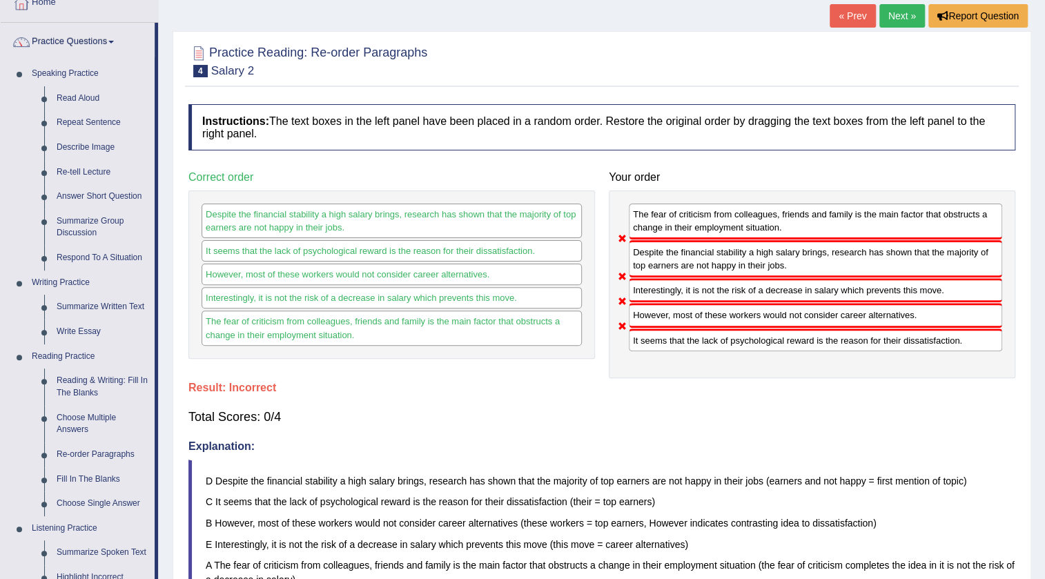
scroll to position [62, 0]
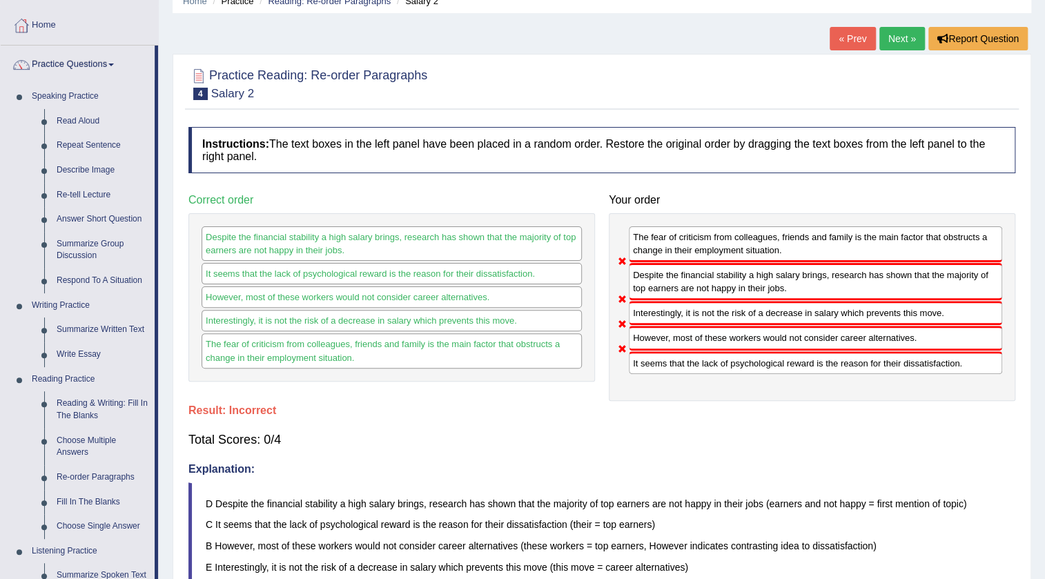
click at [900, 48] on link "Next »" at bounding box center [903, 38] width 46 height 23
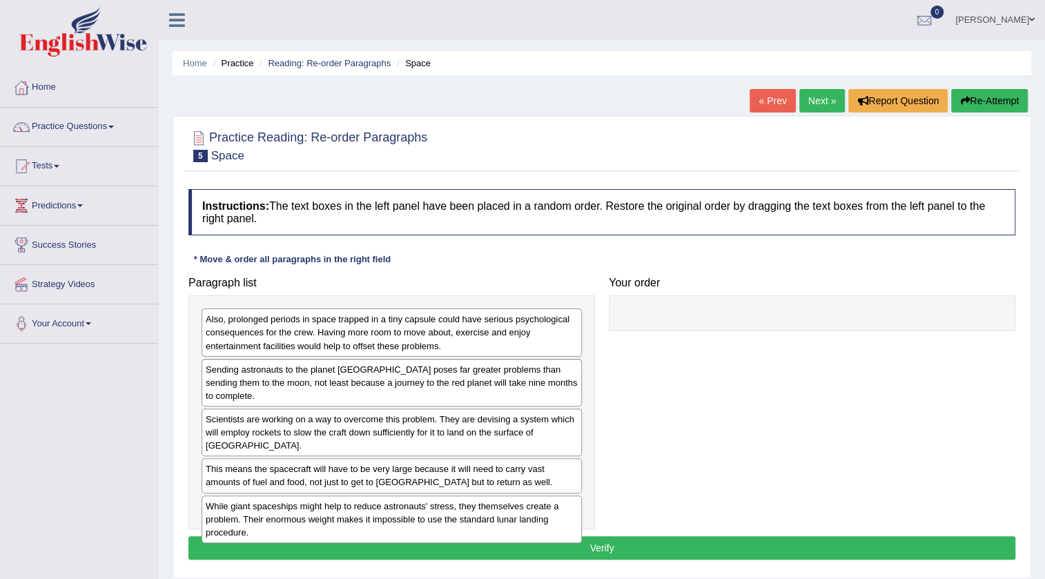
scroll to position [125, 0]
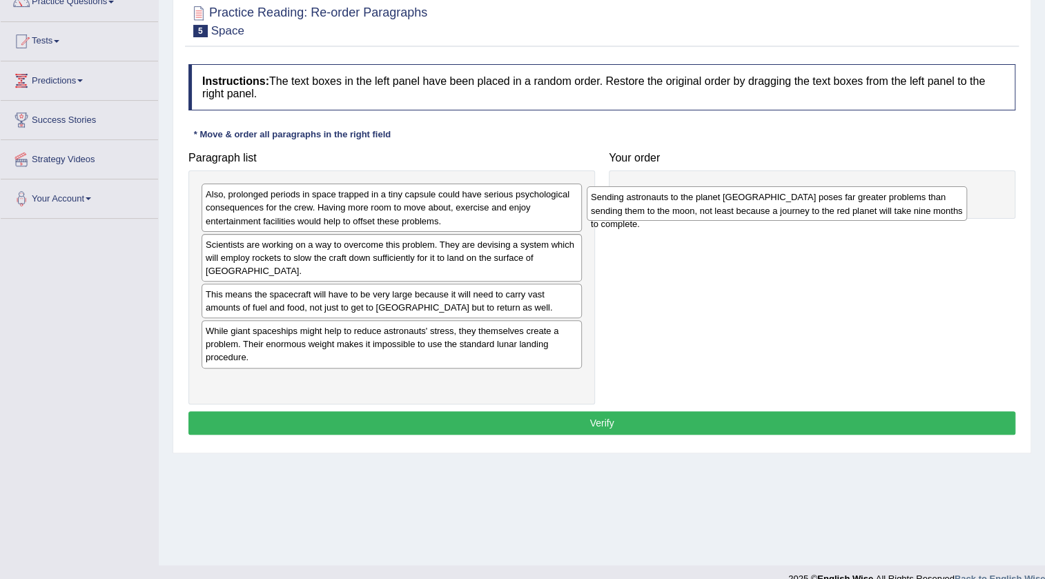
drag, startPoint x: 423, startPoint y: 255, endPoint x: 808, endPoint y: 207, distance: 388.2
click at [808, 207] on div "Sending astronauts to the planet Mars poses far greater problems than sending t…" at bounding box center [777, 203] width 380 height 35
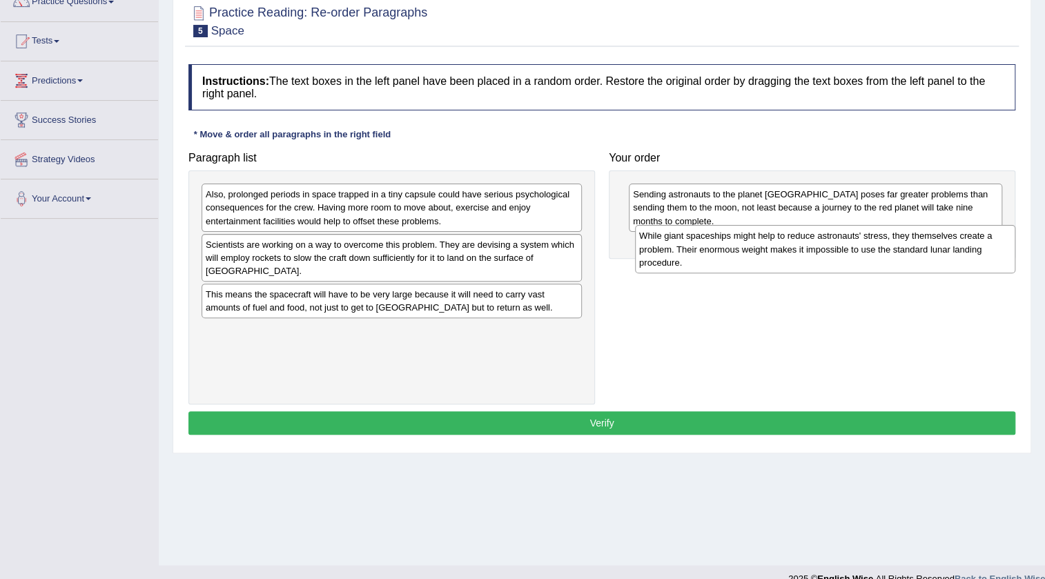
drag, startPoint x: 496, startPoint y: 330, endPoint x: 932, endPoint y: 248, distance: 443.3
click at [932, 248] on div "While giant spaceships might help to reduce astronauts' stress, they themselves…" at bounding box center [825, 249] width 380 height 48
drag, startPoint x: 516, startPoint y: 329, endPoint x: 947, endPoint y: 243, distance: 439.9
click at [947, 243] on div "While giant spaceships might help to reduce astronauts' stress, they themselves…" at bounding box center [823, 245] width 380 height 48
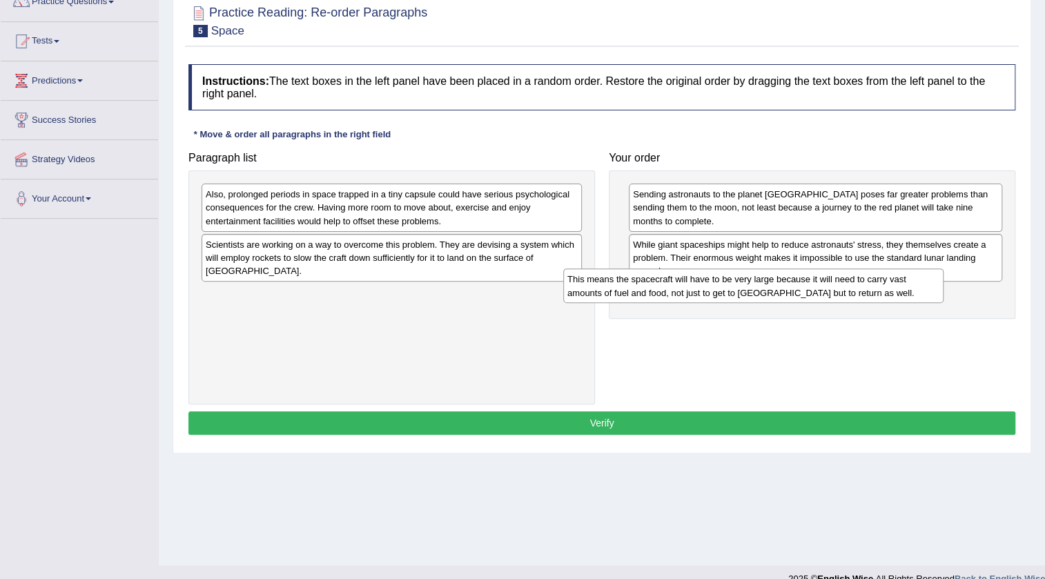
drag, startPoint x: 439, startPoint y: 288, endPoint x: 775, endPoint y: 267, distance: 336.9
click at [807, 274] on div "This means the spacecraft will have to be very large because it will need to ca…" at bounding box center [753, 286] width 380 height 35
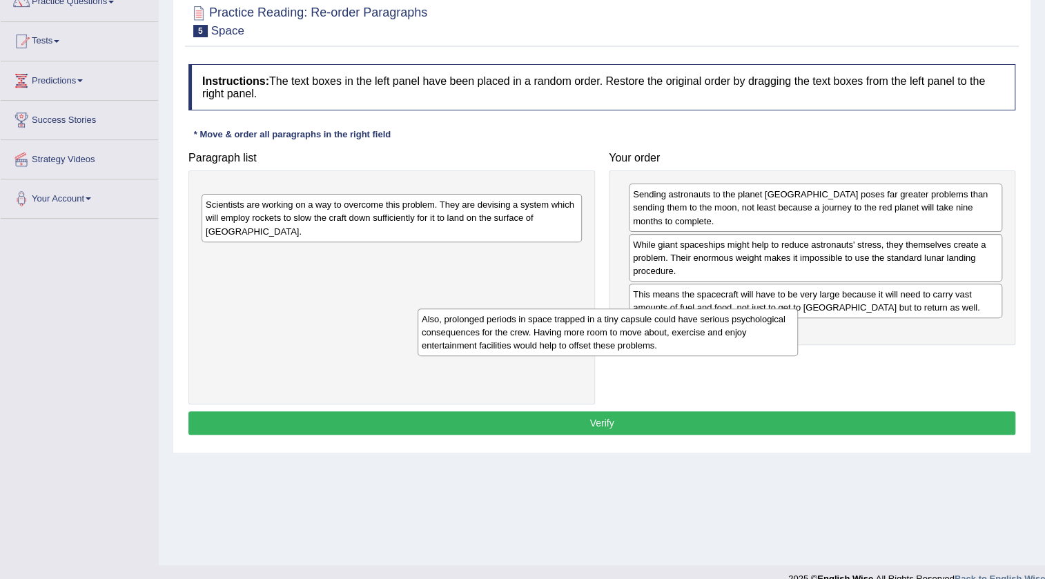
drag, startPoint x: 539, startPoint y: 218, endPoint x: 866, endPoint y: 355, distance: 354.7
click at [798, 356] on div "Also, prolonged periods in space trapped in a tiny capsule could have serious p…" at bounding box center [608, 333] width 380 height 48
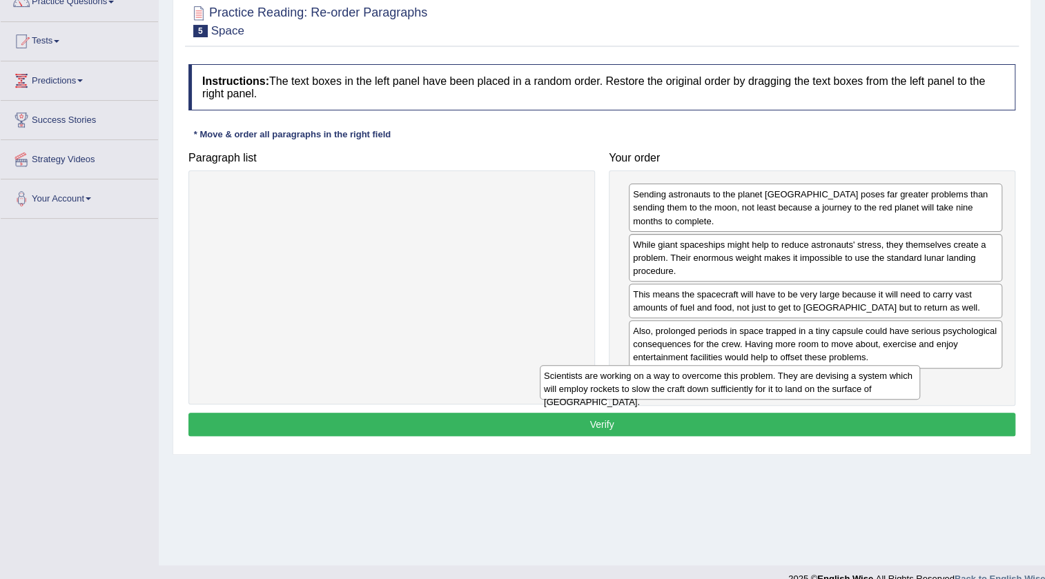
drag, startPoint x: 522, startPoint y: 194, endPoint x: 914, endPoint y: 378, distance: 433.3
click at [904, 378] on div "Scientists are working on a way to overcome this problem. They are devising a s…" at bounding box center [730, 382] width 380 height 35
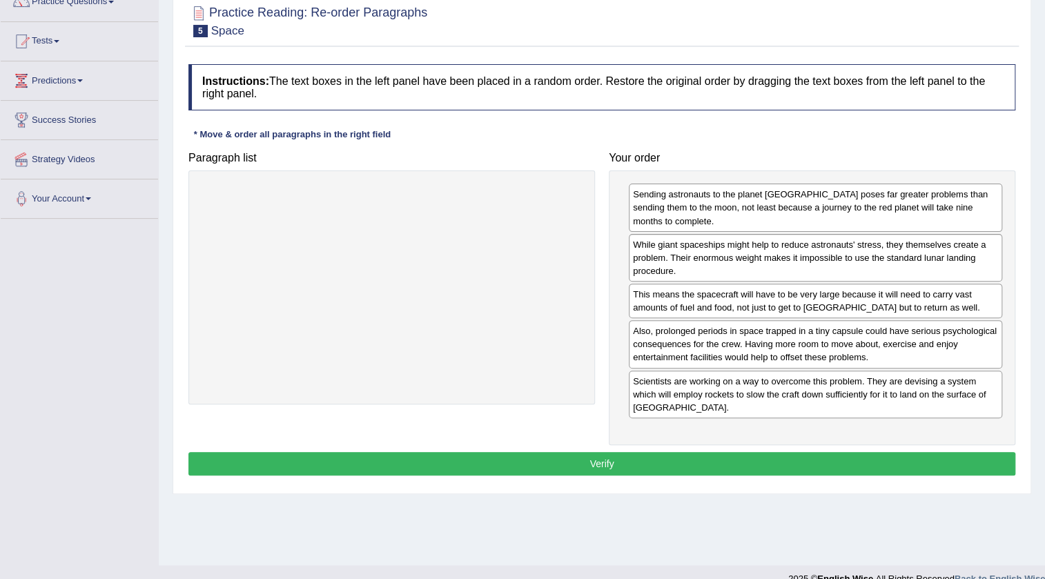
click at [697, 452] on button "Verify" at bounding box center [601, 463] width 827 height 23
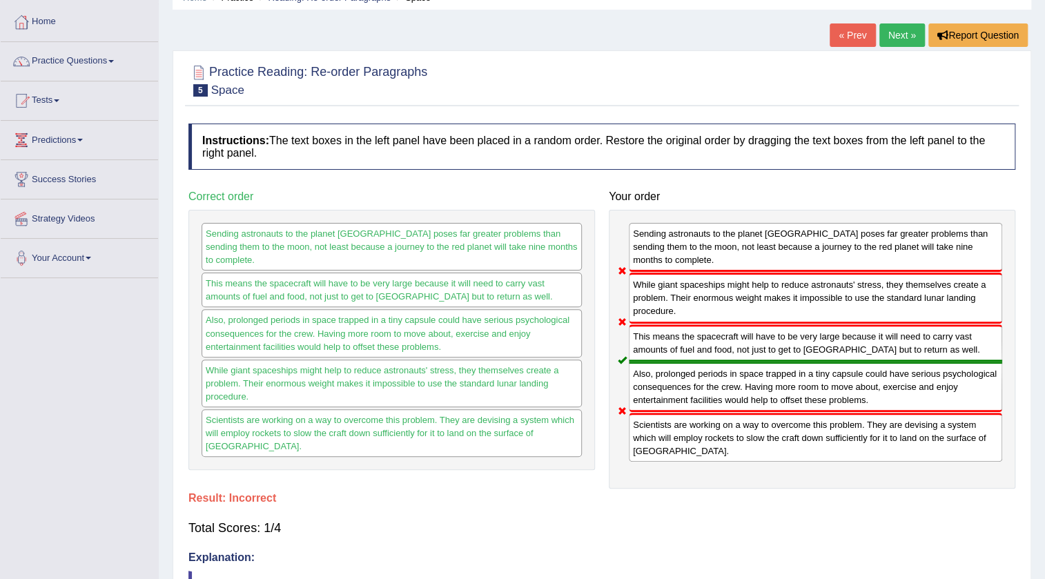
scroll to position [0, 0]
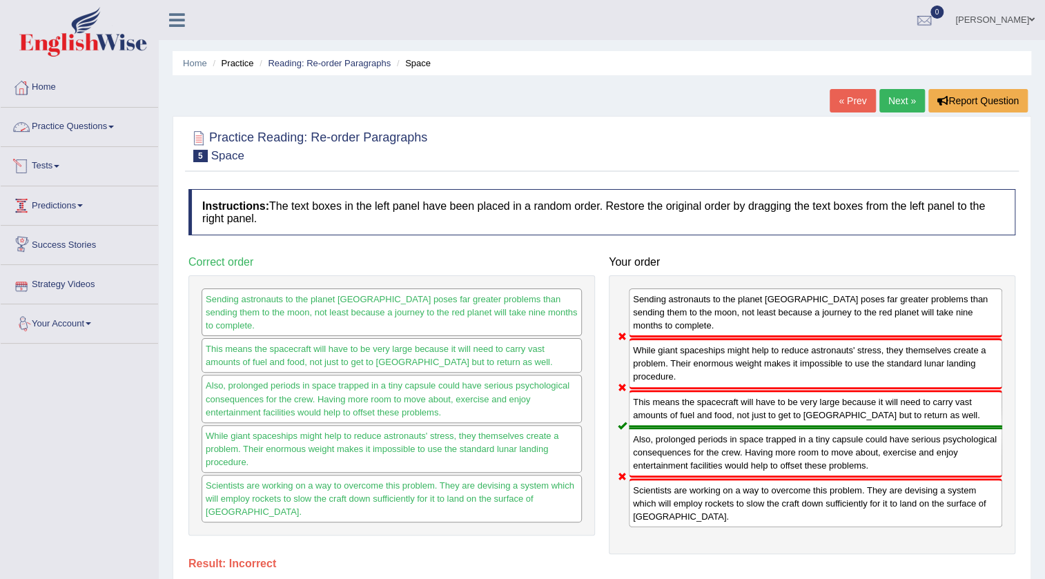
click at [75, 128] on link "Practice Questions" at bounding box center [79, 125] width 157 height 35
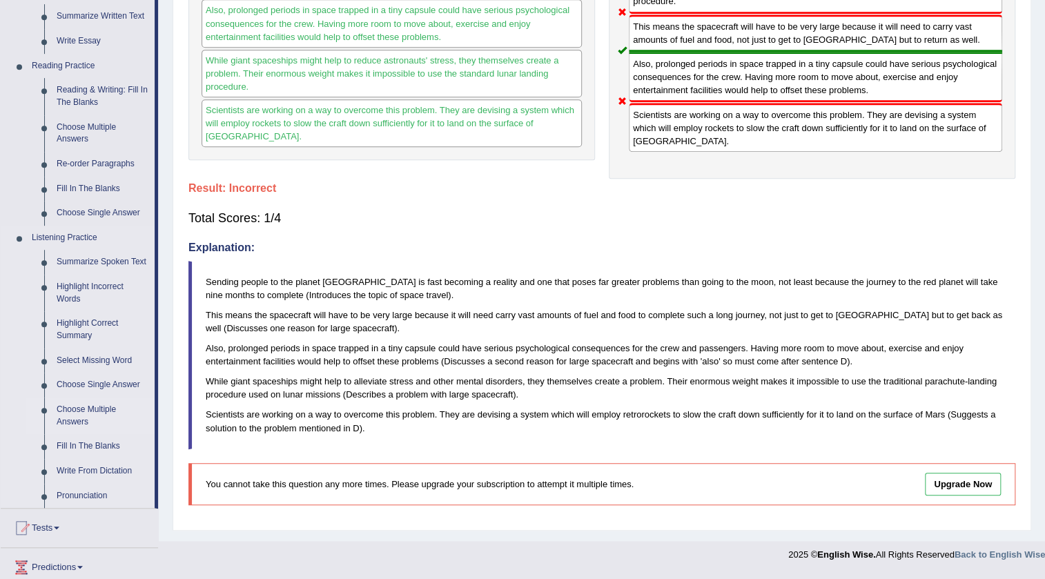
scroll to position [376, 0]
click at [67, 472] on link "Write From Dictation" at bounding box center [102, 470] width 104 height 25
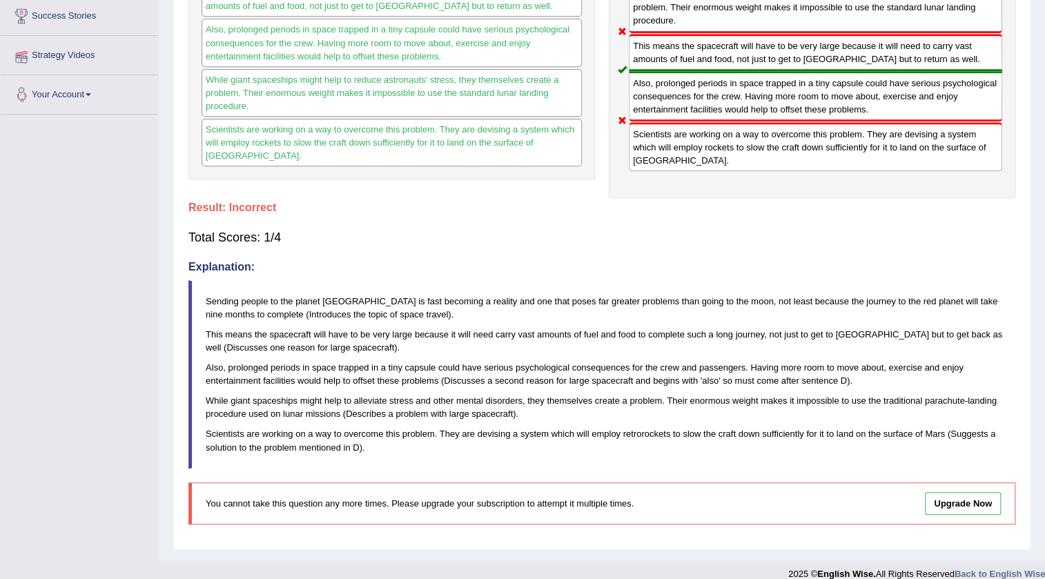
scroll to position [234, 0]
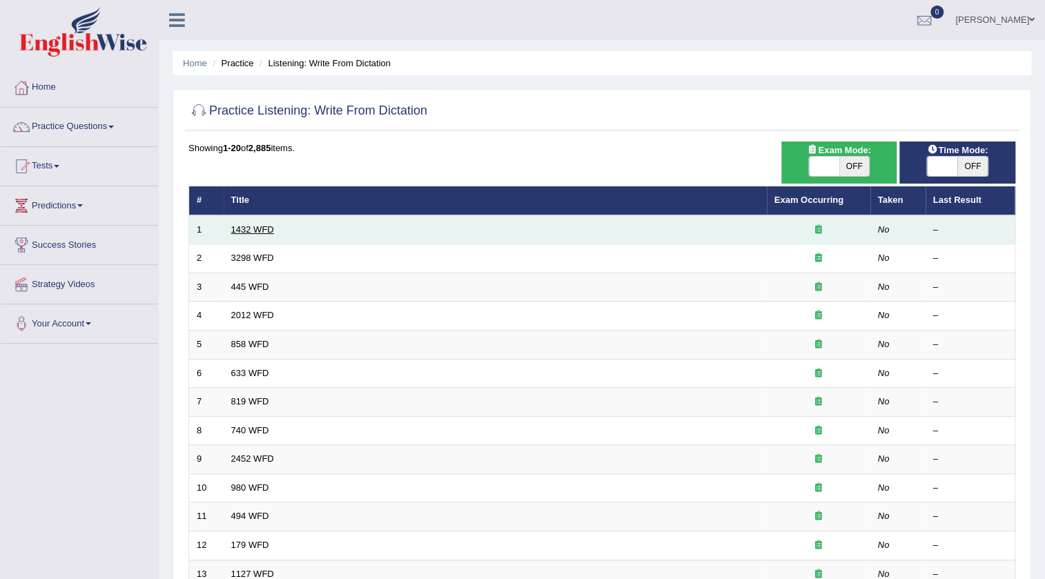
click at [262, 232] on link "1432 WFD" at bounding box center [252, 229] width 43 height 10
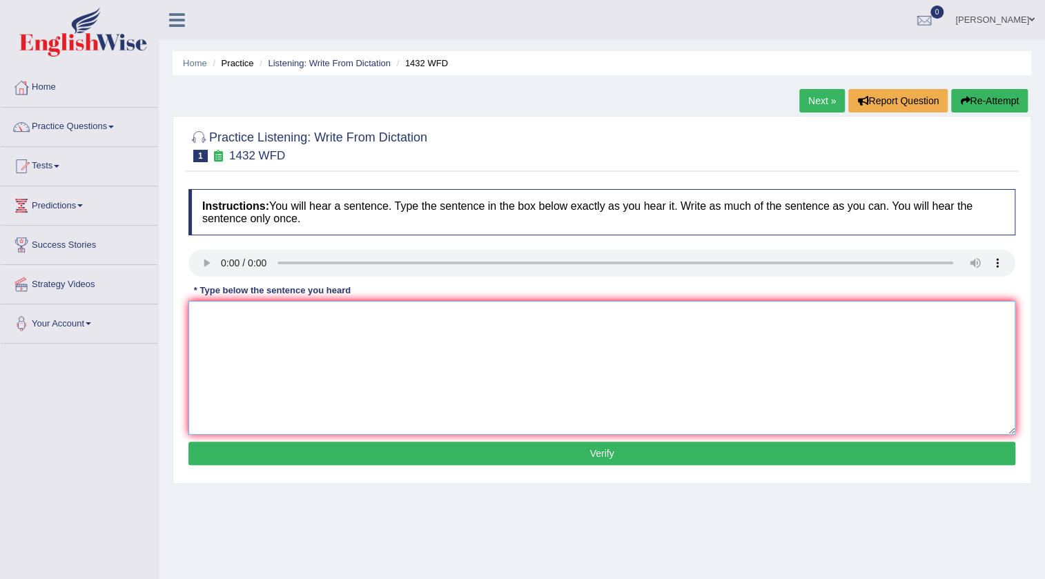
click at [398, 312] on textarea at bounding box center [601, 368] width 827 height 134
type textarea "Most of the physical activity activities are is benefical for your health."
click at [594, 454] on button "Verify" at bounding box center [601, 453] width 827 height 23
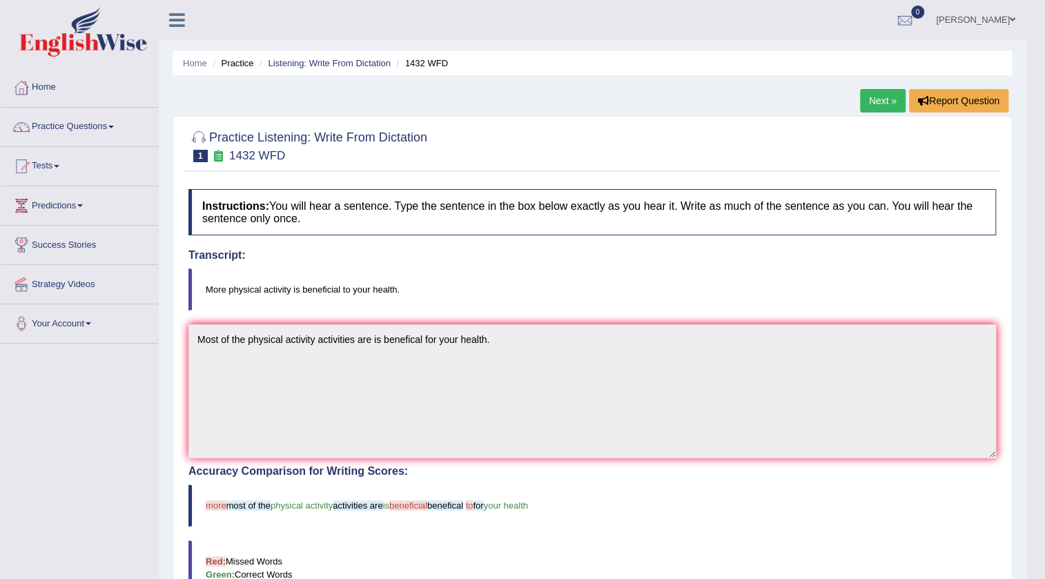
click at [869, 99] on link "Next »" at bounding box center [883, 100] width 46 height 23
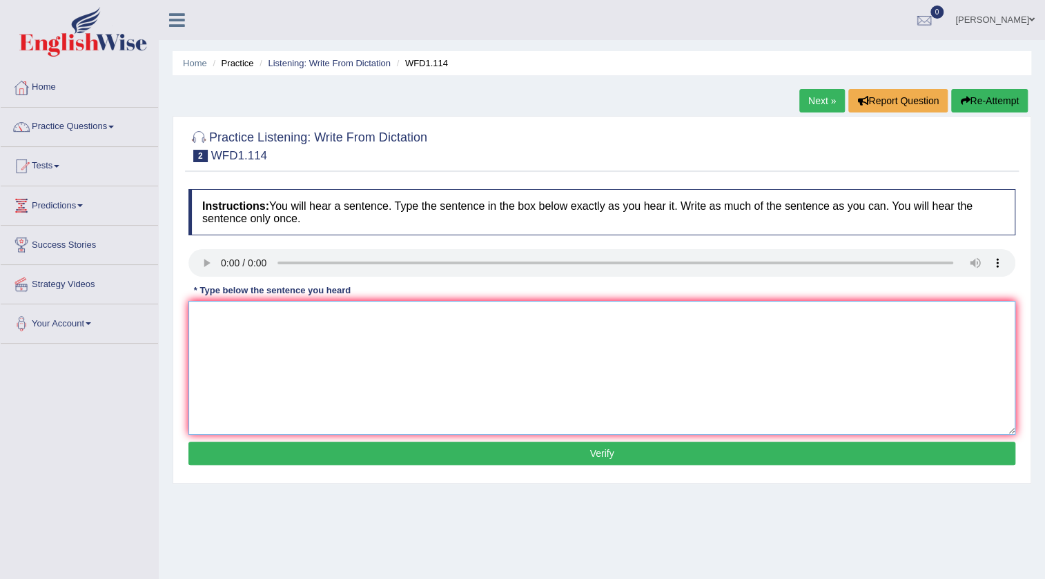
click at [405, 316] on textarea at bounding box center [601, 368] width 827 height 134
type textarea "The authors early work works are is less and more experimental."
click at [545, 453] on button "Verify" at bounding box center [601, 453] width 827 height 23
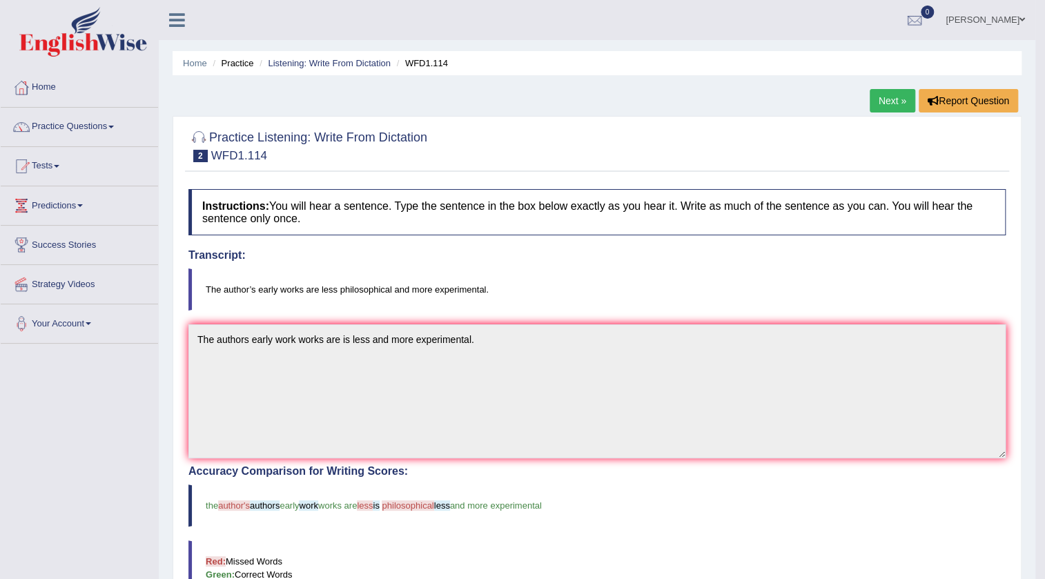
click at [876, 103] on link "Next »" at bounding box center [893, 100] width 46 height 23
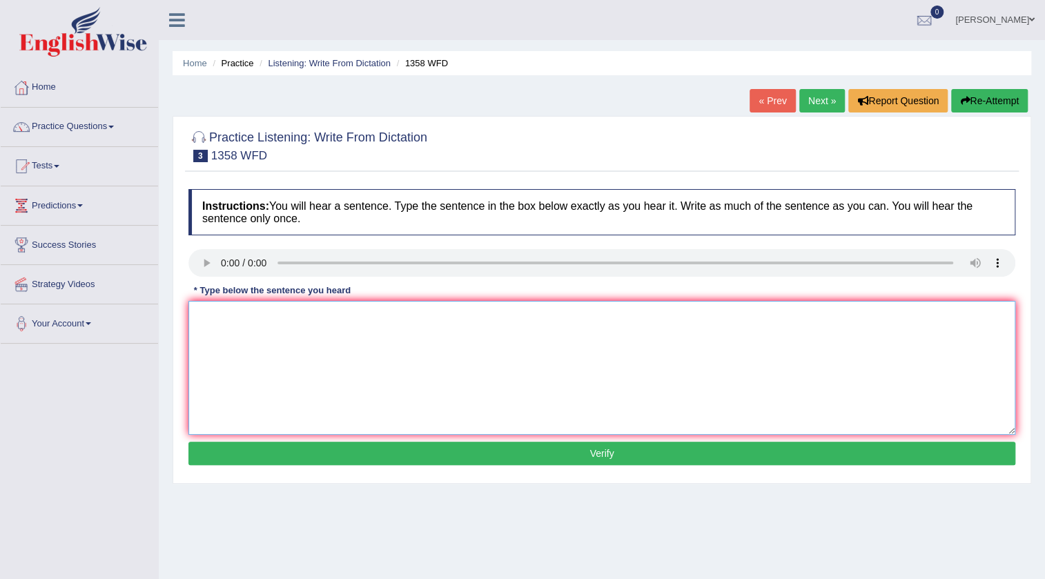
click at [338, 338] on textarea at bounding box center [601, 368] width 827 height 134
click at [233, 319] on textarea "The coummunication" at bounding box center [601, 368] width 827 height 134
click at [300, 320] on textarea "The communication" at bounding box center [601, 368] width 827 height 134
click at [264, 320] on textarea "The counication skills has have become becomesvery important in the recent year…" at bounding box center [601, 368] width 827 height 134
click at [425, 316] on textarea "The communication skills has have become becomesvery important in the recent ye…" at bounding box center [601, 368] width 827 height 134
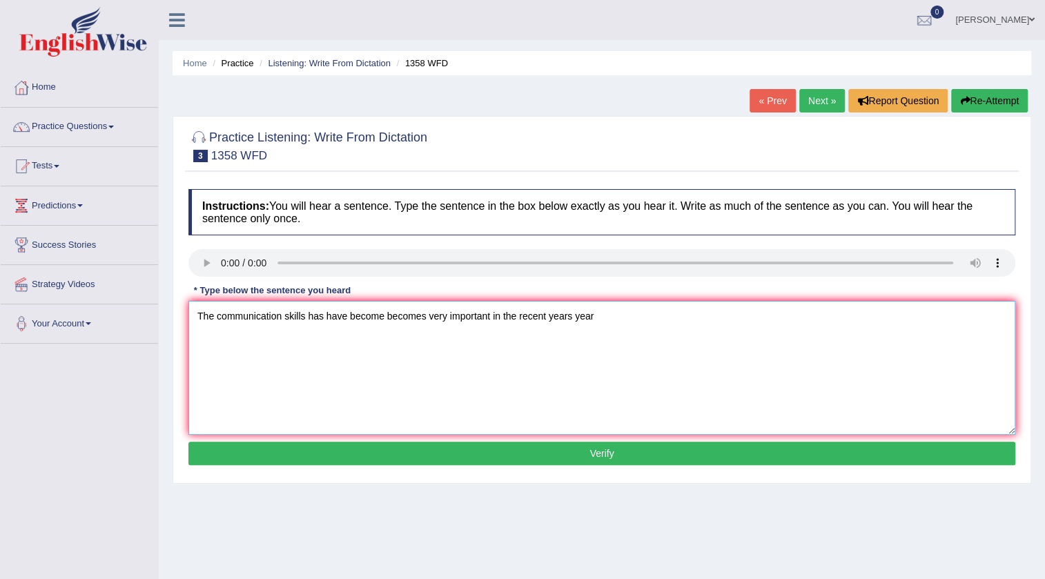
click at [603, 318] on textarea "The communication skills has have become becomes very important in the recent y…" at bounding box center [601, 368] width 827 height 134
type textarea "The communication skills has have become becomes very important in the recent y…"
click at [604, 462] on button "Verify" at bounding box center [601, 453] width 827 height 23
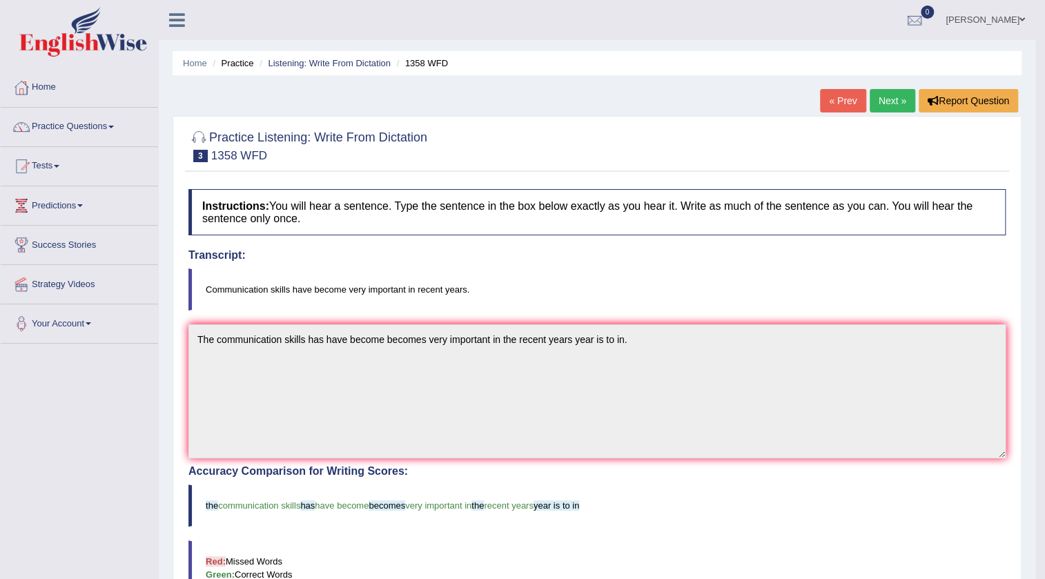
click at [884, 94] on link "Next »" at bounding box center [893, 100] width 46 height 23
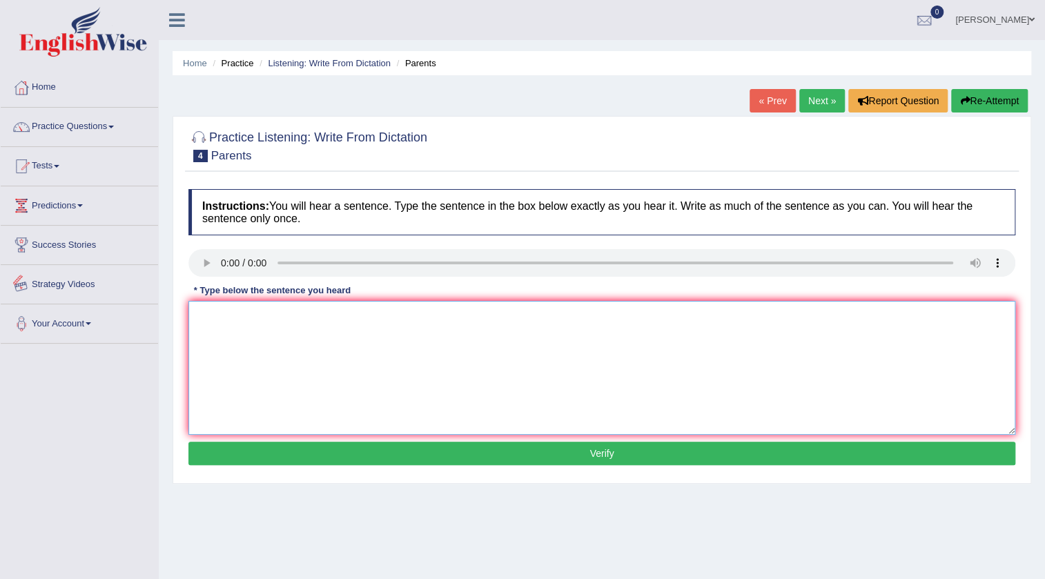
click at [213, 303] on textarea at bounding box center [601, 368] width 827 height 134
type textarea "Parents [DATE] are involved involve in education of there their children the [D…"
click at [503, 456] on button "Verify" at bounding box center [601, 453] width 827 height 23
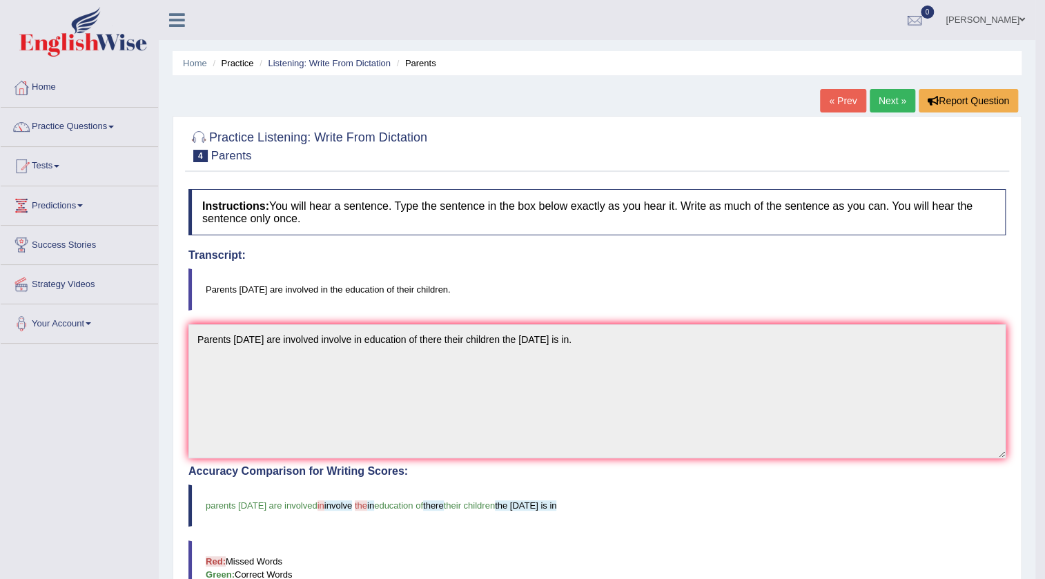
click at [904, 104] on link "Next »" at bounding box center [893, 100] width 46 height 23
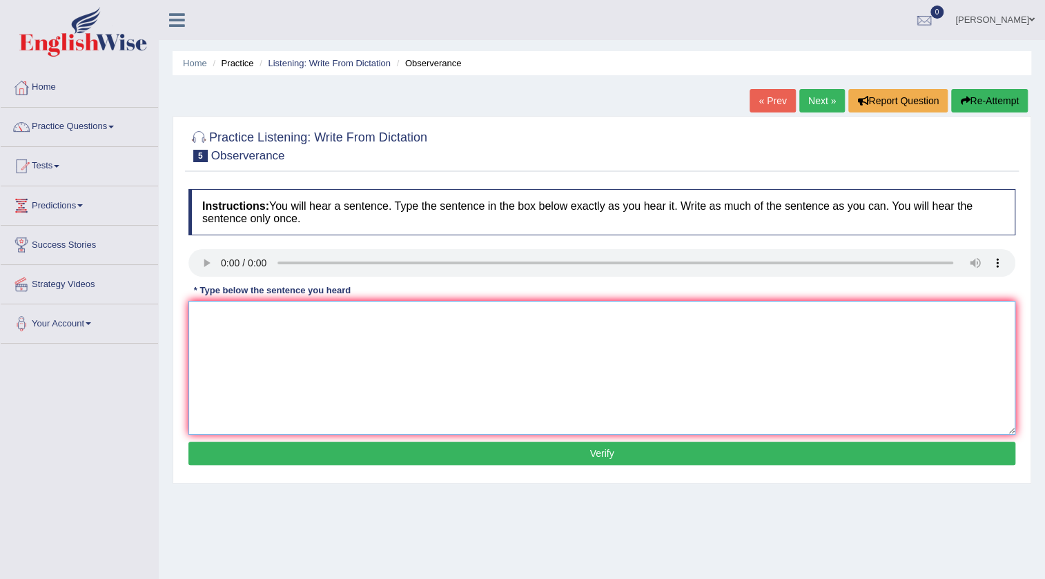
click at [282, 311] on textarea at bounding box center [601, 368] width 827 height 134
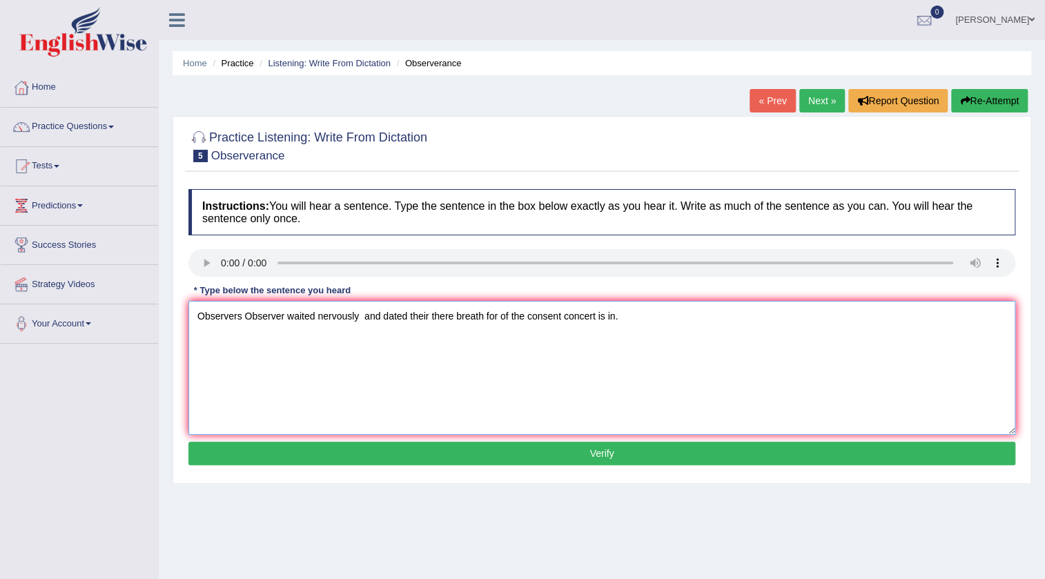
type textarea "Observers Observer waited nervously and dated their there breath for of the con…"
click at [579, 461] on button "Verify" at bounding box center [601, 453] width 827 height 23
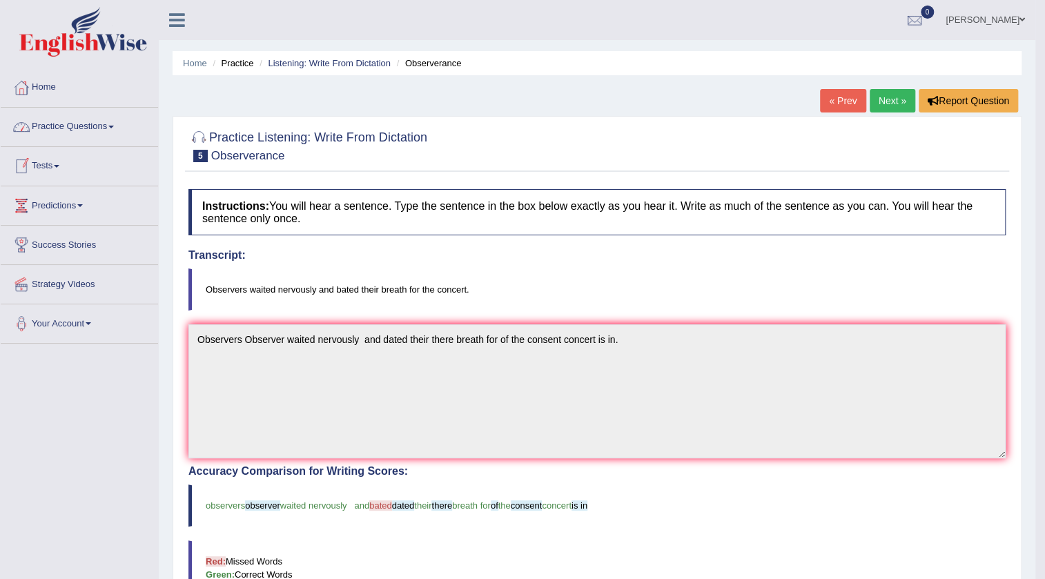
click at [52, 128] on link "Practice Questions" at bounding box center [79, 125] width 157 height 35
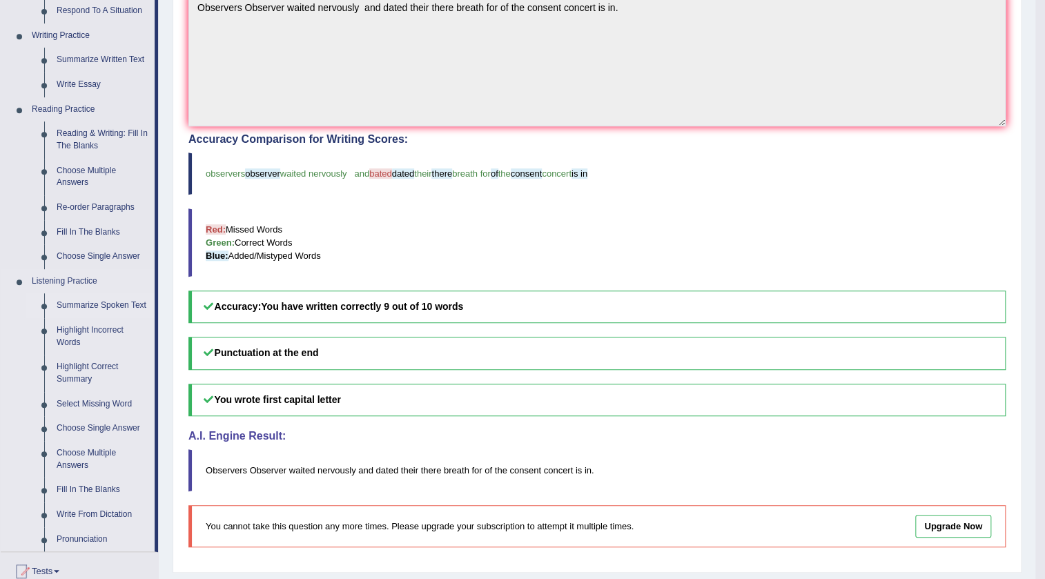
scroll to position [376, 0]
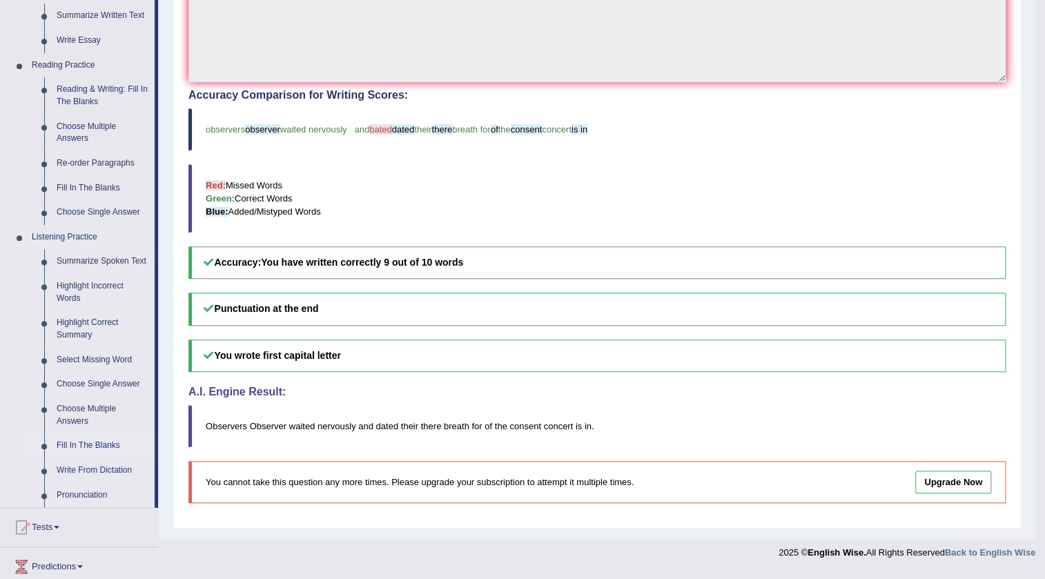
click at [67, 447] on link "Fill In The Blanks" at bounding box center [102, 446] width 104 height 25
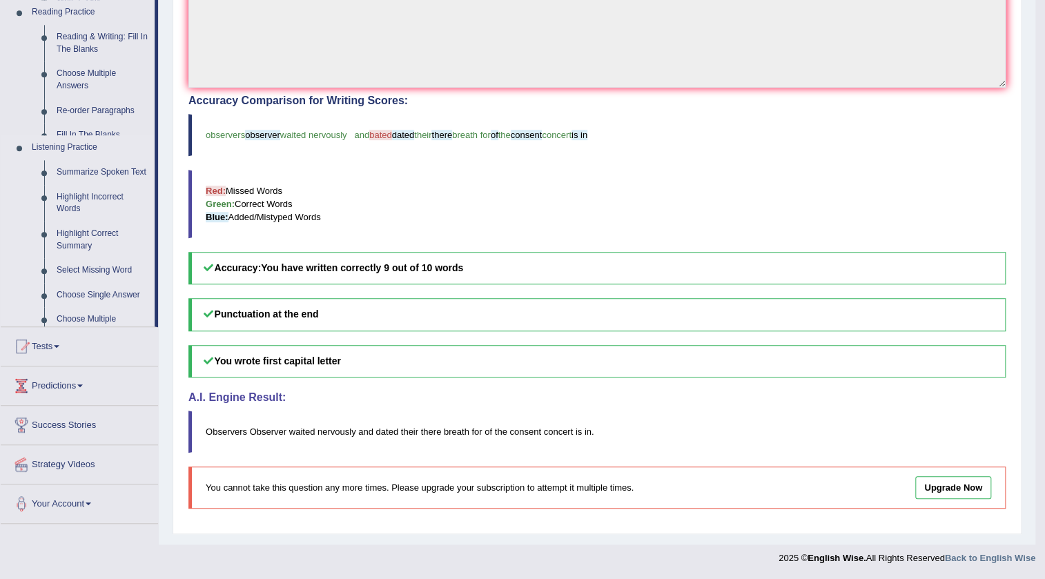
scroll to position [369, 0]
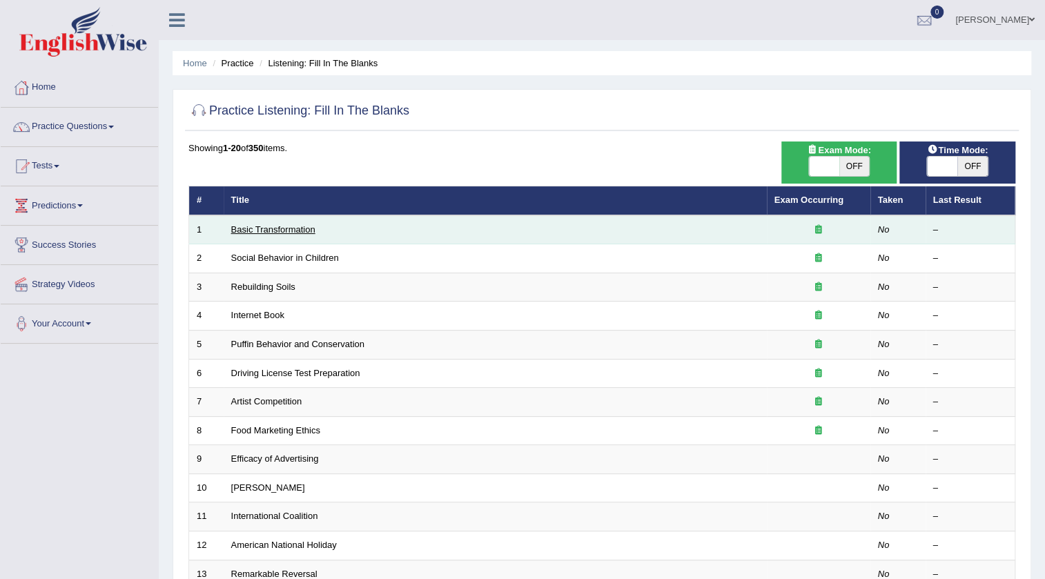
click at [267, 228] on link "Basic Transformation" at bounding box center [273, 229] width 84 height 10
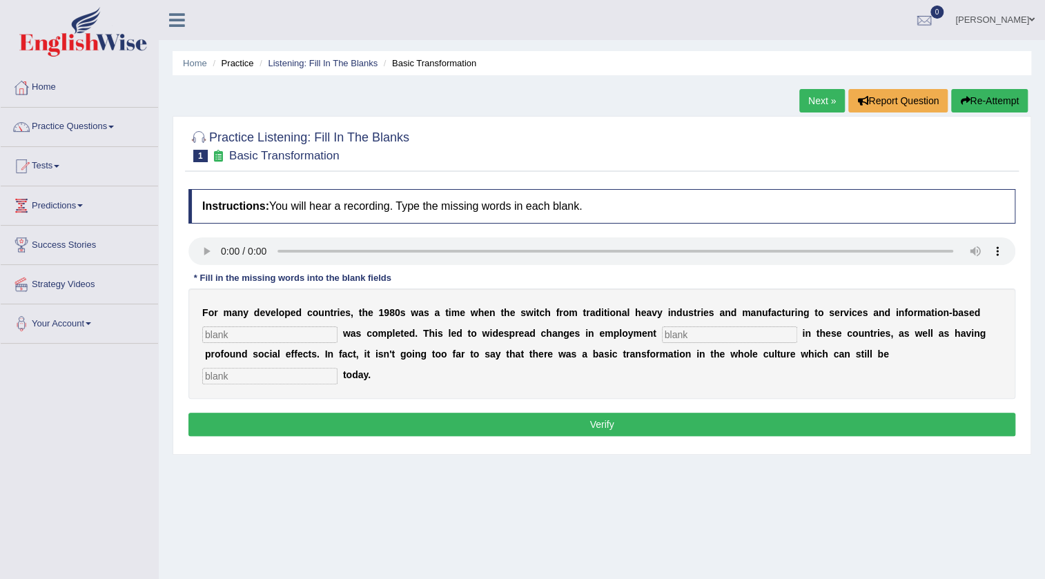
click at [308, 338] on input "text" at bounding box center [269, 335] width 135 height 17
type input "pre-entered"
click at [676, 333] on input "text" at bounding box center [729, 335] width 135 height 17
type input "patterns"
click at [284, 369] on input "text" at bounding box center [269, 376] width 135 height 17
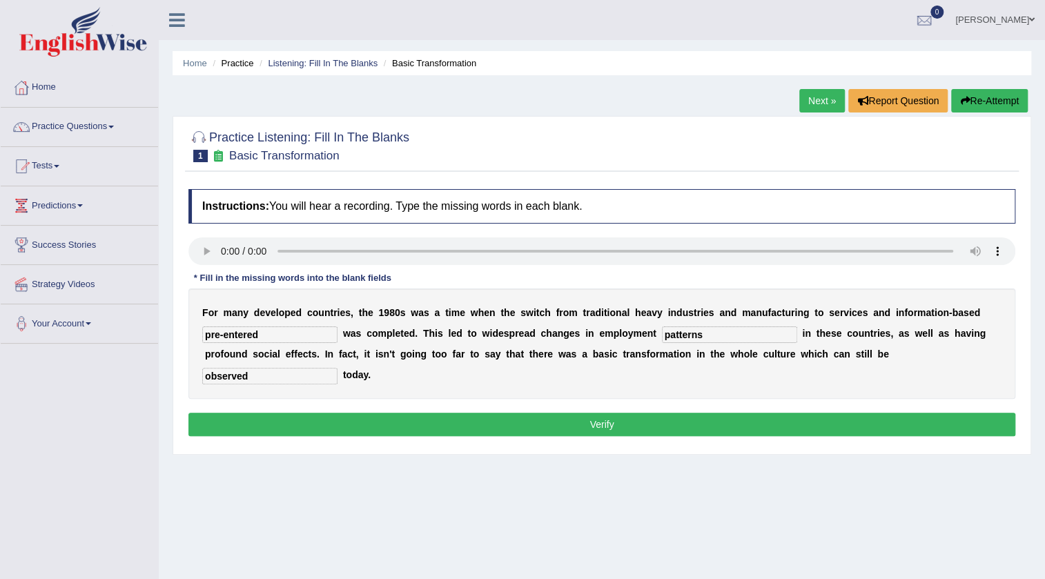
type input "observed"
click at [525, 423] on button "Verify" at bounding box center [601, 424] width 827 height 23
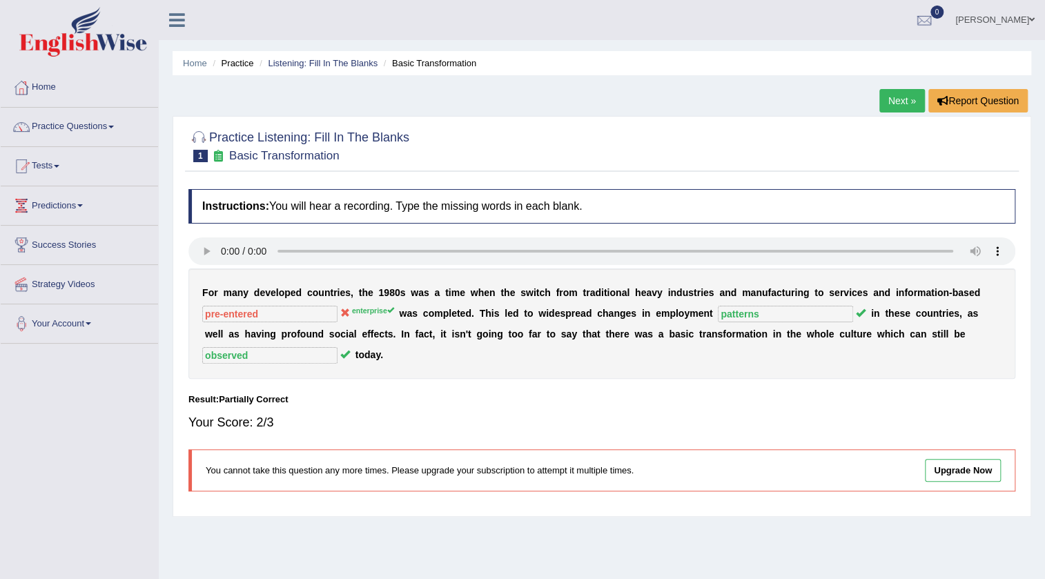
click at [908, 109] on link "Next »" at bounding box center [903, 100] width 46 height 23
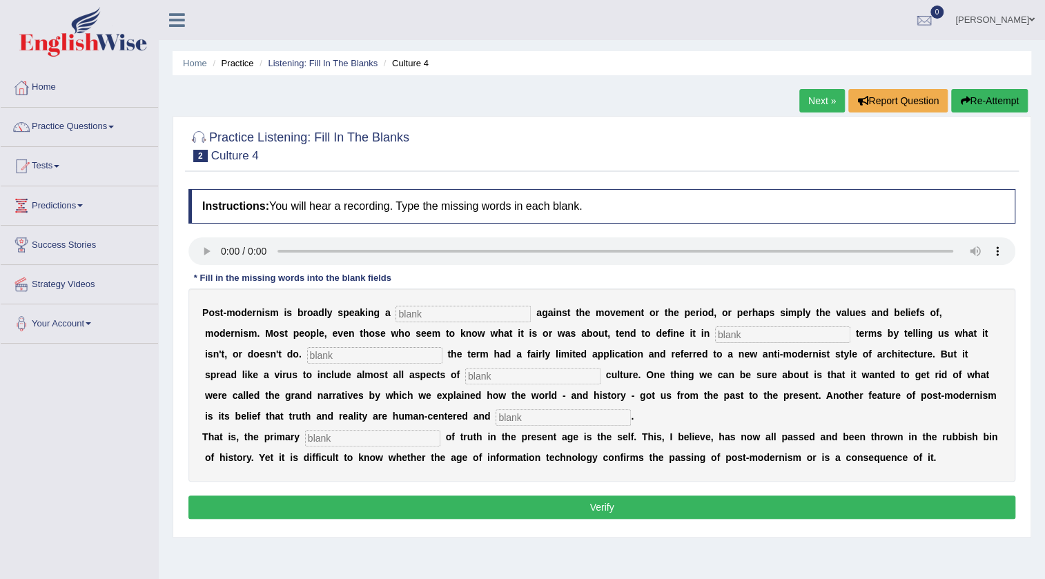
click at [425, 312] on input "text" at bounding box center [463, 314] width 135 height 17
type input "r"
type input "reaction"
click at [724, 331] on input "text" at bounding box center [782, 335] width 135 height 17
type input "negative"
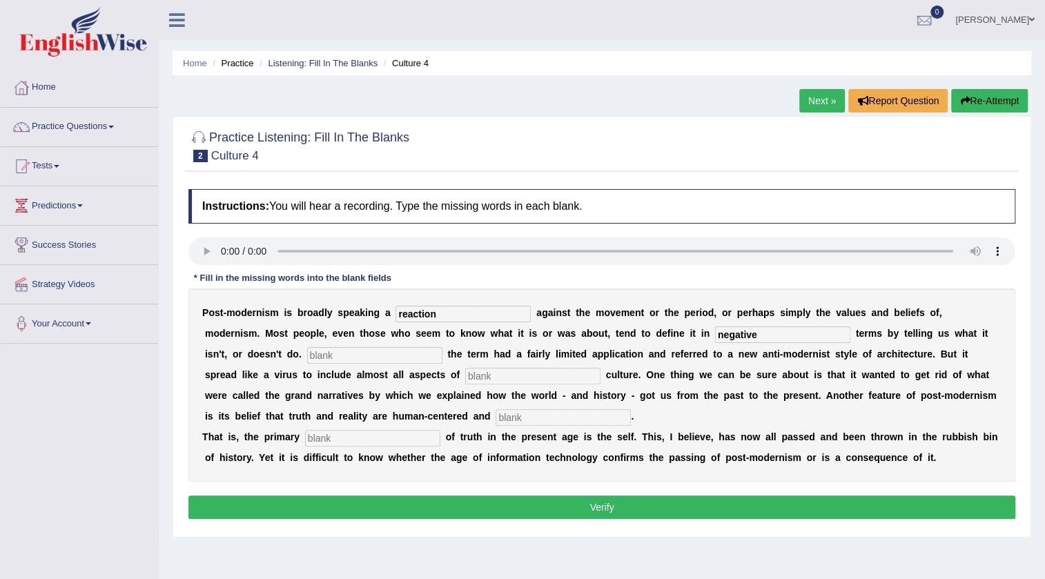
click at [349, 357] on input "text" at bounding box center [374, 355] width 135 height 17
type input "I"
type input "Initially"
click at [495, 380] on input "text" at bounding box center [532, 376] width 135 height 17
click at [523, 415] on input "text" at bounding box center [563, 417] width 135 height 17
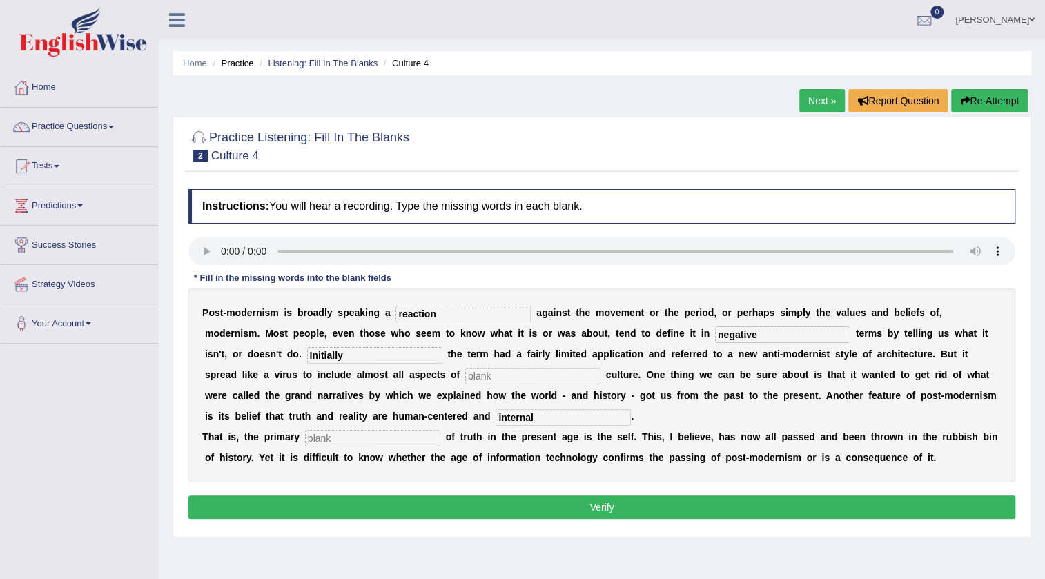
type input "internal"
click at [387, 432] on input "text" at bounding box center [372, 438] width 135 height 17
type input "source"
click at [534, 420] on input "internal" at bounding box center [563, 417] width 135 height 17
type input "internally"
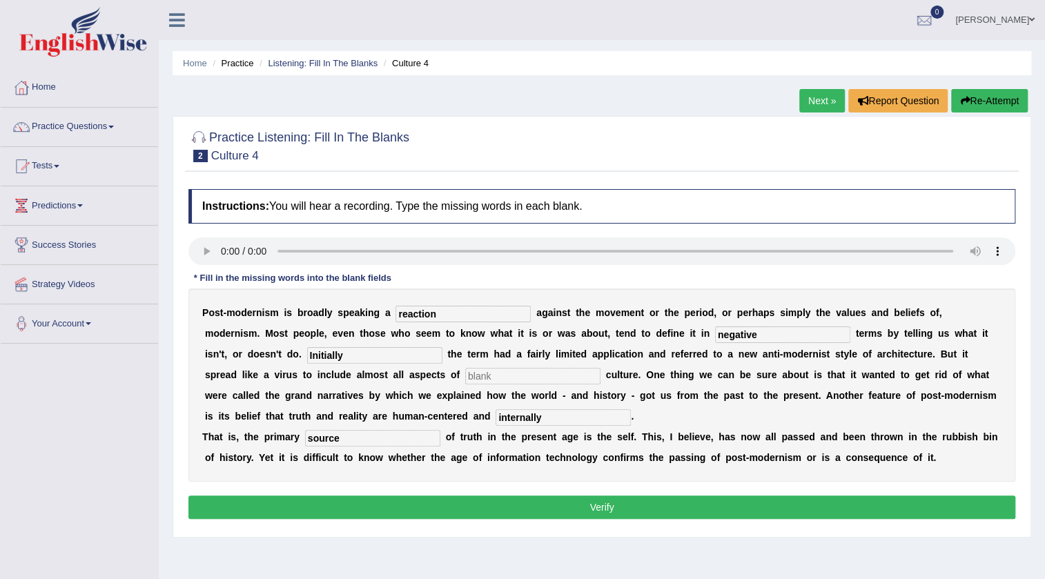
click at [558, 498] on button "Verify" at bounding box center [601, 507] width 827 height 23
click at [566, 503] on button "Verify" at bounding box center [601, 507] width 827 height 23
click at [501, 375] on input "text" at bounding box center [532, 376] width 135 height 17
type input "contemprory"
click at [548, 516] on button "Verify" at bounding box center [601, 507] width 827 height 23
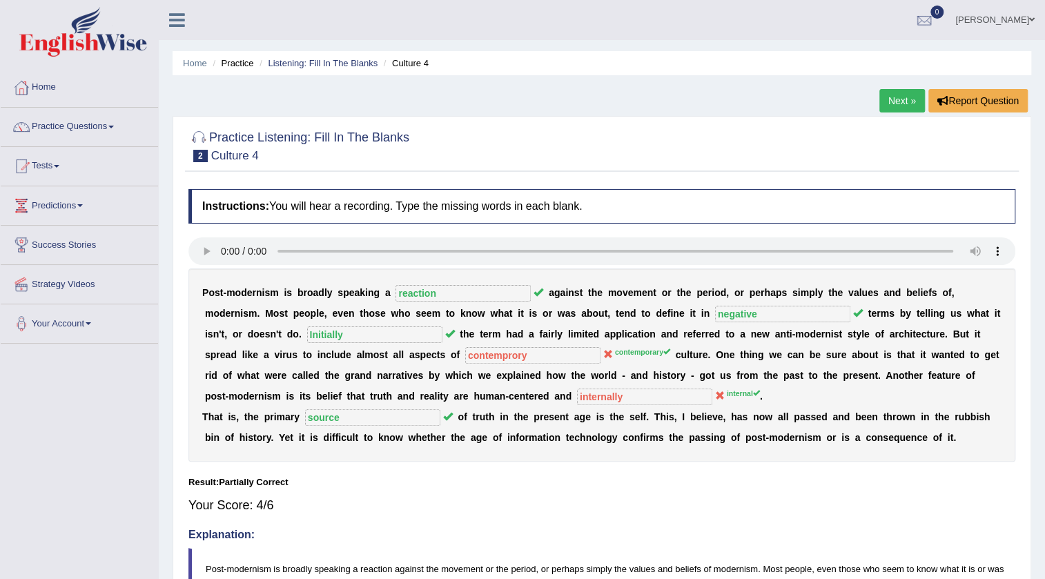
click at [911, 99] on link "Next »" at bounding box center [903, 100] width 46 height 23
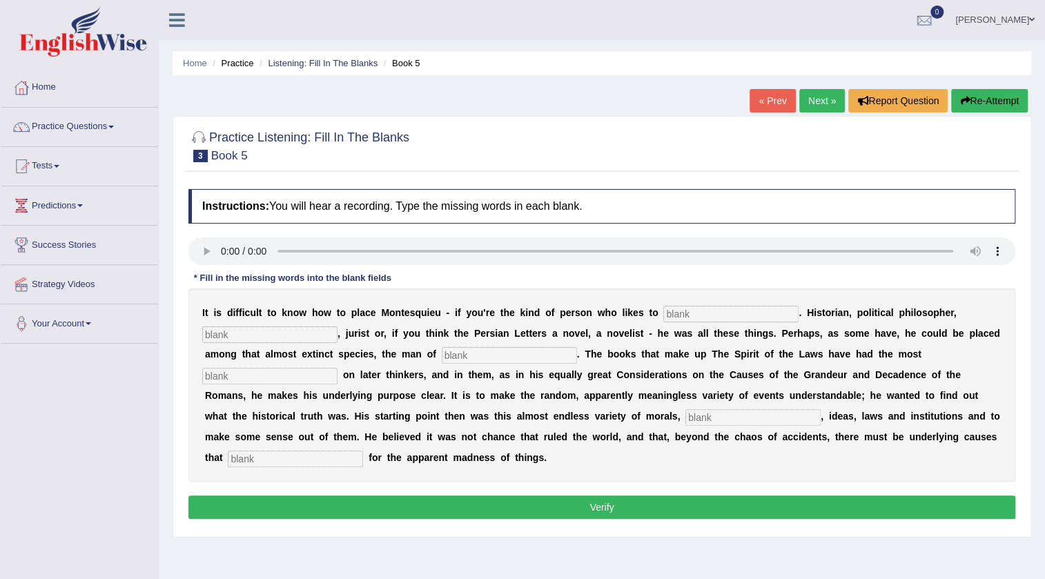
click at [688, 317] on input "text" at bounding box center [730, 314] width 135 height 17
type input "charatised"
click at [268, 331] on input "text" at bounding box center [269, 335] width 135 height 17
type input "socialists"
click at [528, 352] on input "text" at bounding box center [509, 355] width 135 height 17
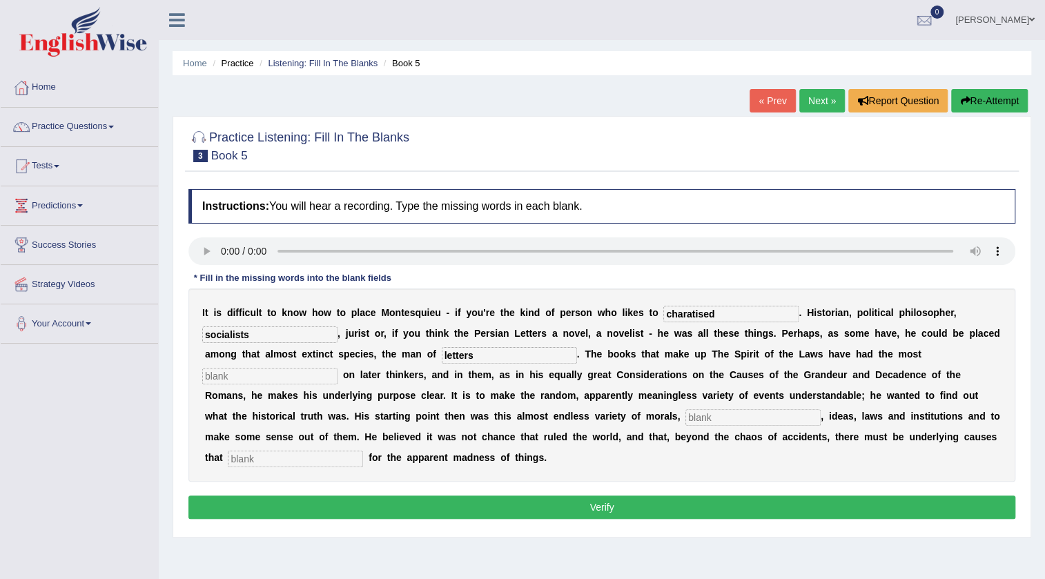
type input "letters"
click at [262, 378] on input "text" at bounding box center [269, 376] width 135 height 17
type input "i"
type input "influence"
click at [761, 421] on input "text" at bounding box center [753, 417] width 135 height 17
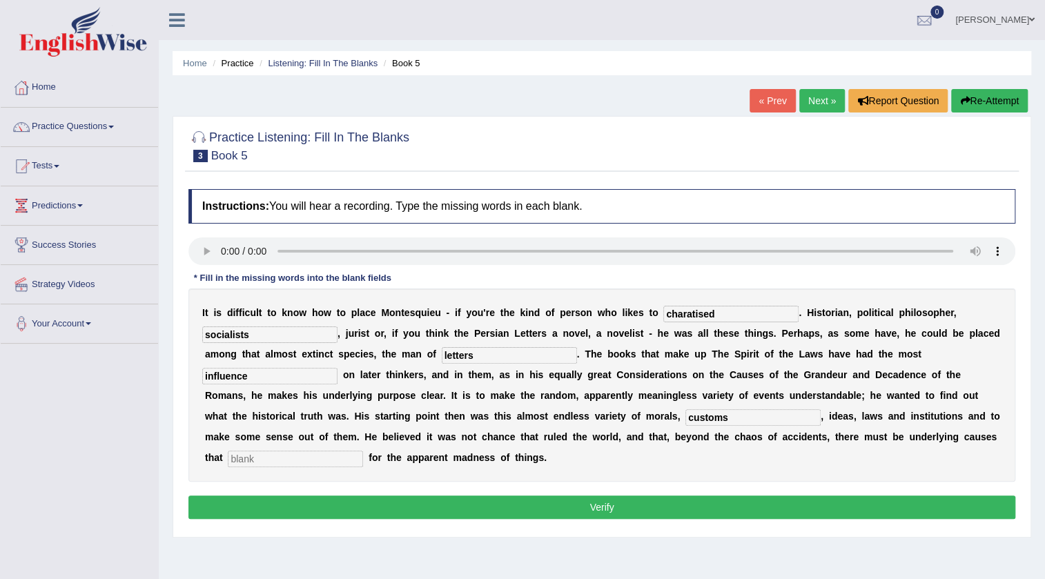
type input "customs"
click at [309, 463] on input "text" at bounding box center [295, 459] width 135 height 17
type input "accounts"
click at [519, 507] on button "Verify" at bounding box center [601, 507] width 827 height 23
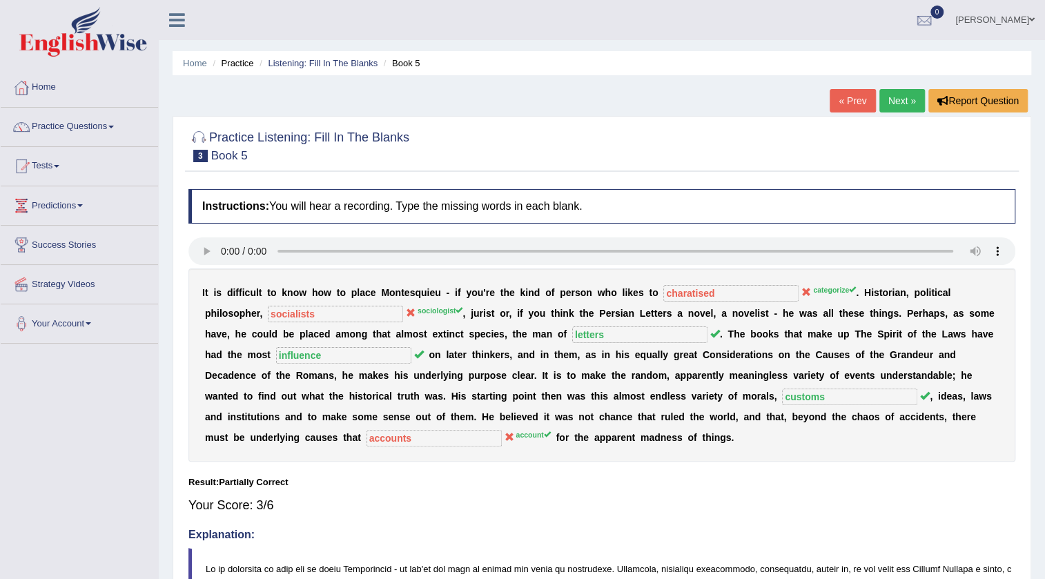
click at [893, 106] on link "Next »" at bounding box center [903, 100] width 46 height 23
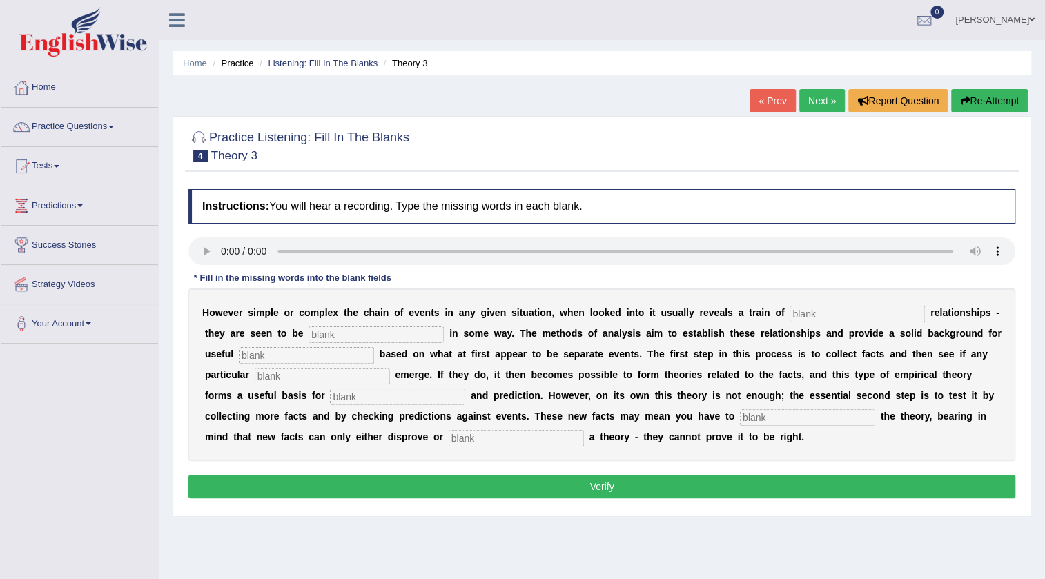
click at [868, 316] on input "text" at bounding box center [857, 314] width 135 height 17
type input "causes"
click at [407, 336] on input "text" at bounding box center [376, 335] width 135 height 17
type input "linked"
click at [335, 349] on input "text" at bounding box center [306, 355] width 135 height 17
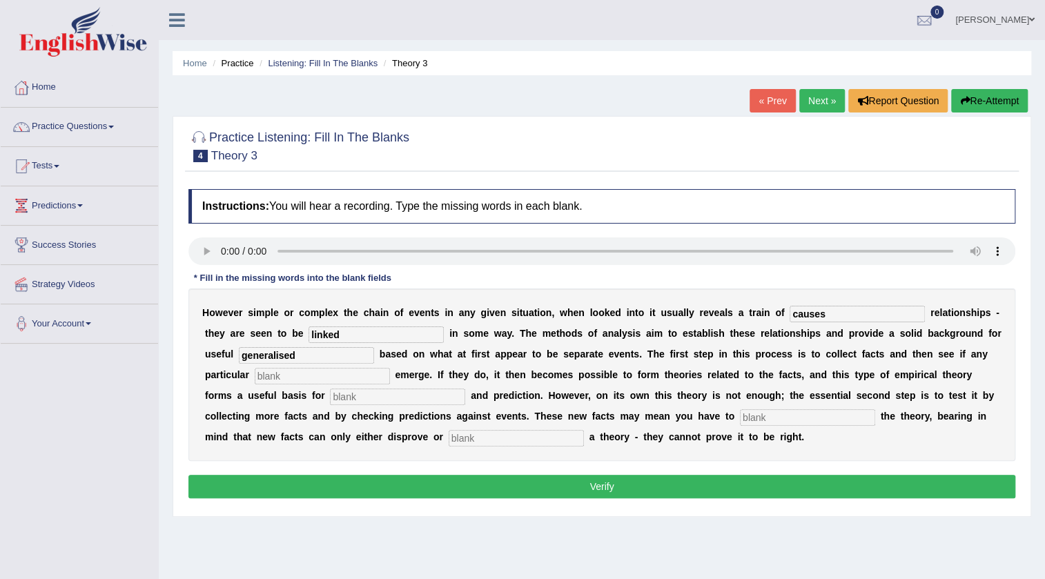
type input "generalised"
click at [352, 371] on input "text" at bounding box center [322, 376] width 135 height 17
type input "patterns"
click input "text"
type input "a"
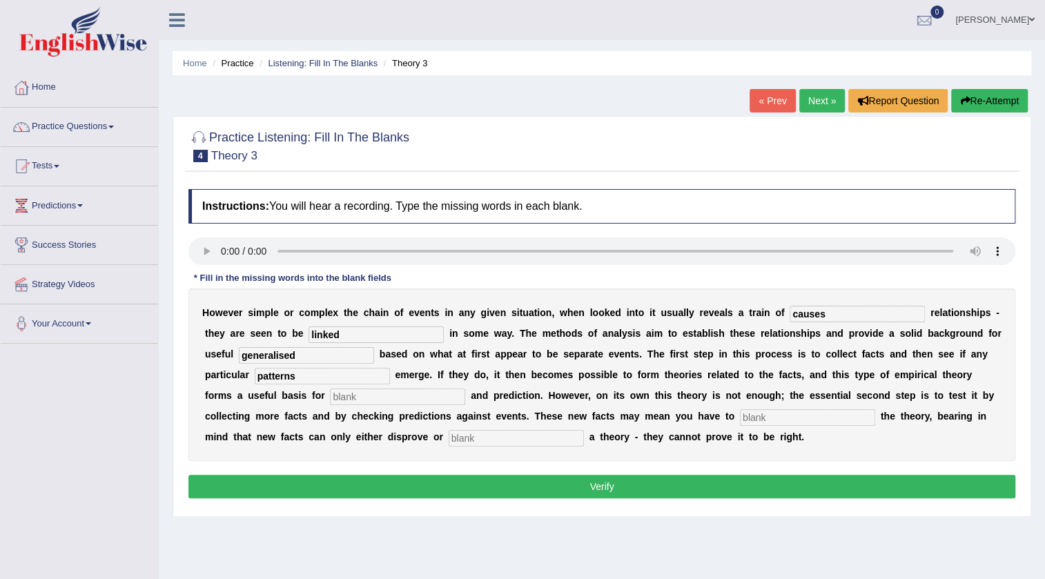
click input "text"
type input "modified"
click input "text"
type input "support"
click input "text"
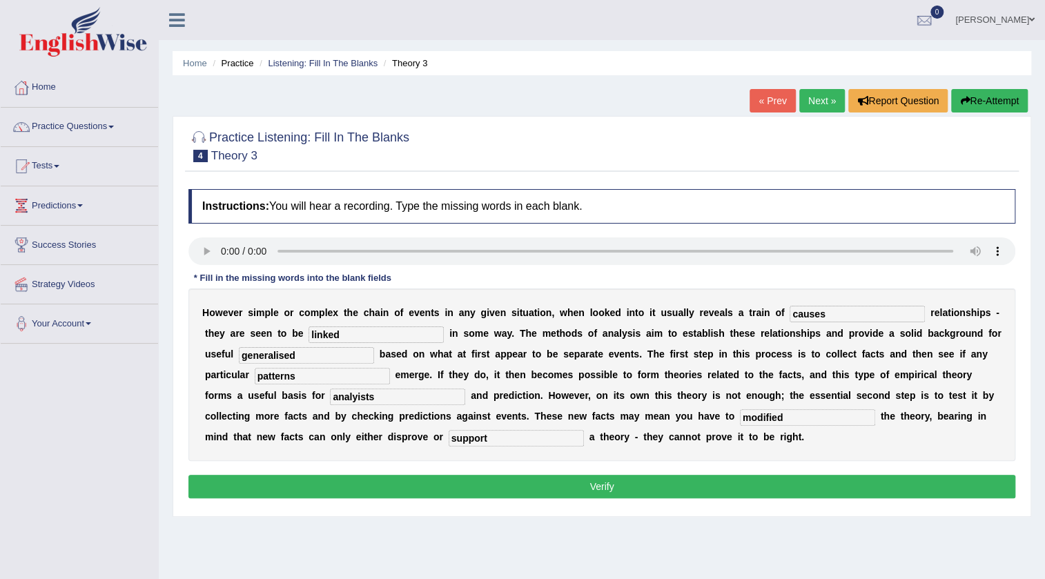
type input "analyists"
click button "Verify"
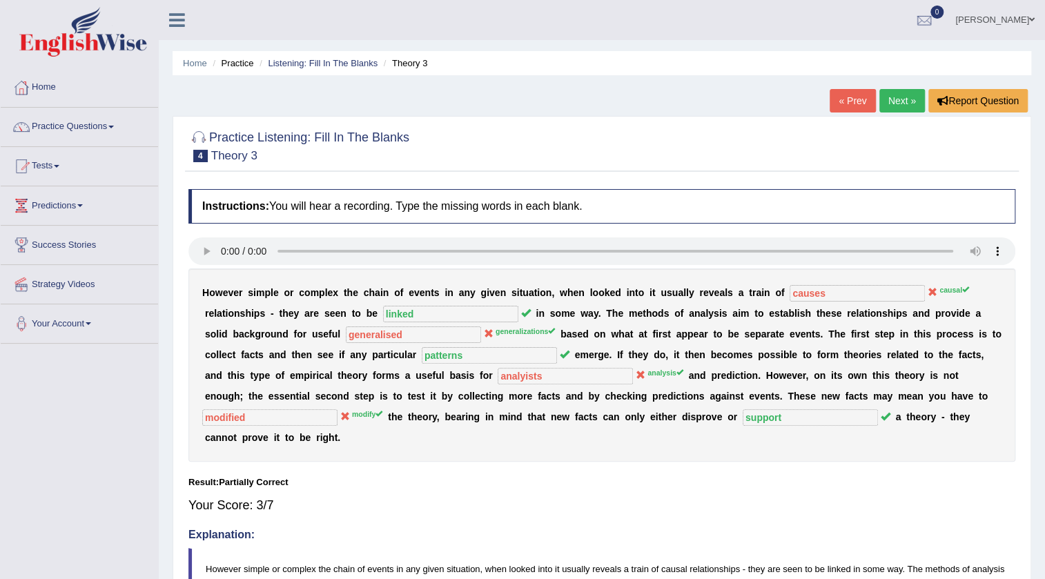
click link "Next »"
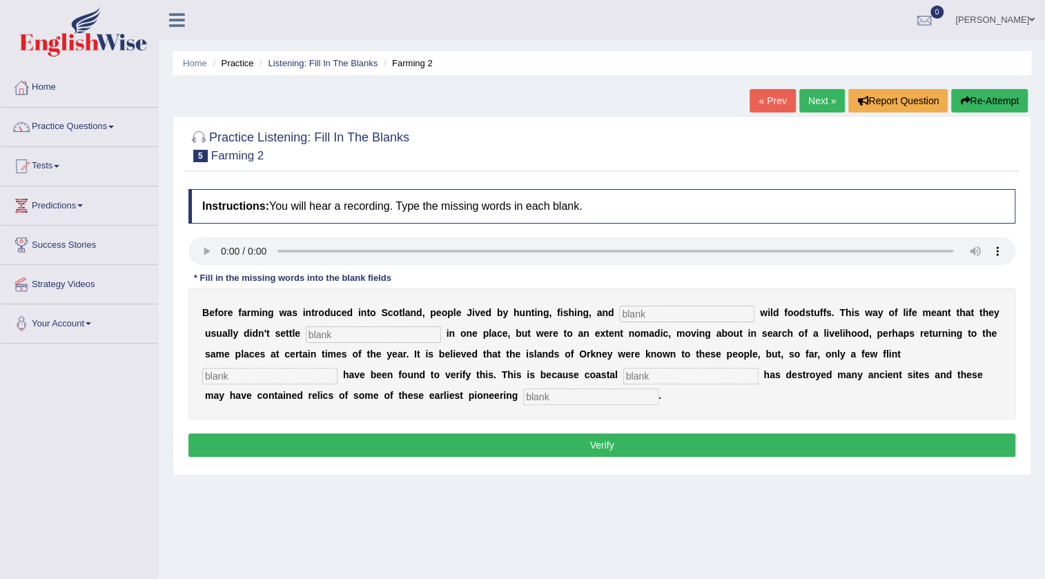
click at [672, 310] on input "text" at bounding box center [686, 314] width 135 height 17
type input "gathering"
click at [402, 333] on input "text" at bounding box center [373, 335] width 135 height 17
type input "permanetly"
click at [303, 372] on input "text" at bounding box center [269, 376] width 135 height 17
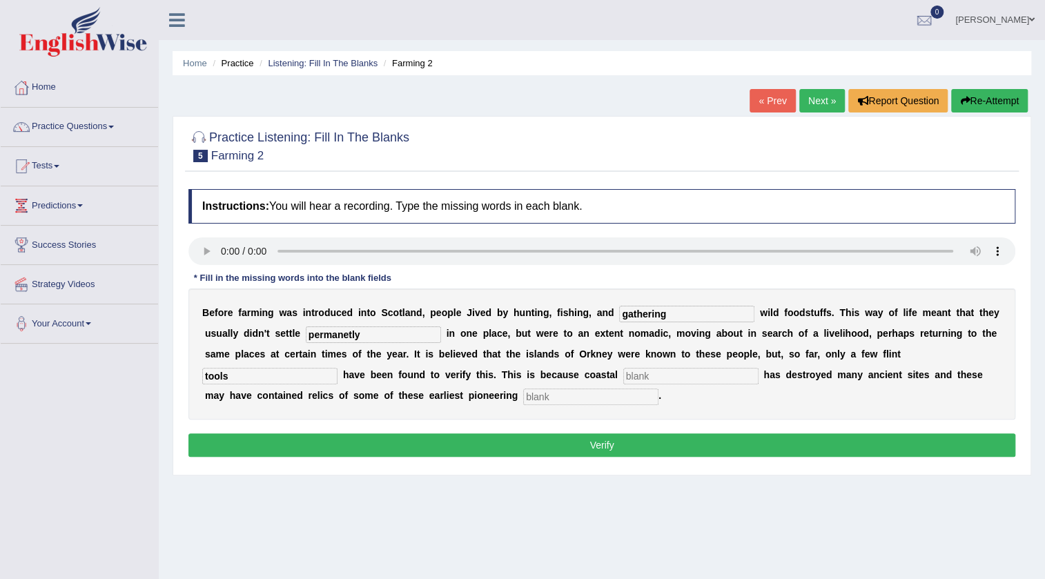
click at [662, 380] on input "text" at bounding box center [690, 376] width 135 height 17
click at [301, 363] on div "B e f o r e f a r m i n g w a s i n t r o d u c e d i n t o S c o t l a n d , p…" at bounding box center [601, 354] width 827 height 131
click at [304, 380] on input "tools" at bounding box center [269, 376] width 135 height 17
type input "tools"
click at [675, 376] on input "text" at bounding box center [690, 376] width 135 height 17
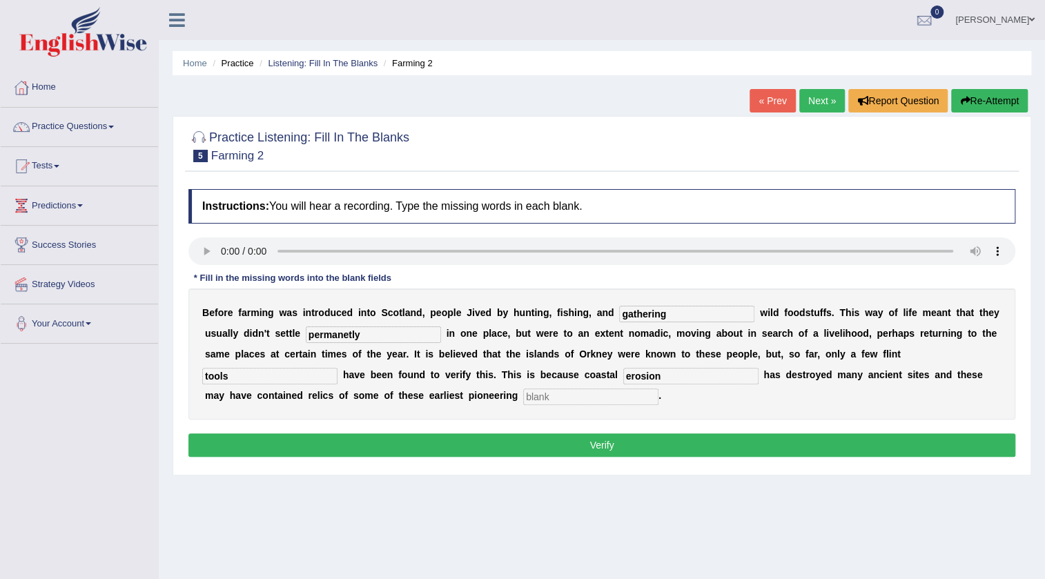
type input "erosion"
click at [523, 396] on input "text" at bounding box center [590, 397] width 135 height 17
type input "colonists"
click at [648, 447] on button "Verify" at bounding box center [601, 445] width 827 height 23
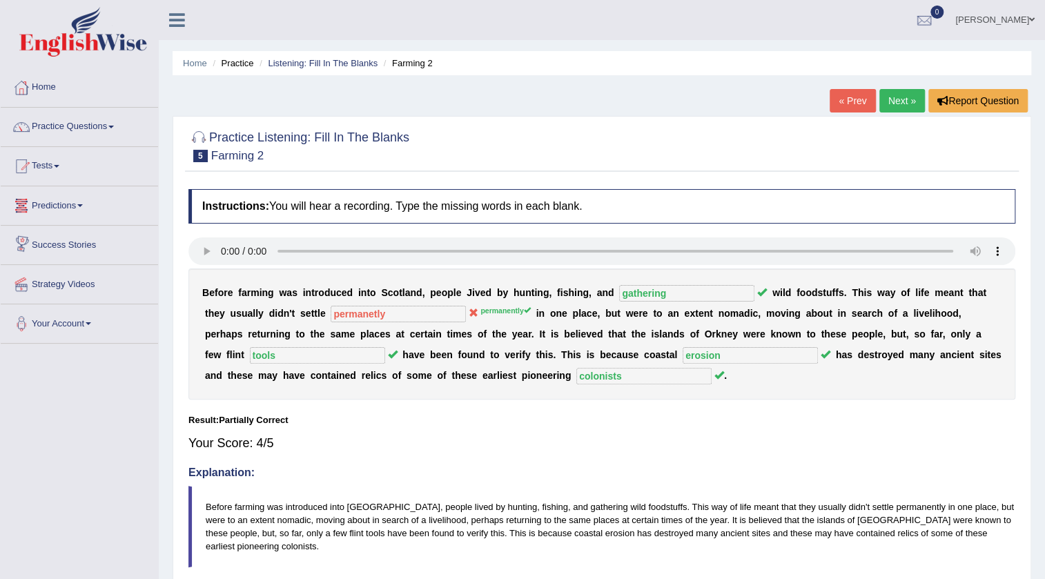
click at [75, 207] on link "Predictions" at bounding box center [79, 203] width 157 height 35
click at [68, 137] on link "Practice Questions" at bounding box center [79, 125] width 157 height 35
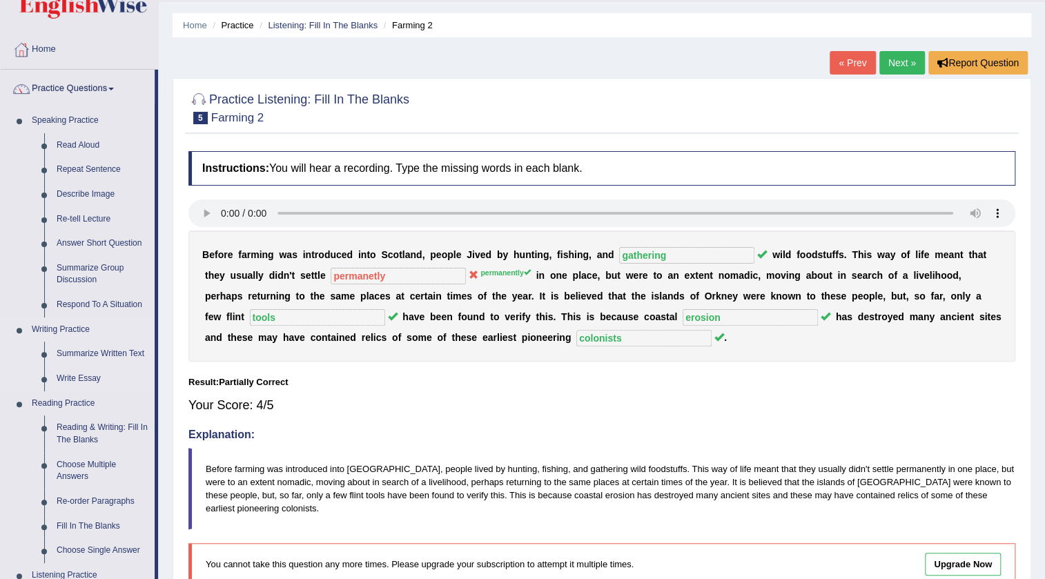
scroll to position [188, 0]
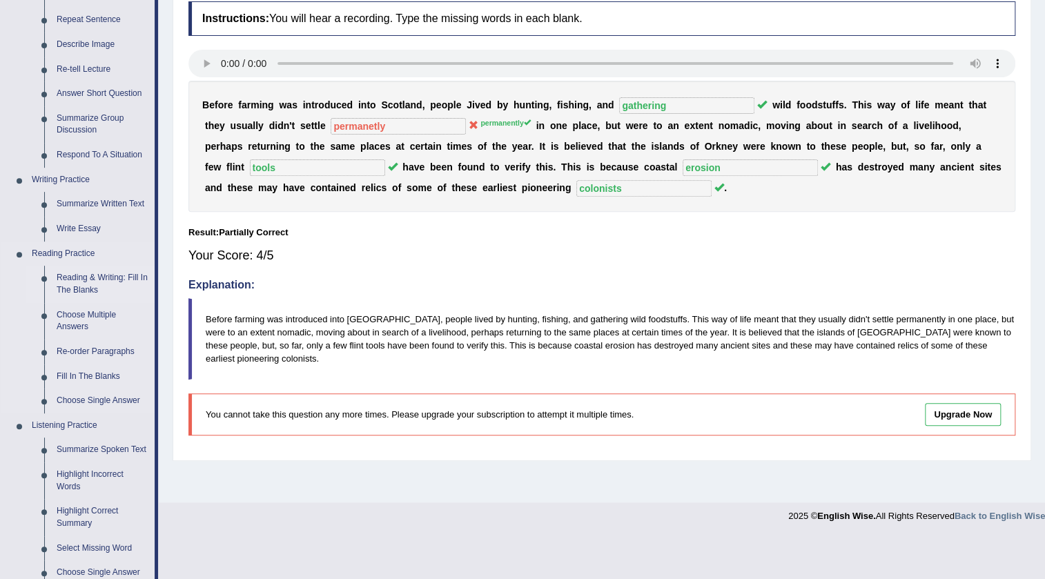
click at [66, 280] on link "Reading & Writing: Fill In The Blanks" at bounding box center [102, 284] width 104 height 37
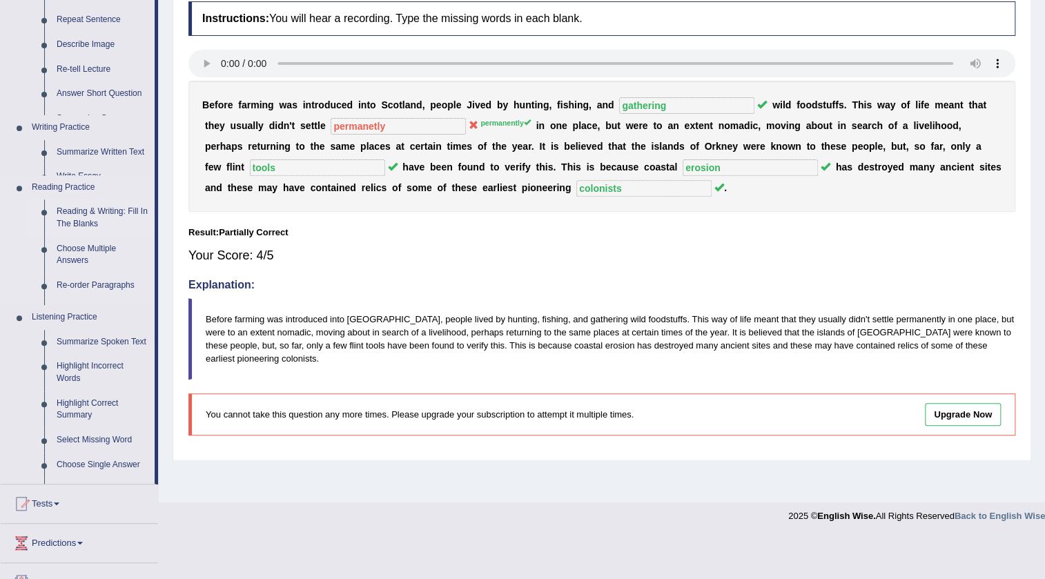
scroll to position [145, 0]
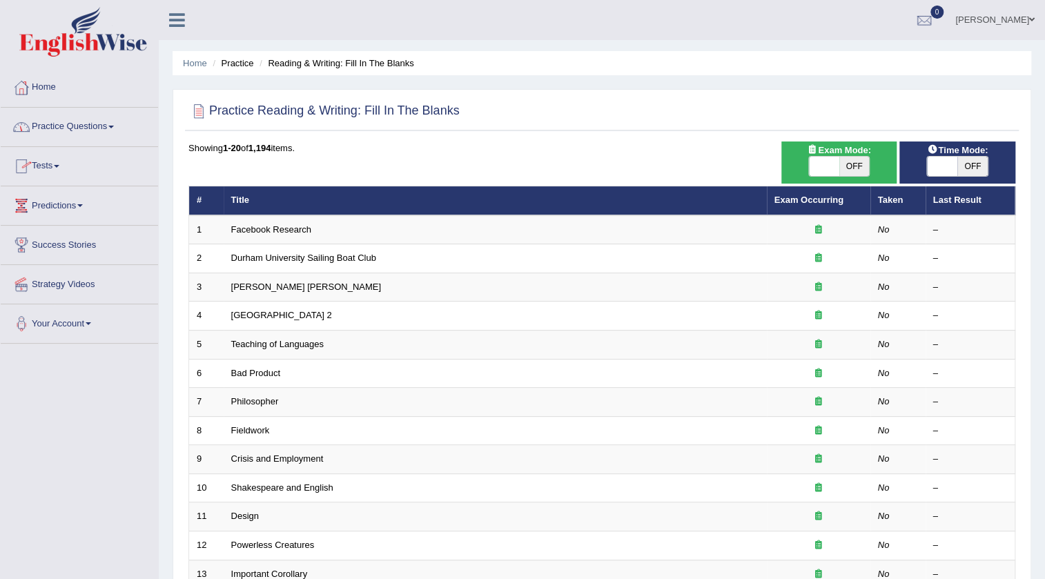
click at [81, 126] on link "Practice Questions" at bounding box center [79, 125] width 157 height 35
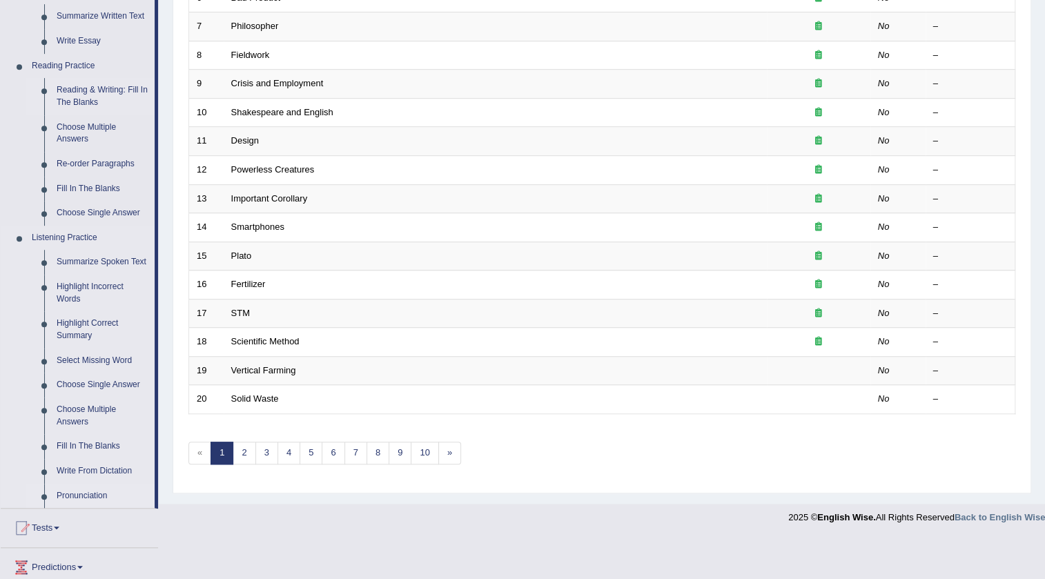
scroll to position [438, 0]
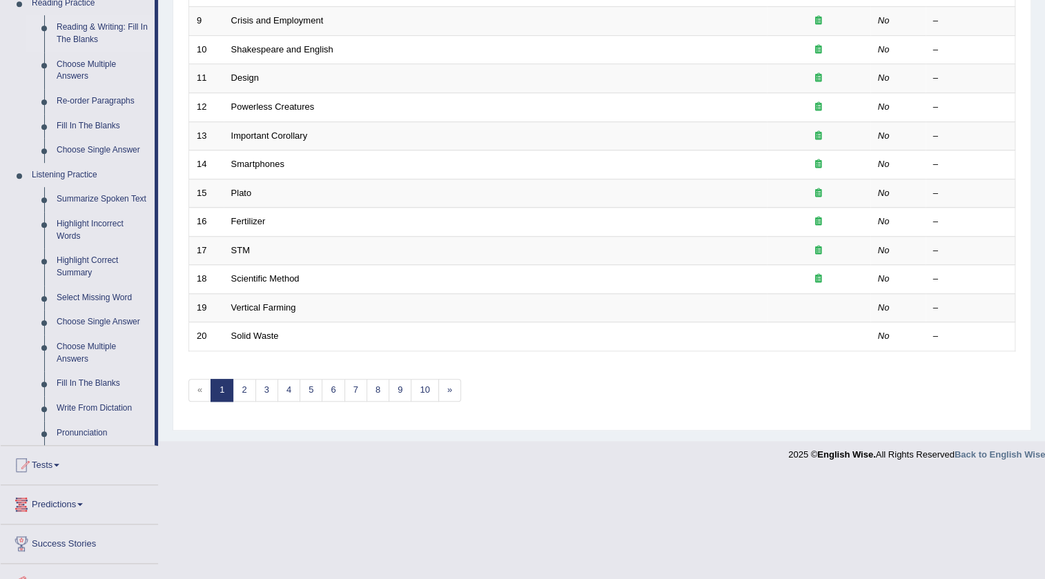
click at [74, 499] on link "Predictions" at bounding box center [79, 502] width 157 height 35
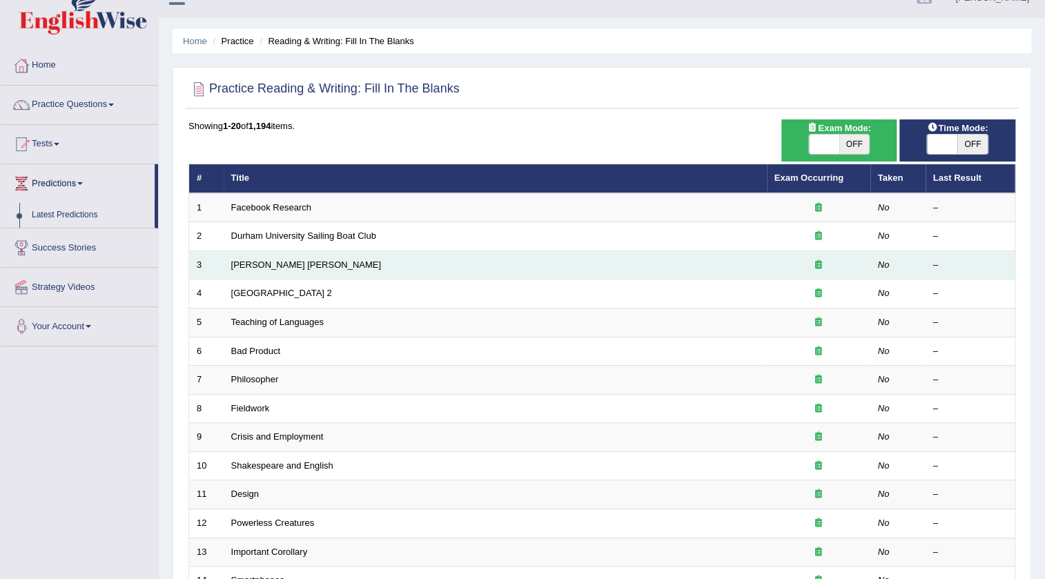
scroll to position [0, 0]
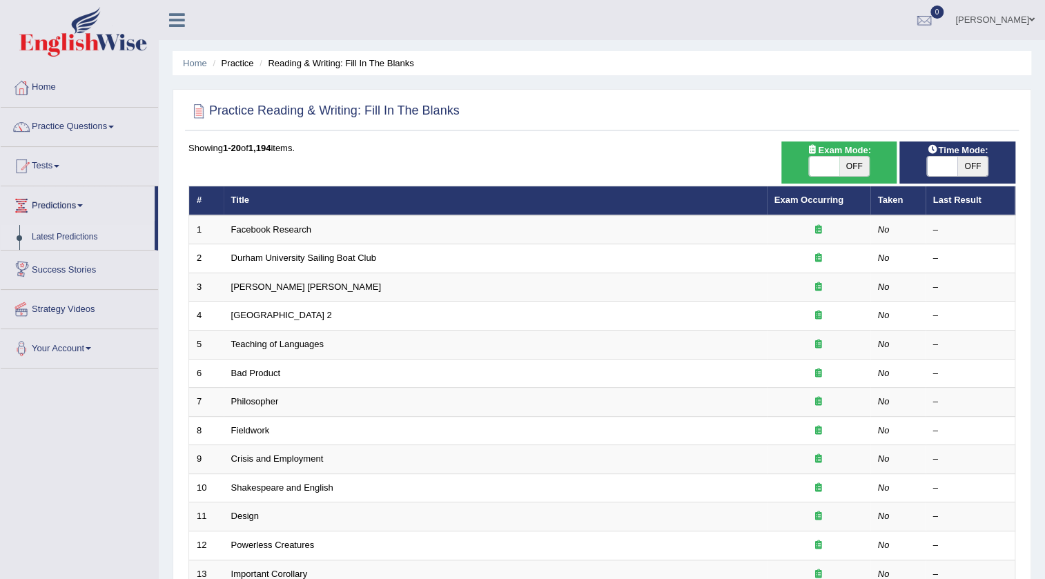
click at [72, 233] on link "Latest Predictions" at bounding box center [90, 237] width 129 height 25
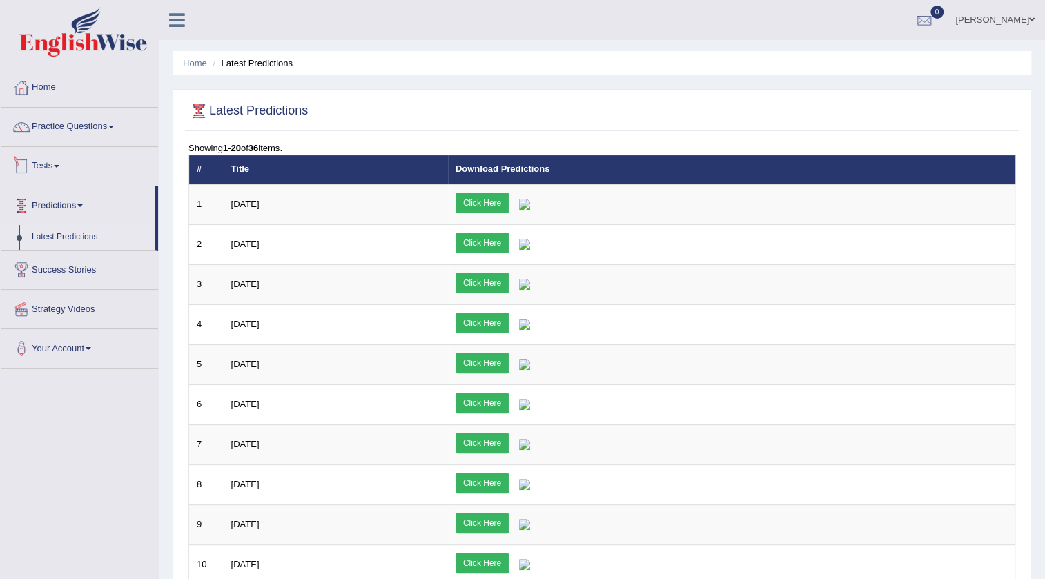
click at [58, 167] on link "Tests" at bounding box center [79, 164] width 157 height 35
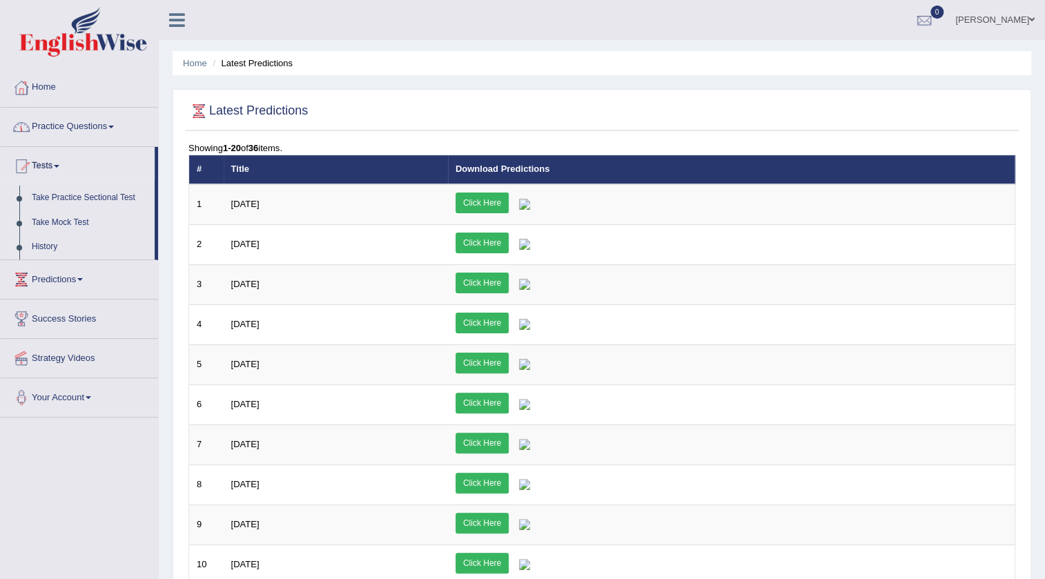
click at [69, 131] on link "Practice Questions" at bounding box center [79, 125] width 157 height 35
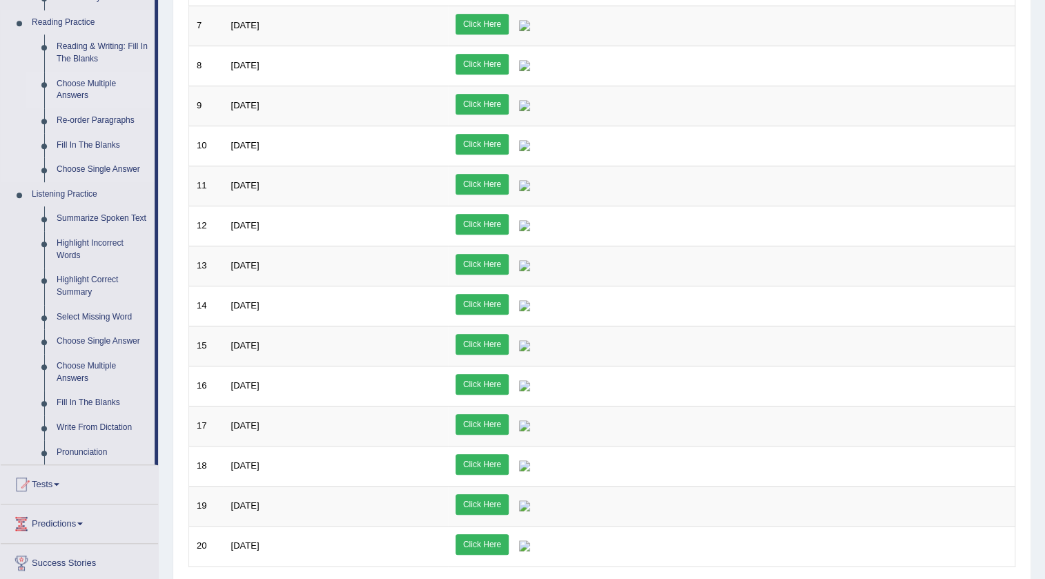
scroll to position [439, 0]
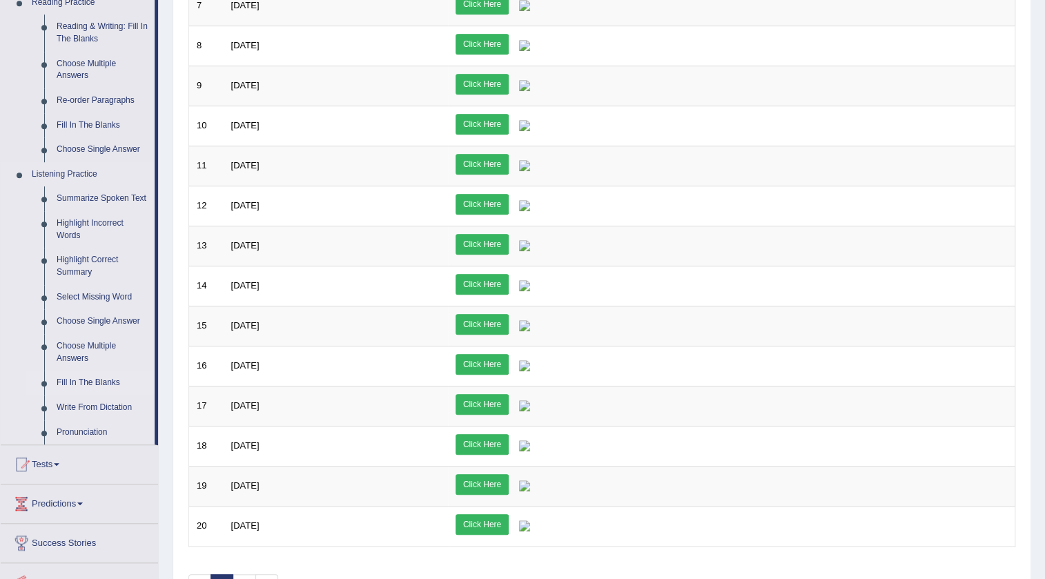
click at [99, 380] on link "Fill In The Blanks" at bounding box center [102, 383] width 104 height 25
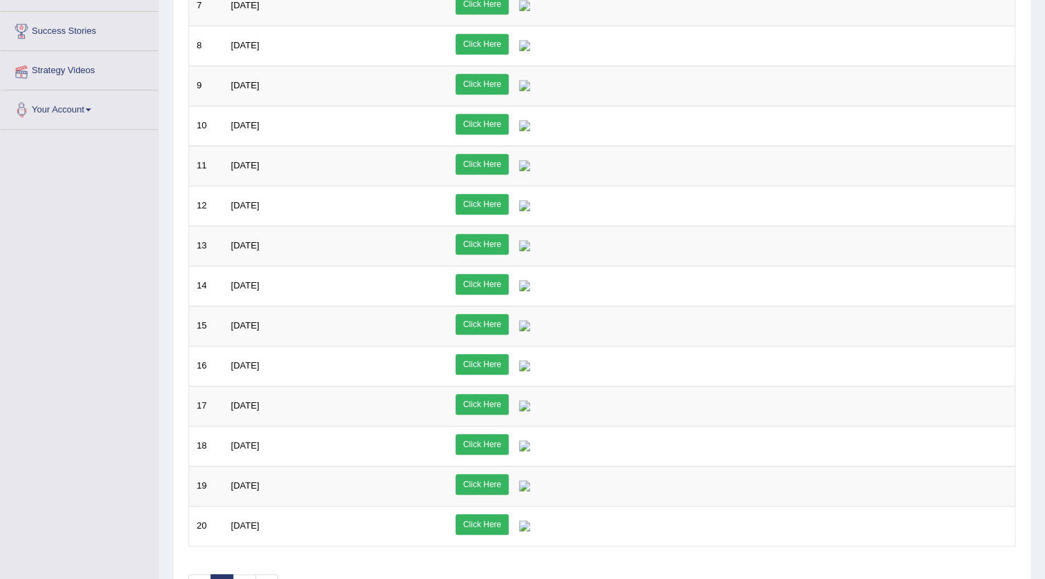
scroll to position [179, 0]
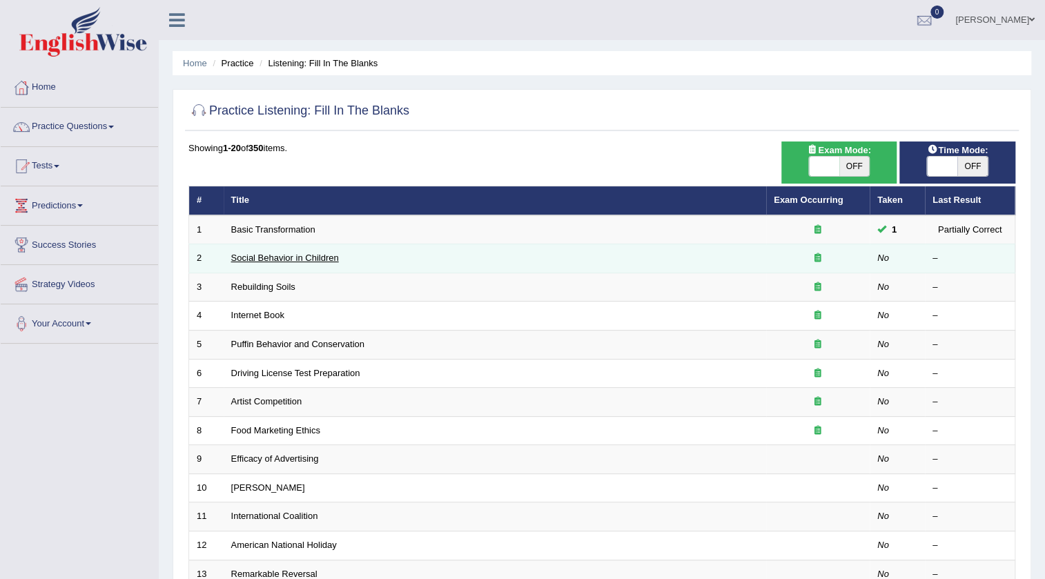
click at [331, 259] on link "Social Behavior in Children" at bounding box center [285, 258] width 108 height 10
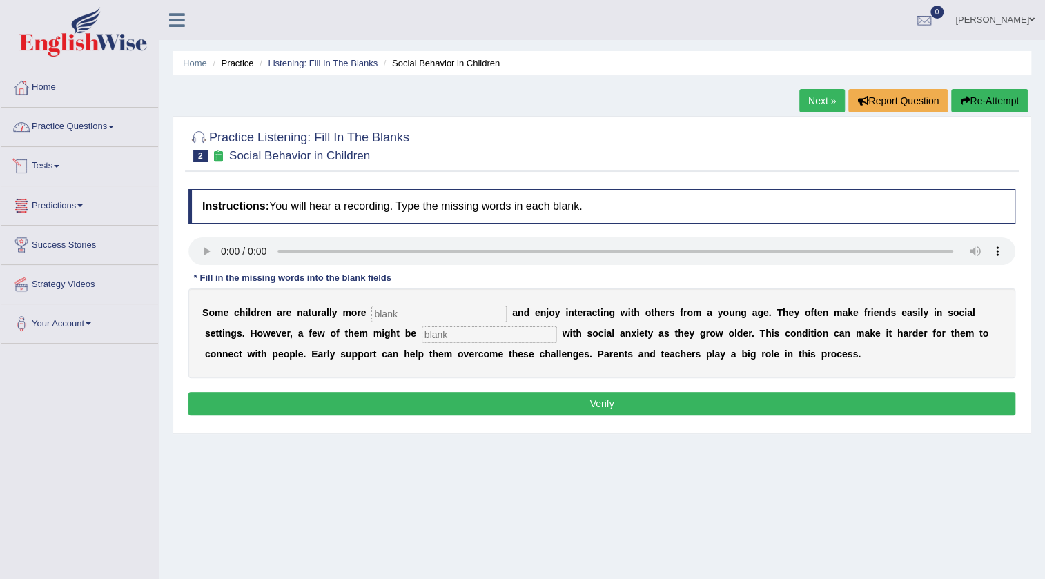
click at [81, 130] on link "Practice Questions" at bounding box center [79, 125] width 157 height 35
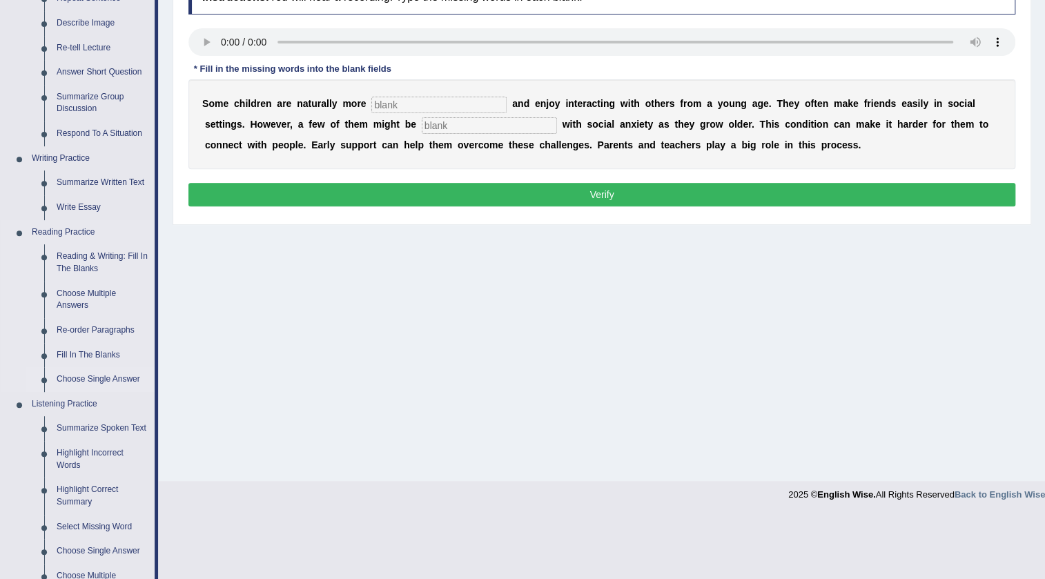
scroll to position [251, 0]
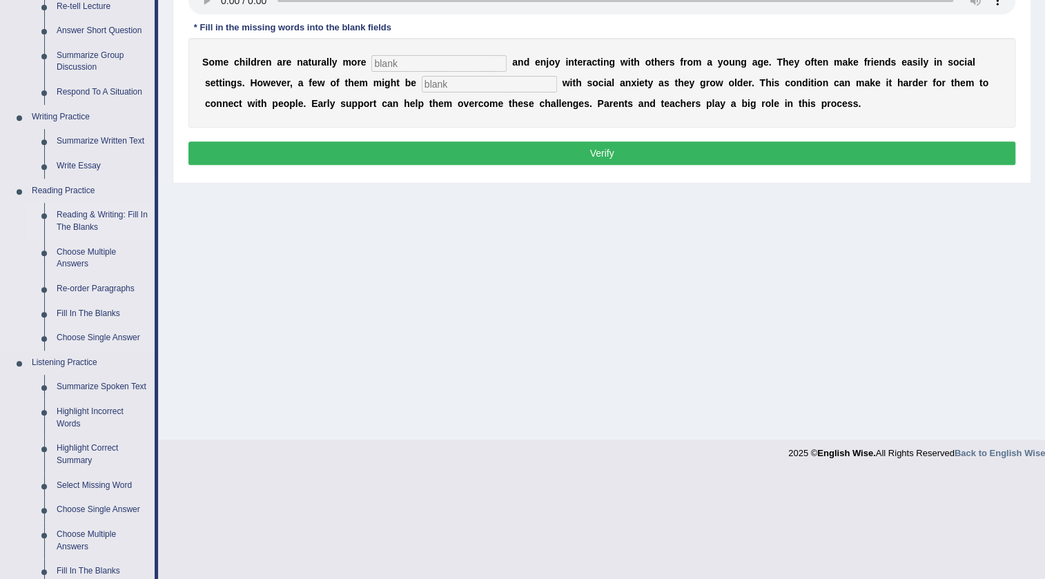
click at [81, 214] on link "Reading & Writing: Fill In The Blanks" at bounding box center [102, 221] width 104 height 37
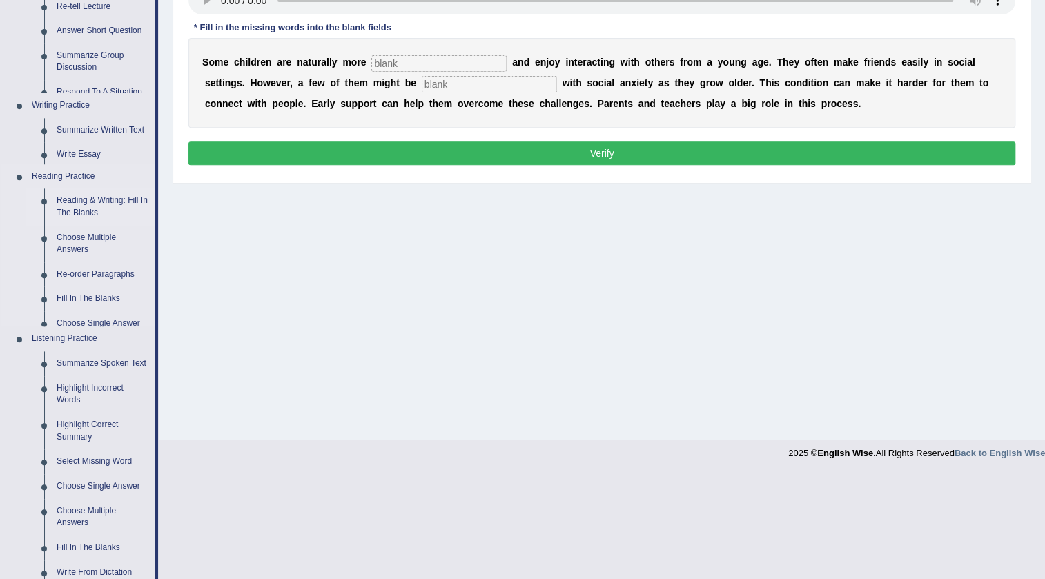
scroll to position [145, 0]
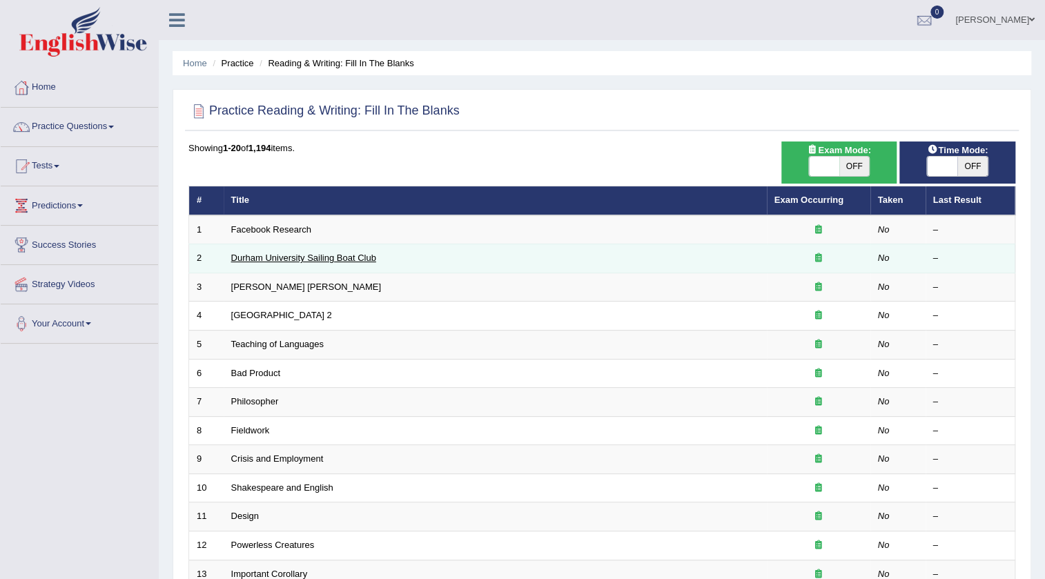
click at [262, 262] on link "Durham University Sailing Boat Club" at bounding box center [303, 258] width 145 height 10
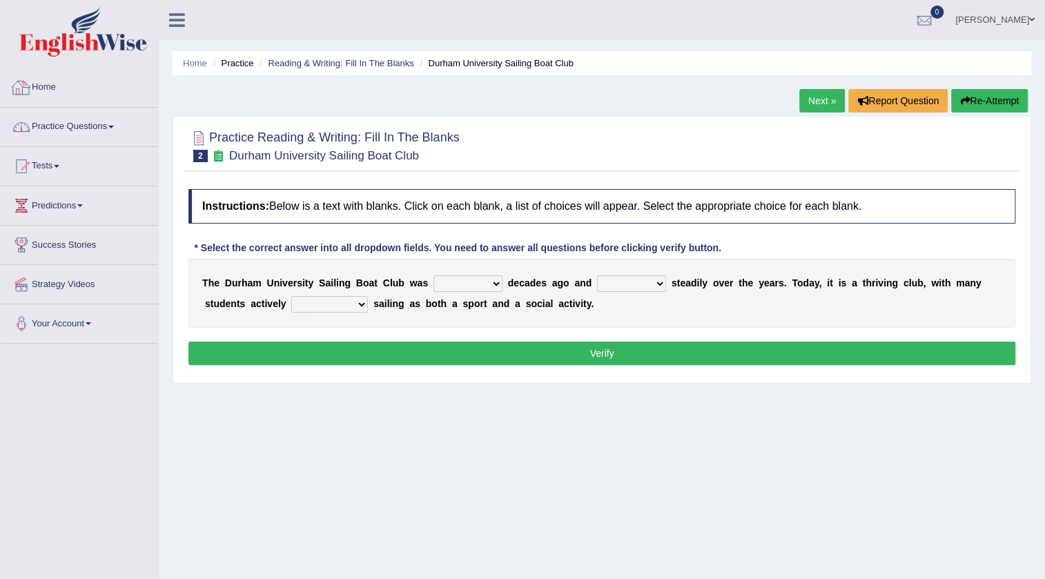
click at [53, 124] on link "Practice Questions" at bounding box center [79, 125] width 157 height 35
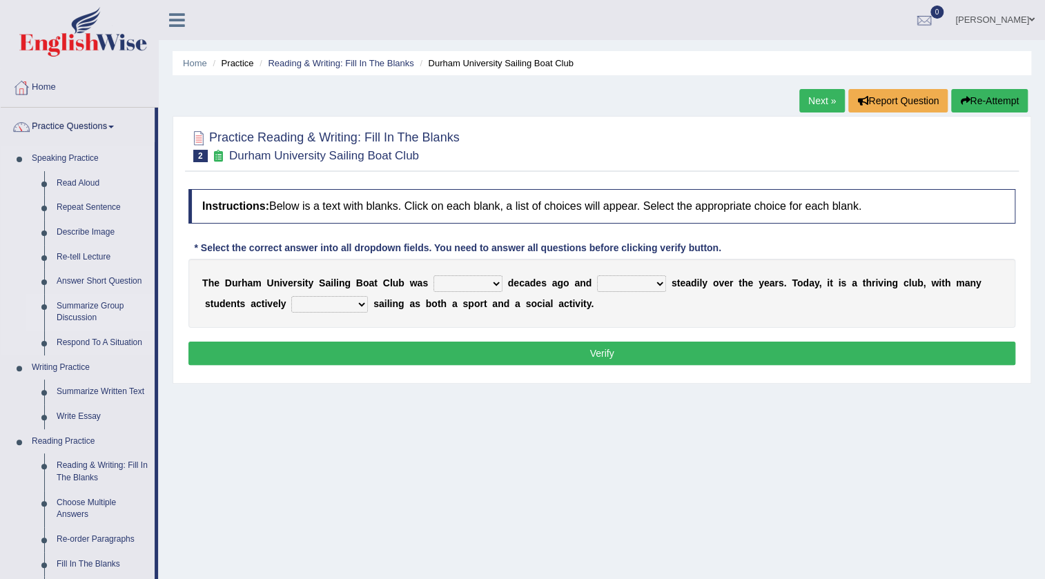
click at [93, 306] on link "Summarize Group Discussion" at bounding box center [102, 312] width 104 height 37
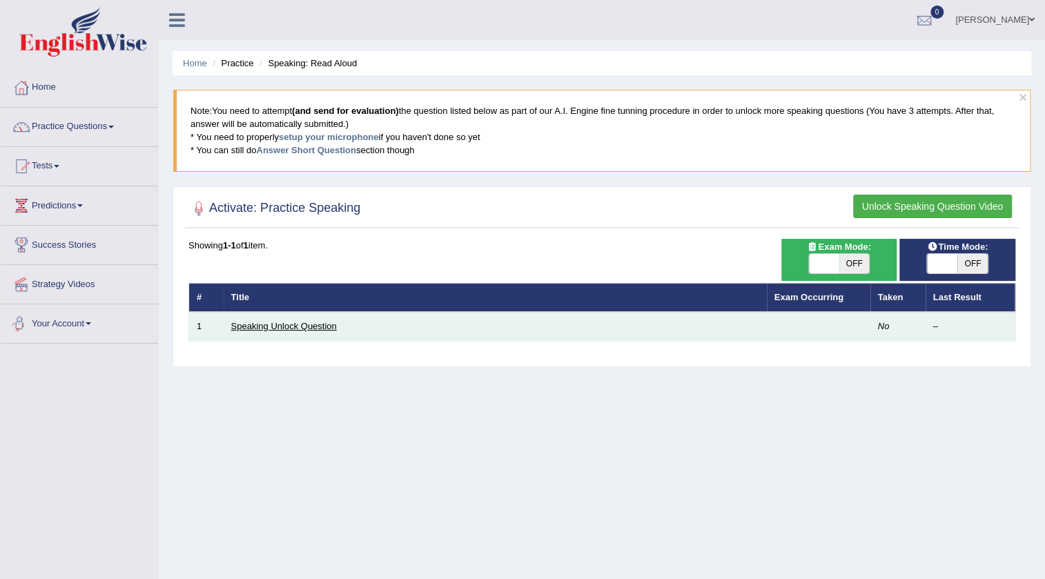
click at [271, 327] on link "Speaking Unlock Question" at bounding box center [284, 326] width 106 height 10
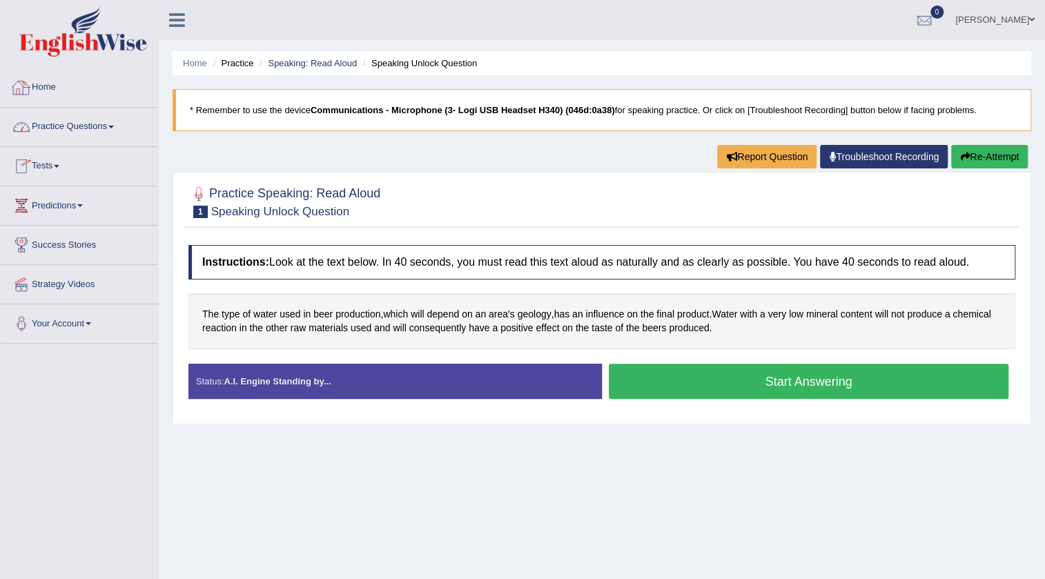
click at [46, 89] on link "Home" at bounding box center [79, 85] width 157 height 35
